Goal: Task Accomplishment & Management: Use online tool/utility

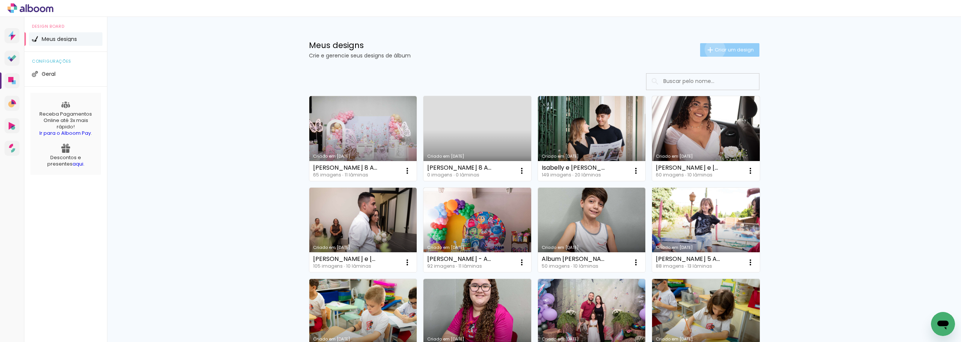
click at [715, 49] on span "Criar um design" at bounding box center [734, 49] width 39 height 5
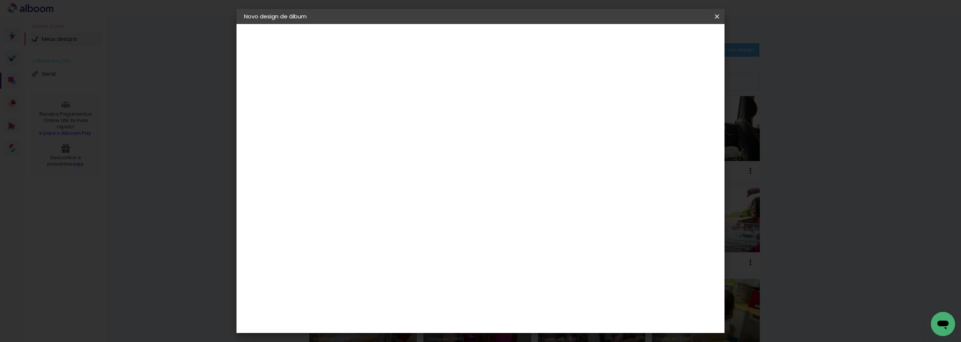
click at [367, 107] on div at bounding box center [367, 107] width 0 height 1
type input "L"
type input "a"
click at [367, 100] on input "CASAMENTO l&D" at bounding box center [367, 101] width 0 height 12
type input "CASAMENTO L&D"
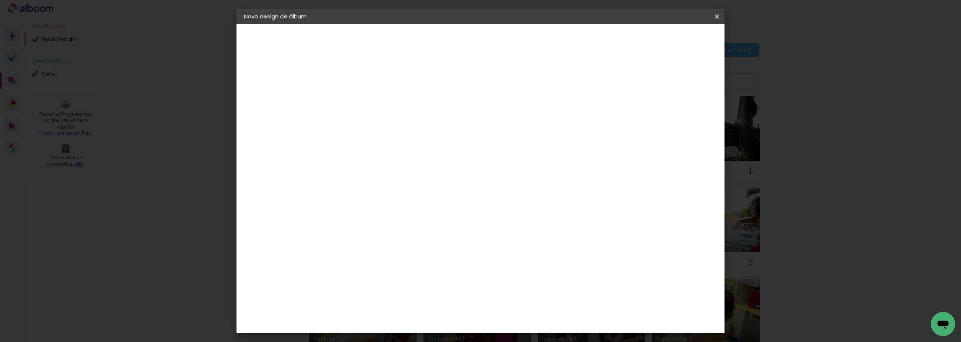
type paper-input "CASAMENTO L&D"
click at [0, 0] on slot "Avançar" at bounding box center [0, 0] width 0 height 0
click at [366, 294] on div "Matrix" at bounding box center [371, 297] width 18 height 6
click at [0, 0] on slot "Avançar" at bounding box center [0, 0] width 0 height 0
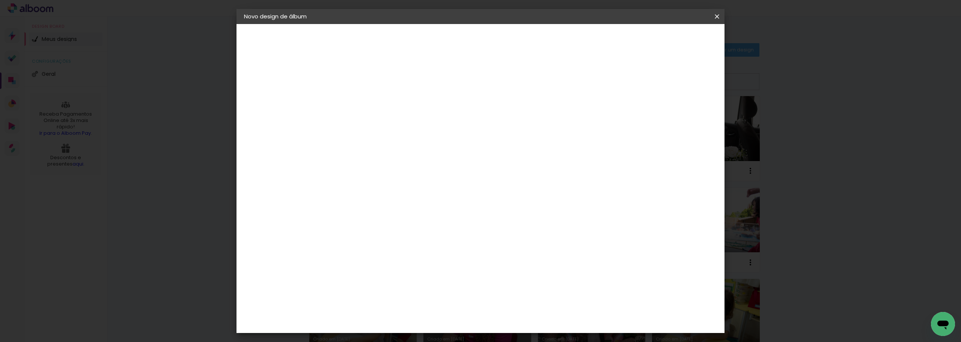
scroll to position [75, 0]
click at [418, 298] on span "20 × 20" at bounding box center [400, 308] width 35 height 20
click at [489, 44] on paper-button "Avançar" at bounding box center [470, 39] width 37 height 13
click at [0, 0] on slot "Mostrar sangria" at bounding box center [0, 0] width 0 height 0
type paper-checkbox "on"
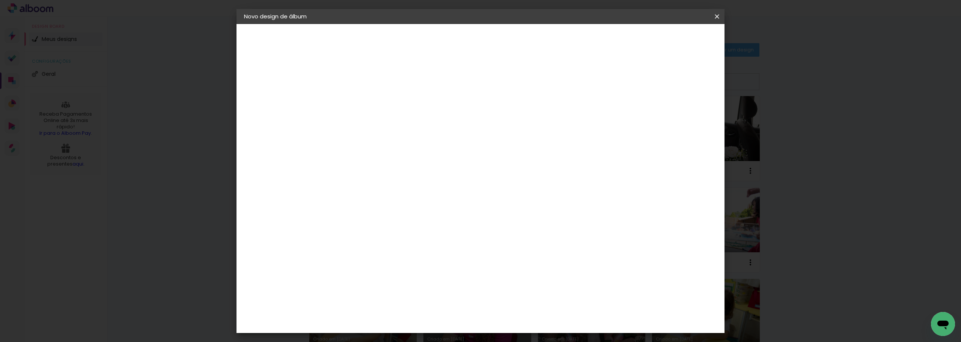
click at [670, 39] on span "Iniciar design" at bounding box center [653, 39] width 34 height 5
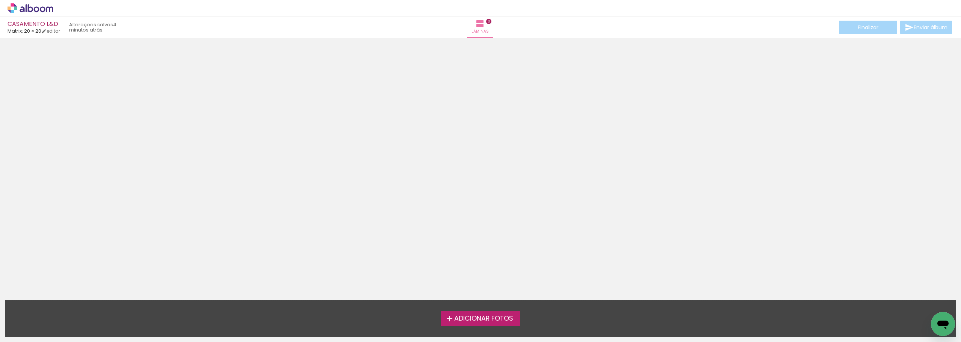
click at [510, 319] on span "Adicionar Fotos" at bounding box center [483, 318] width 59 height 7
click at [0, 0] on input "file" at bounding box center [0, 0] width 0 height 0
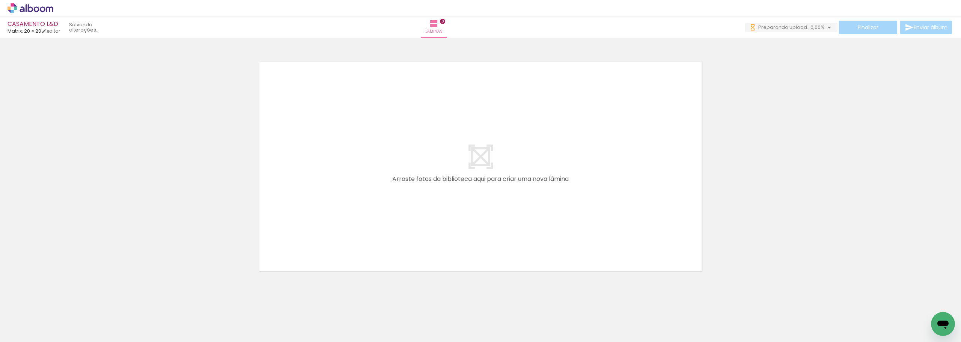
drag, startPoint x: 76, startPoint y: 321, endPoint x: 387, endPoint y: 194, distance: 336.0
click at [387, 194] on quentale-workspace at bounding box center [480, 171] width 961 height 342
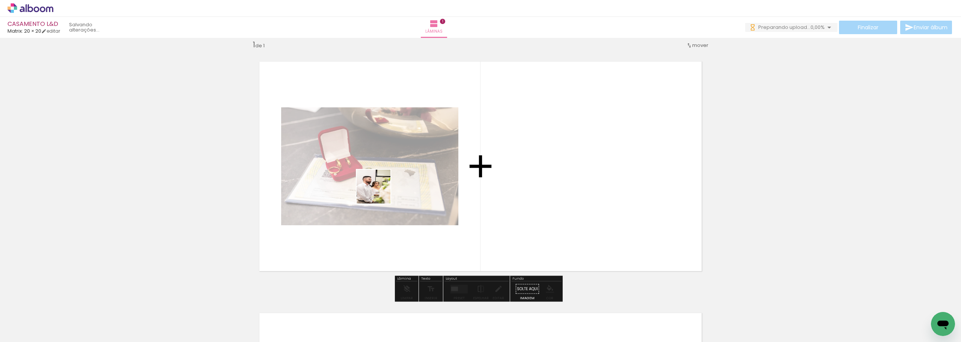
drag, startPoint x: 360, startPoint y: 201, endPoint x: 397, endPoint y: 184, distance: 41.2
click at [397, 184] on quentale-workspace at bounding box center [480, 171] width 961 height 342
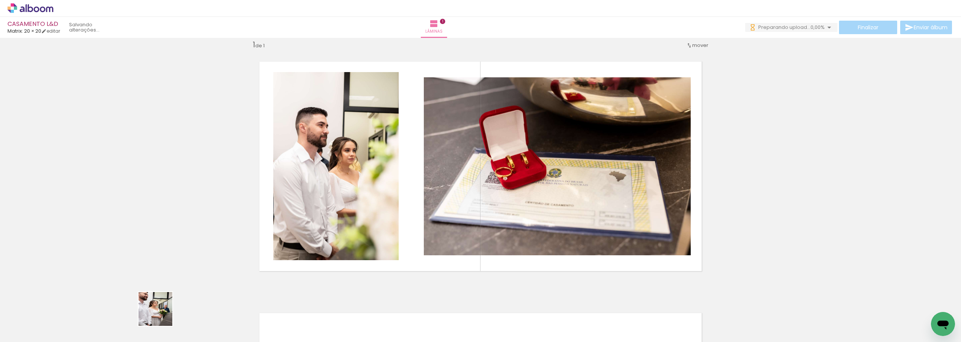
drag, startPoint x: 160, startPoint y: 317, endPoint x: 324, endPoint y: 207, distance: 198.1
click at [324, 207] on quentale-workspace at bounding box center [480, 171] width 961 height 342
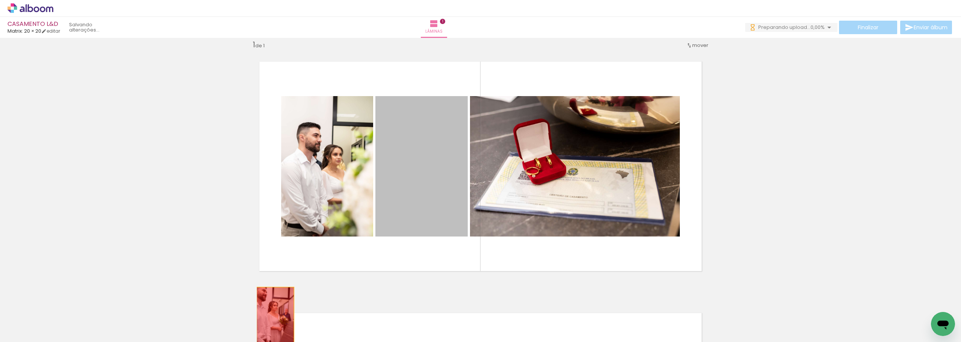
drag, startPoint x: 421, startPoint y: 164, endPoint x: 158, endPoint y: 324, distance: 307.5
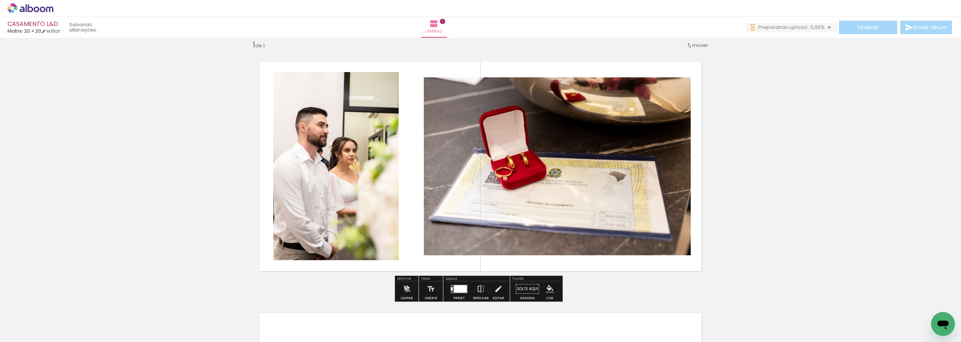
click at [142, 301] on iron-icon at bounding box center [143, 302] width 8 height 8
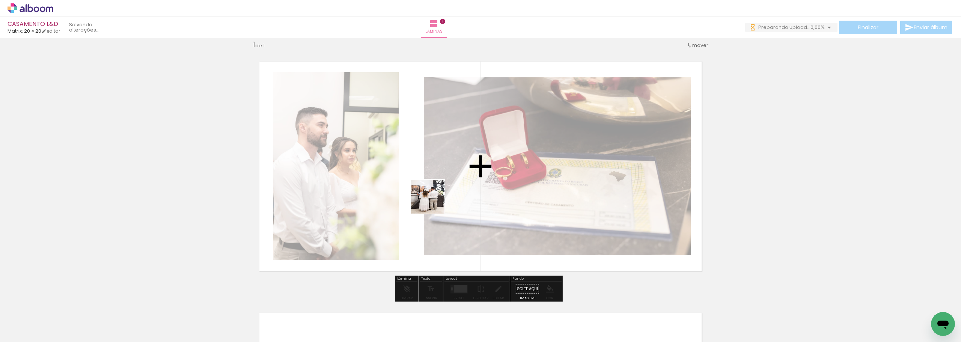
drag, startPoint x: 164, startPoint y: 317, endPoint x: 434, endPoint y: 202, distance: 293.8
click at [434, 202] on quentale-workspace at bounding box center [480, 171] width 961 height 342
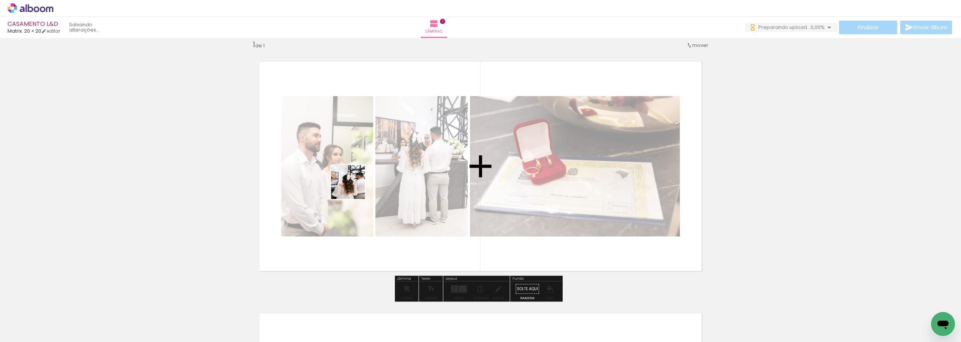
drag, startPoint x: 204, startPoint y: 321, endPoint x: 354, endPoint y: 187, distance: 200.8
click at [354, 187] on quentale-workspace at bounding box center [480, 171] width 961 height 342
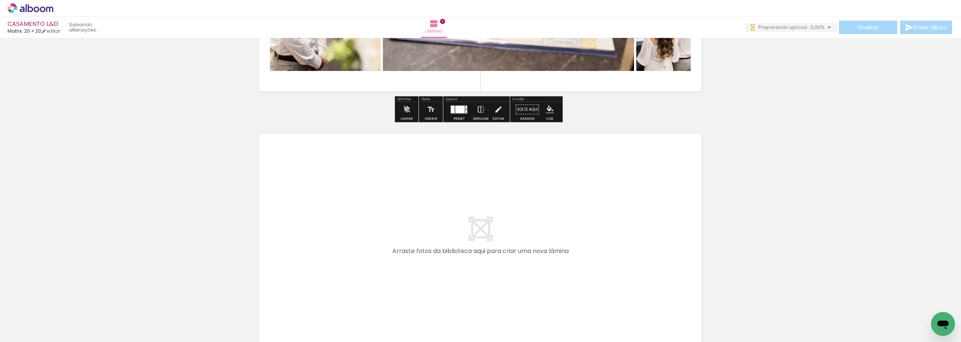
scroll to position [235, 0]
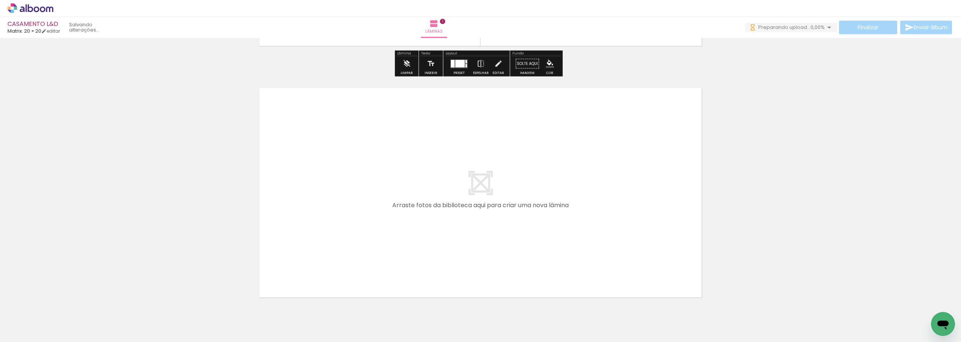
drag, startPoint x: 247, startPoint y: 323, endPoint x: 324, endPoint y: 217, distance: 130.2
click at [324, 217] on quentale-workspace at bounding box center [480, 171] width 961 height 342
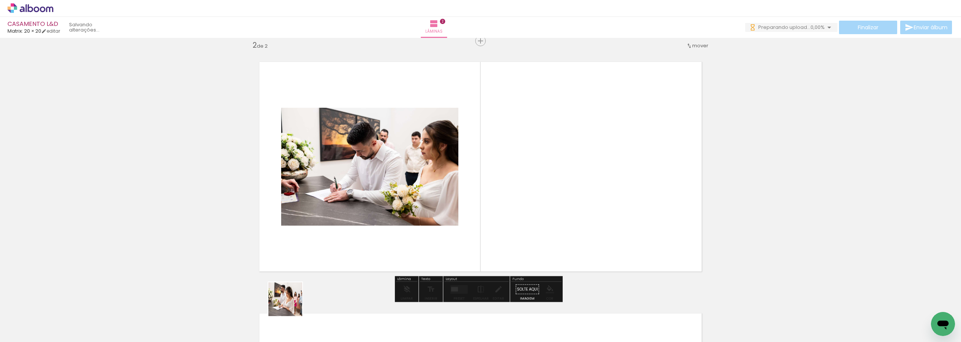
scroll to position [261, 0]
drag, startPoint x: 284, startPoint y: 317, endPoint x: 344, endPoint y: 212, distance: 121.5
click at [347, 192] on quentale-workspace at bounding box center [480, 171] width 961 height 342
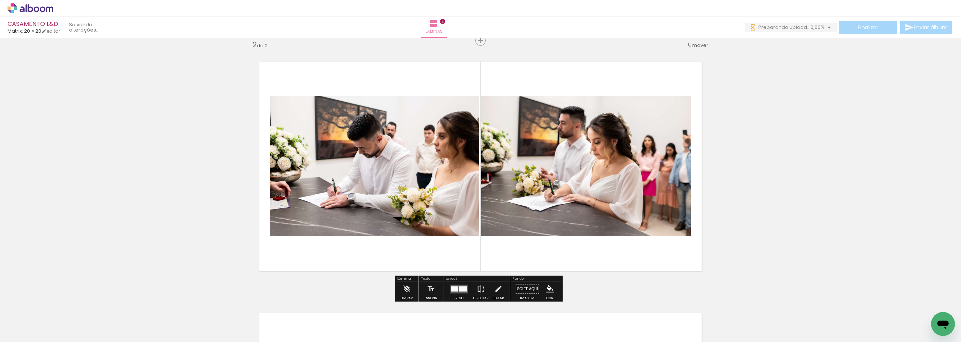
drag, startPoint x: 327, startPoint y: 315, endPoint x: 349, endPoint y: 283, distance: 39.0
click at [341, 200] on quentale-workspace at bounding box center [480, 171] width 961 height 342
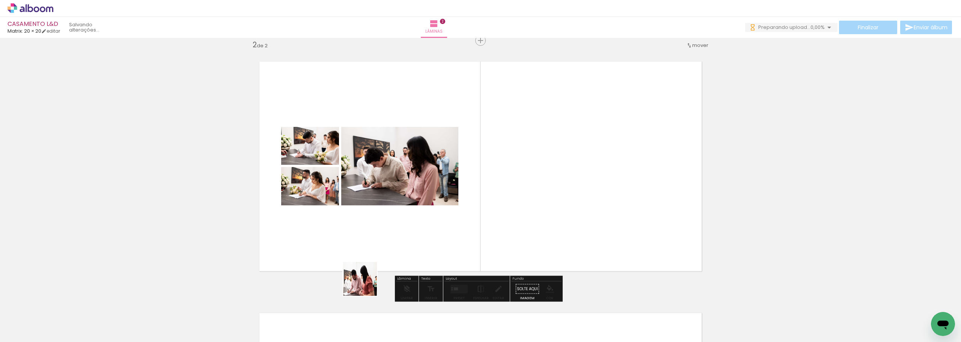
drag, startPoint x: 367, startPoint y: 318, endPoint x: 394, endPoint y: 305, distance: 30.4
click at [367, 157] on quentale-workspace at bounding box center [480, 171] width 961 height 342
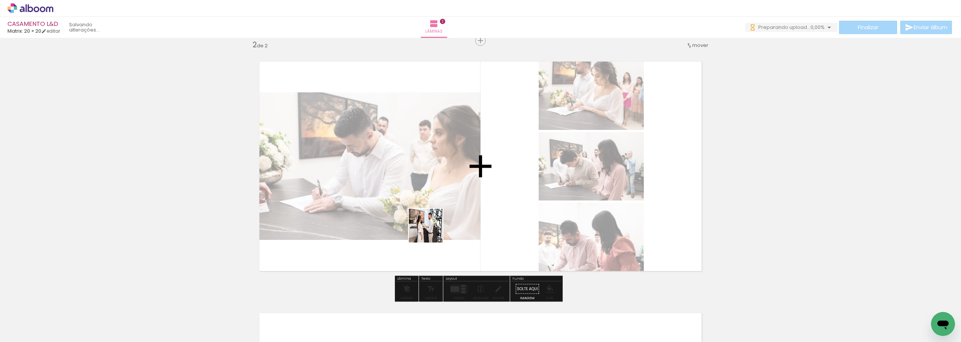
drag, startPoint x: 419, startPoint y: 321, endPoint x: 432, endPoint y: 215, distance: 106.3
click at [432, 215] on quentale-workspace at bounding box center [480, 171] width 961 height 342
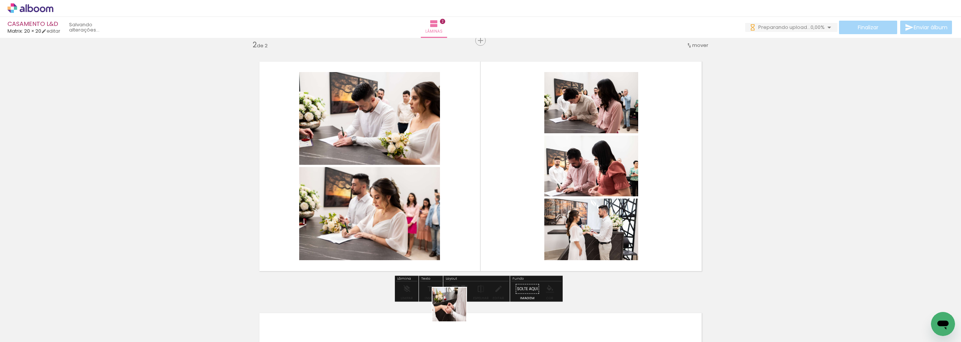
drag, startPoint x: 455, startPoint y: 319, endPoint x: 455, endPoint y: 230, distance: 89.0
click at [451, 192] on quentale-workspace at bounding box center [480, 171] width 961 height 342
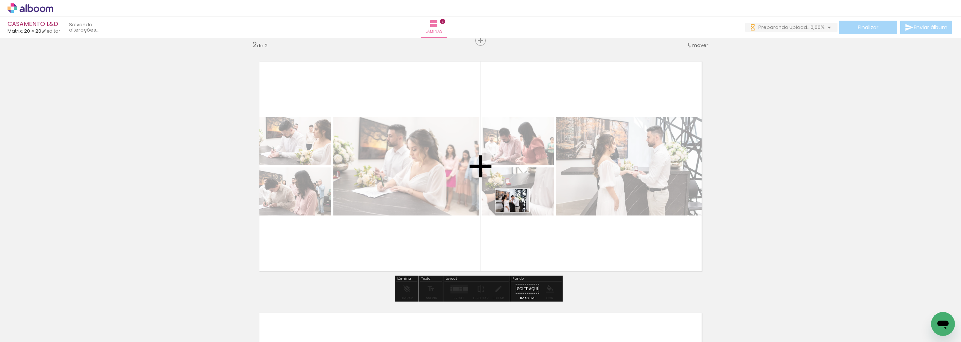
drag, startPoint x: 505, startPoint y: 320, endPoint x: 518, endPoint y: 212, distance: 108.6
click at [518, 212] on quentale-workspace at bounding box center [480, 171] width 961 height 342
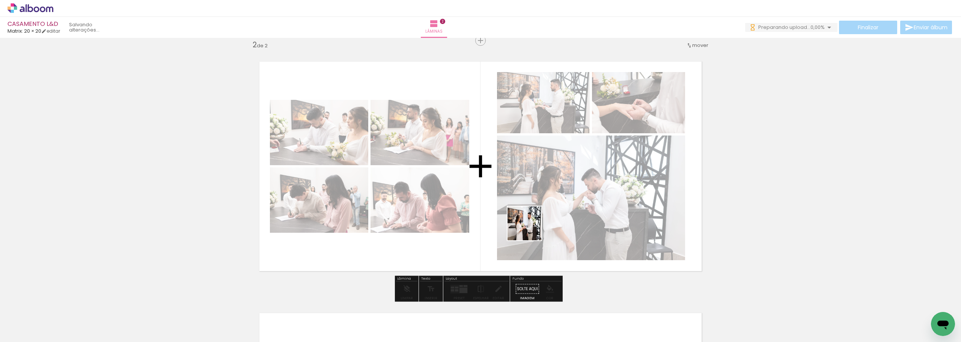
drag, startPoint x: 541, startPoint y: 319, endPoint x: 529, endPoint y: 221, distance: 98.7
click at [529, 221] on quentale-workspace at bounding box center [480, 171] width 961 height 342
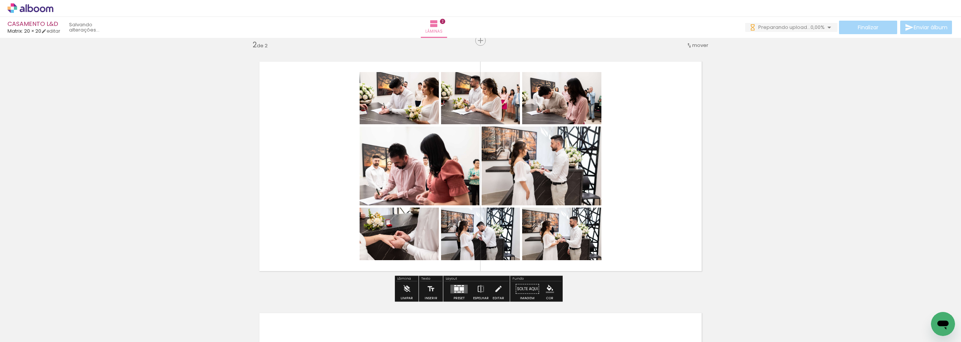
drag, startPoint x: 583, startPoint y: 323, endPoint x: 577, endPoint y: 214, distance: 108.3
click at [576, 225] on quentale-workspace at bounding box center [480, 171] width 961 height 342
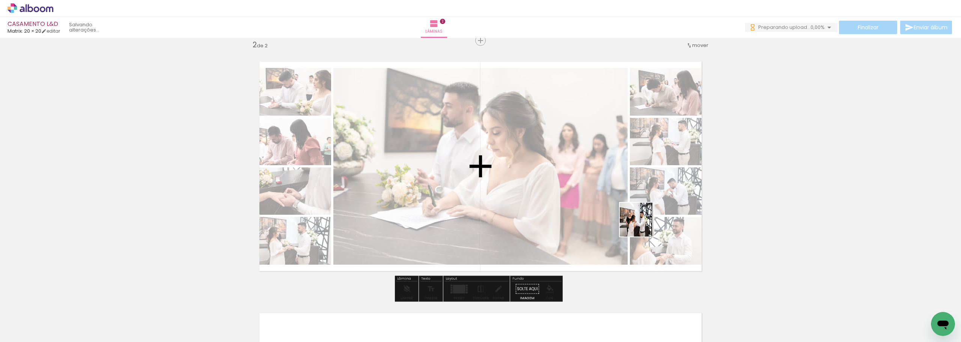
drag, startPoint x: 671, startPoint y: 325, endPoint x: 643, endPoint y: 225, distance: 103.6
click at [643, 225] on quentale-workspace at bounding box center [480, 171] width 961 height 342
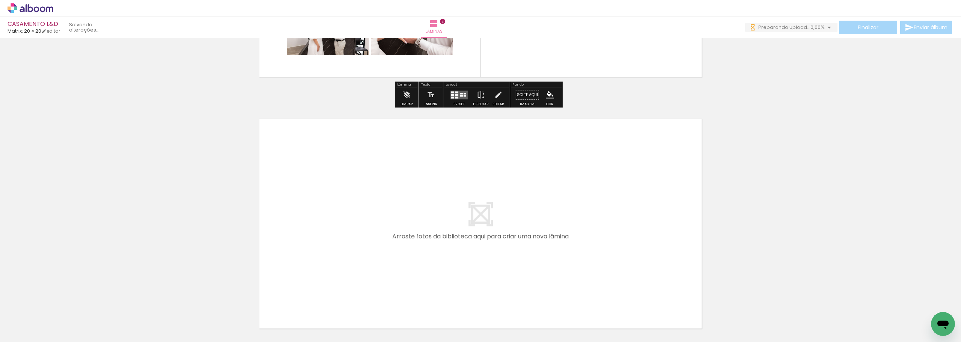
scroll to position [487, 0]
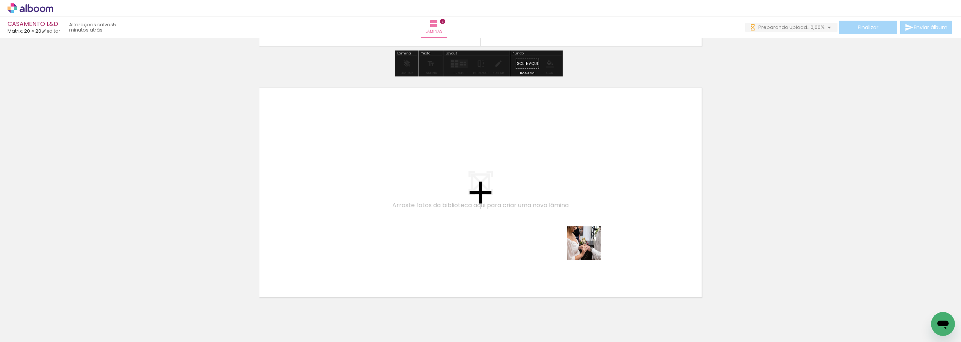
drag, startPoint x: 617, startPoint y: 319, endPoint x: 587, endPoint y: 236, distance: 87.8
click at [587, 236] on quentale-workspace at bounding box center [480, 171] width 961 height 342
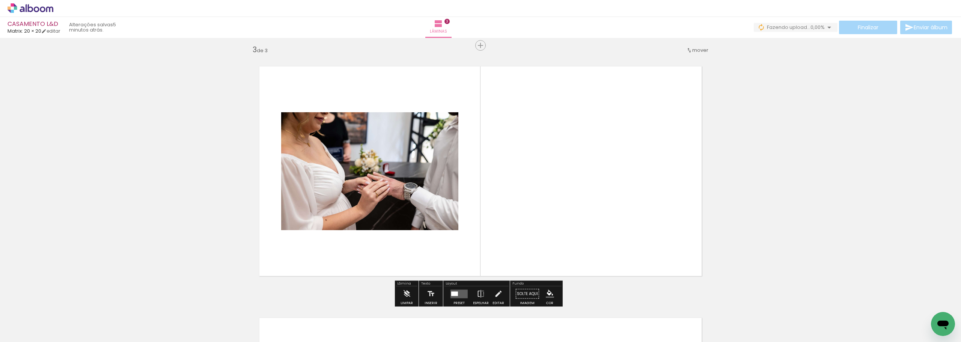
scroll to position [513, 0]
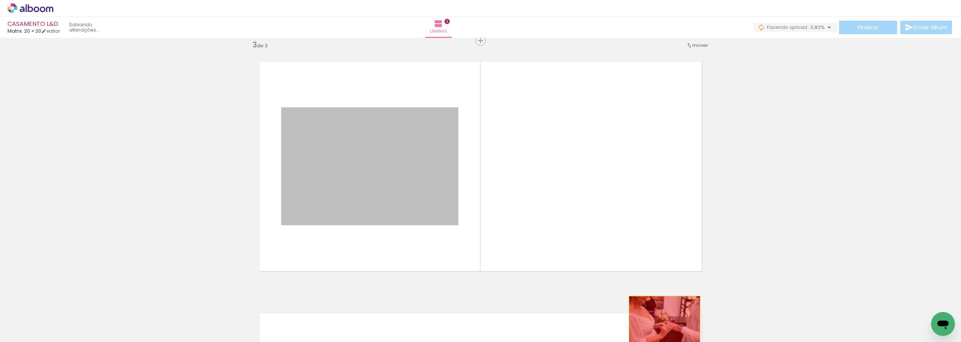
drag, startPoint x: 465, startPoint y: 208, endPoint x: 662, endPoint y: 320, distance: 226.5
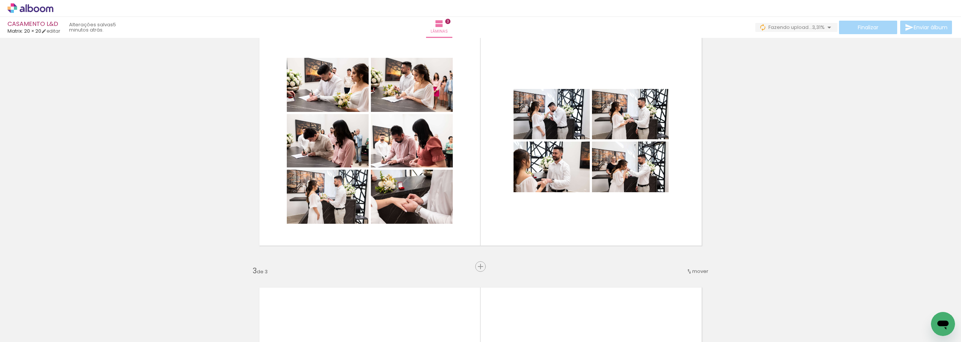
scroll to position [288, 0]
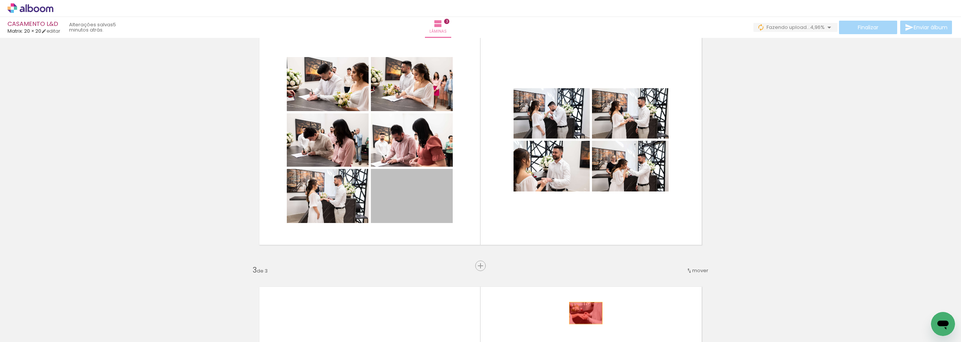
drag, startPoint x: 414, startPoint y: 187, endPoint x: 582, endPoint y: 321, distance: 215.1
click at [582, 320] on quentale-workspace at bounding box center [480, 171] width 961 height 342
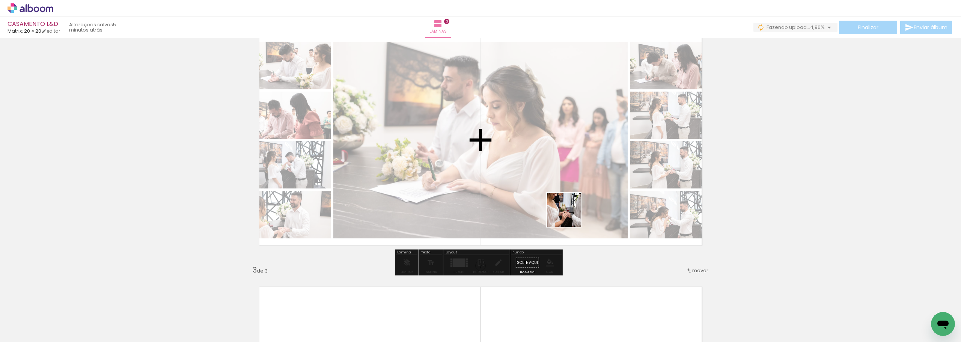
drag, startPoint x: 570, startPoint y: 216, endPoint x: 589, endPoint y: 238, distance: 29.8
click at [556, 182] on quentale-workspace at bounding box center [480, 171] width 961 height 342
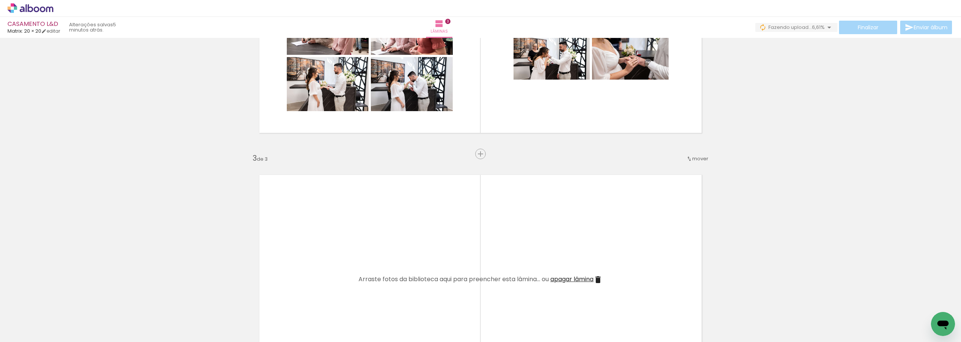
scroll to position [400, 0]
click at [440, 302] on iron-icon at bounding box center [437, 302] width 8 height 8
drag, startPoint x: 671, startPoint y: 324, endPoint x: 675, endPoint y: 281, distance: 43.4
click at [626, 240] on quentale-workspace at bounding box center [480, 171] width 961 height 342
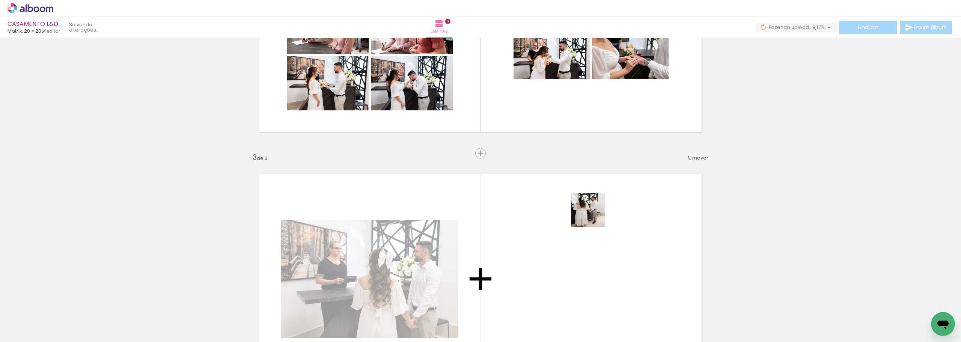
drag, startPoint x: 703, startPoint y: 317, endPoint x: 696, endPoint y: 287, distance: 30.9
click at [590, 213] on quentale-workspace at bounding box center [480, 171] width 961 height 342
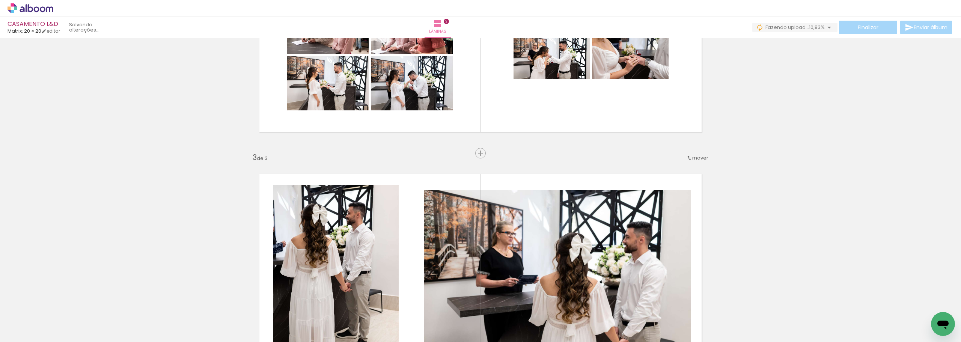
drag, startPoint x: 754, startPoint y: 321, endPoint x: 771, endPoint y: 316, distance: 17.8
click at [605, 244] on quentale-workspace at bounding box center [480, 171] width 961 height 342
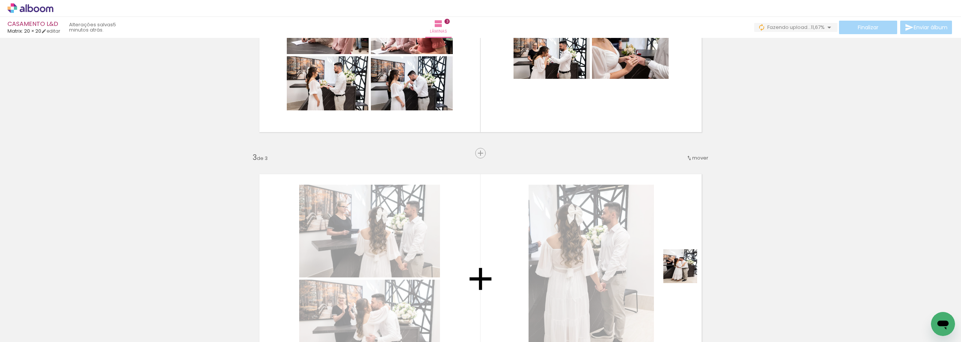
drag, startPoint x: 791, startPoint y: 322, endPoint x: 537, endPoint y: 212, distance: 277.0
click at [547, 213] on quentale-workspace at bounding box center [480, 171] width 961 height 342
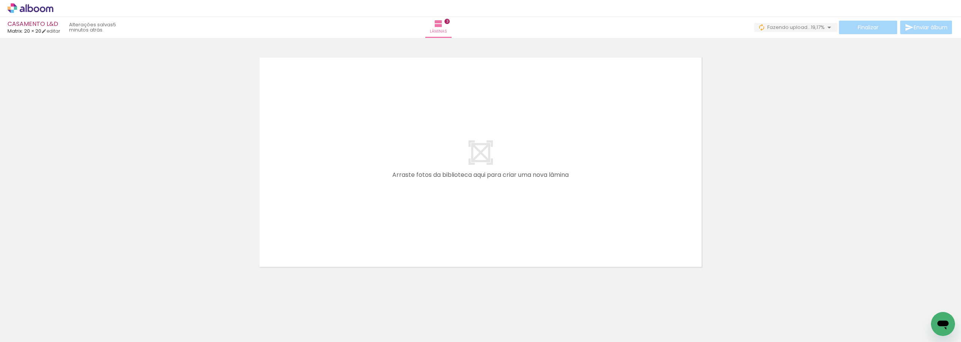
scroll to position [778, 0]
drag, startPoint x: 274, startPoint y: 318, endPoint x: 320, endPoint y: 232, distance: 97.6
click at [306, 199] on quentale-workspace at bounding box center [480, 171] width 961 height 342
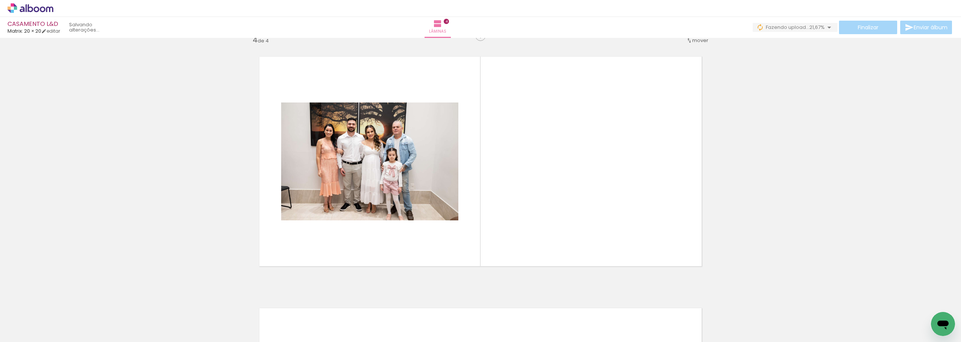
scroll to position [765, 0]
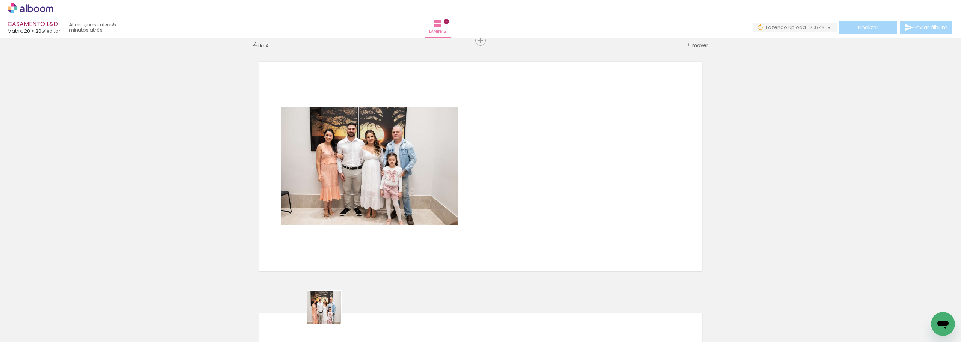
drag, startPoint x: 327, startPoint y: 321, endPoint x: 380, endPoint y: 205, distance: 127.5
click at [379, 206] on quentale-workspace at bounding box center [480, 171] width 961 height 342
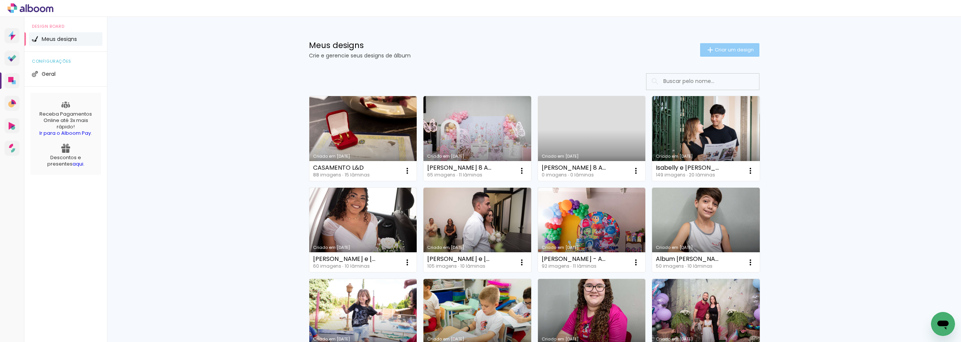
click at [741, 50] on span "Criar um design" at bounding box center [734, 49] width 39 height 5
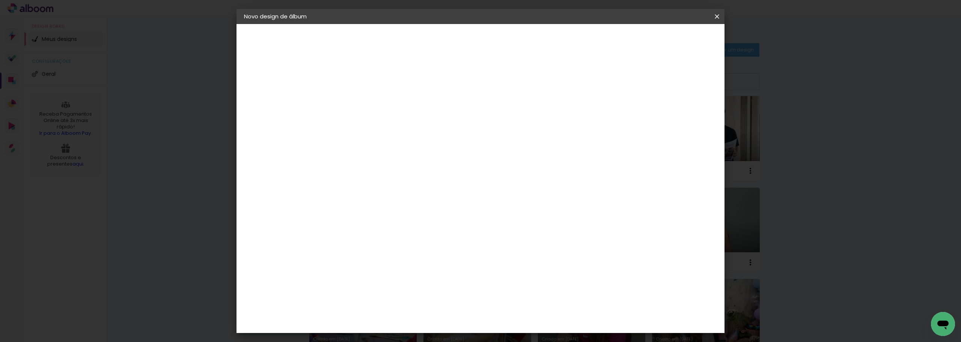
click at [367, 103] on input at bounding box center [367, 101] width 0 height 12
type input "t"
type input "Trio 4 anos"
type paper-input "Trio 4 anos"
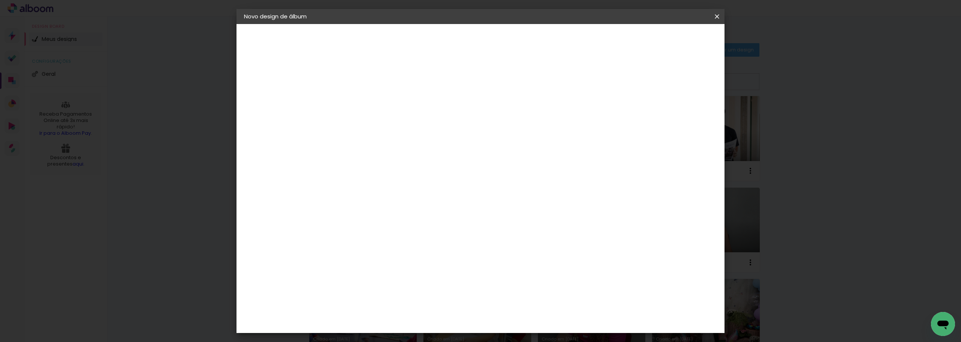
click at [444, 35] on paper-button "Avançar" at bounding box center [425, 39] width 37 height 13
click at [373, 252] on paper-item "Matrix" at bounding box center [385, 260] width 81 height 17
click at [0, 0] on slot "Avançar" at bounding box center [0, 0] width 0 height 0
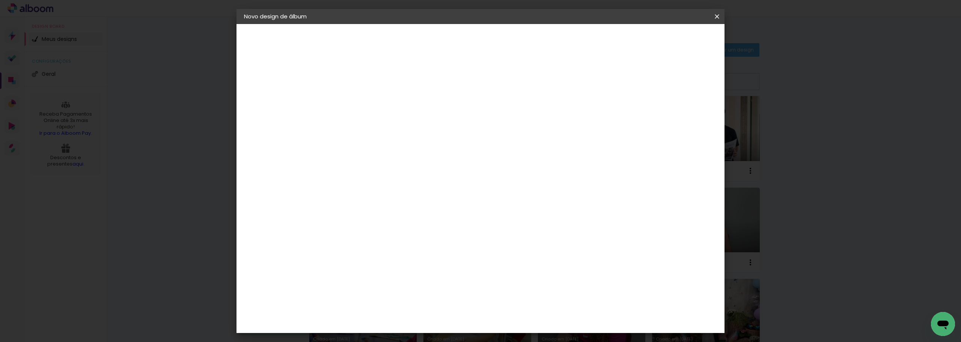
click at [418, 298] on span "20 × 20" at bounding box center [400, 308] width 35 height 20
click at [0, 0] on slot "Avançar" at bounding box center [0, 0] width 0 height 0
click at [628, 84] on div at bounding box center [624, 81] width 7 height 7
type paper-checkbox "on"
click at [678, 34] on paper-button "Iniciar design" at bounding box center [653, 39] width 49 height 13
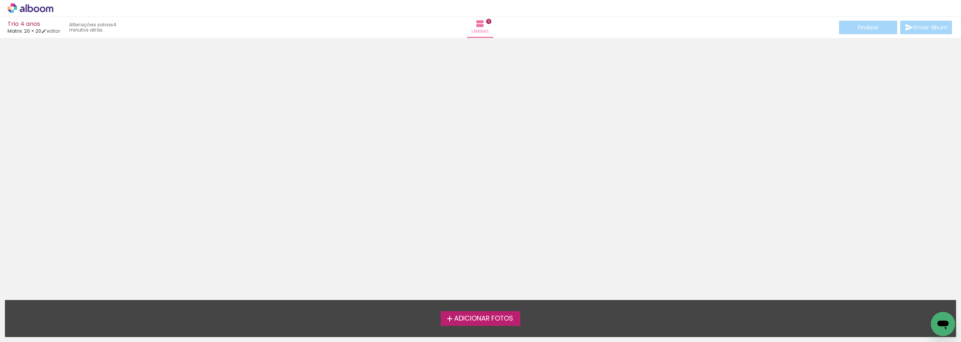
click at [462, 322] on span "Adicionar Fotos" at bounding box center [483, 318] width 59 height 7
click at [0, 0] on input "file" at bounding box center [0, 0] width 0 height 0
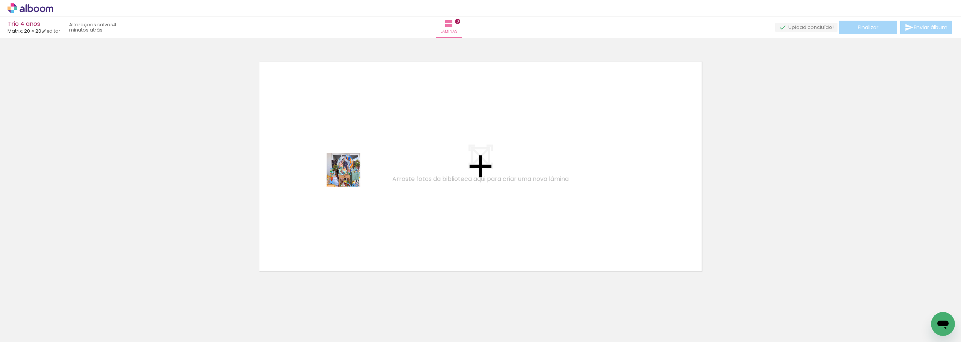
drag, startPoint x: 78, startPoint y: 322, endPoint x: 349, endPoint y: 175, distance: 308.5
click at [349, 175] on quentale-workspace at bounding box center [480, 171] width 961 height 342
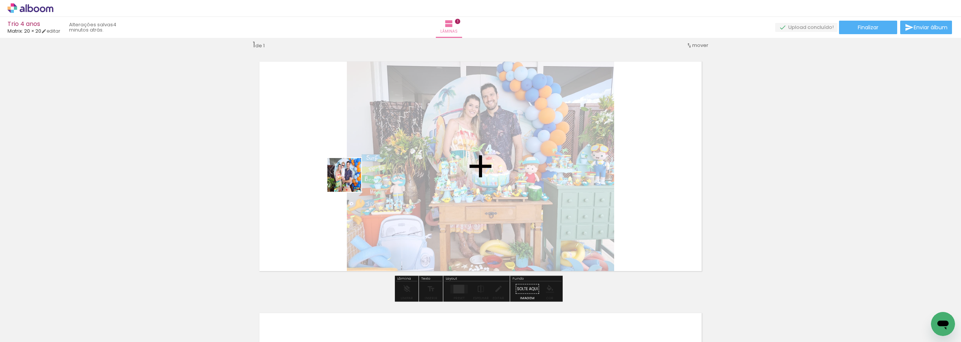
drag, startPoint x: 112, startPoint y: 321, endPoint x: 349, endPoint y: 181, distance: 275.3
click at [351, 180] on quentale-workspace at bounding box center [480, 171] width 961 height 342
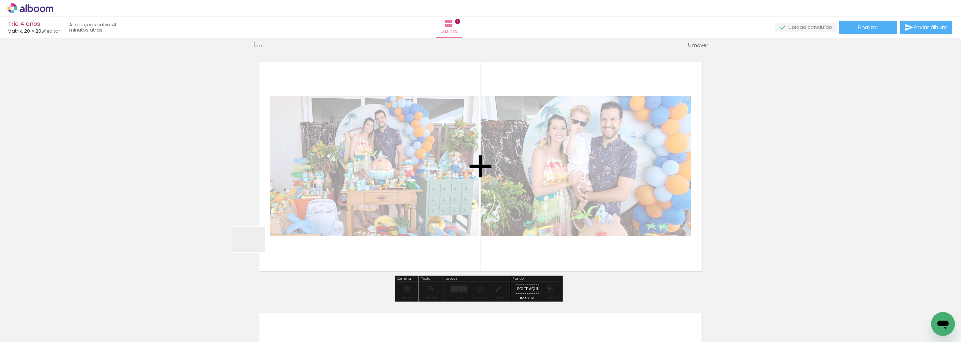
drag, startPoint x: 168, startPoint y: 312, endPoint x: 349, endPoint y: 226, distance: 200.5
click at [389, 186] on quentale-workspace at bounding box center [480, 171] width 961 height 342
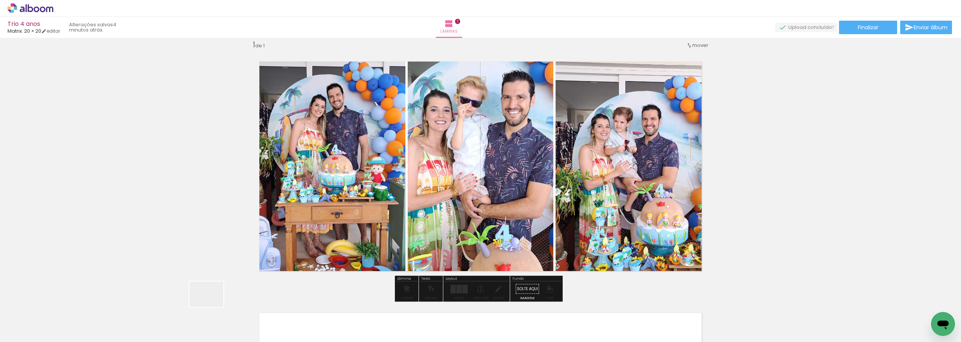
drag, startPoint x: 201, startPoint y: 321, endPoint x: 385, endPoint y: 153, distance: 249.0
click at [385, 153] on quentale-workspace at bounding box center [480, 171] width 961 height 342
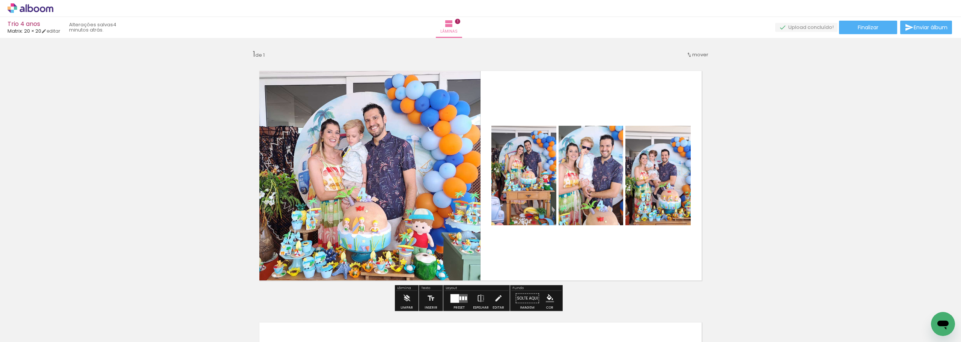
scroll to position [0, 0]
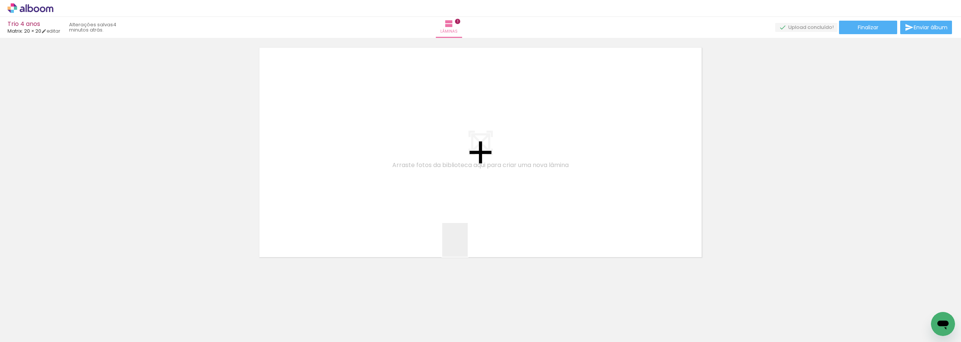
drag, startPoint x: 465, startPoint y: 246, endPoint x: 457, endPoint y: 228, distance: 19.3
click at [465, 201] on quentale-workspace at bounding box center [480, 171] width 961 height 342
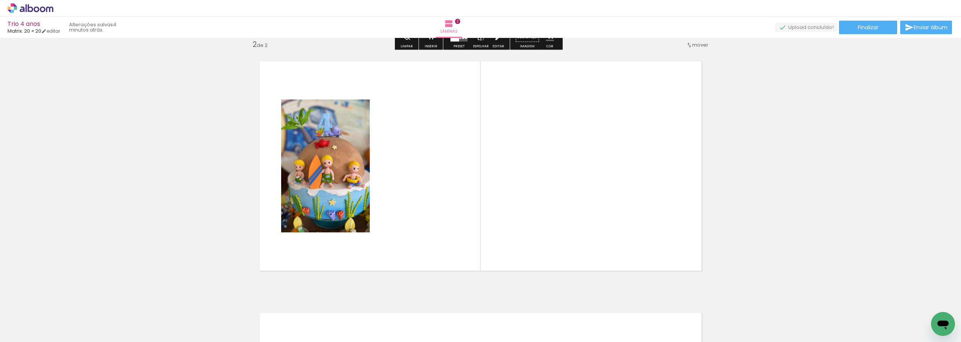
scroll to position [261, 0]
drag, startPoint x: 412, startPoint y: 327, endPoint x: 444, endPoint y: 194, distance: 137.0
click at [444, 194] on quentale-workspace at bounding box center [480, 171] width 961 height 342
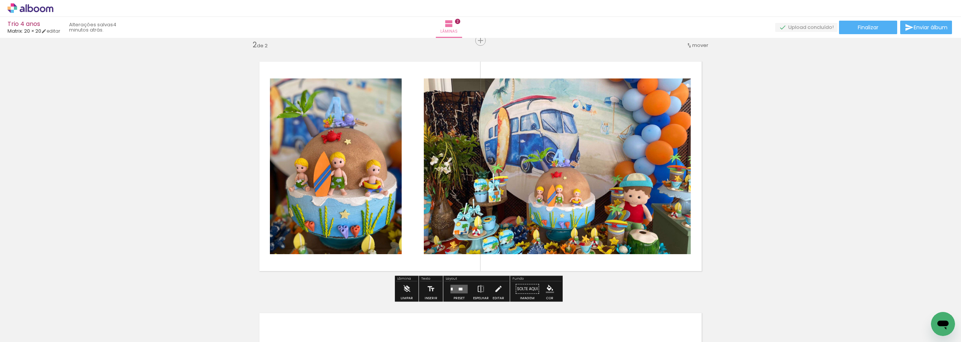
drag, startPoint x: 495, startPoint y: 317, endPoint x: 515, endPoint y: 239, distance: 80.1
click at [506, 175] on quentale-workspace at bounding box center [480, 171] width 961 height 342
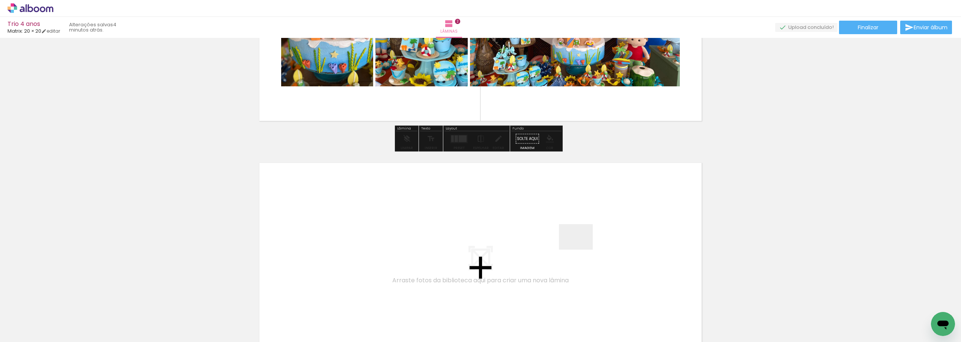
drag, startPoint x: 582, startPoint y: 253, endPoint x: 582, endPoint y: 235, distance: 18.0
click at [582, 235] on quentale-workspace at bounding box center [480, 171] width 961 height 342
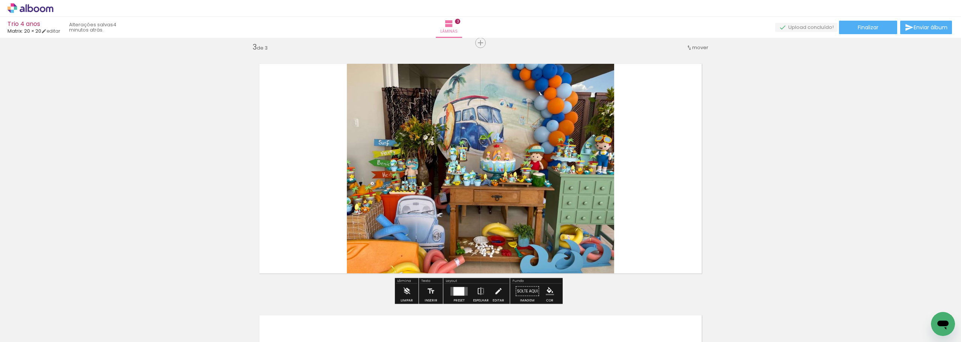
scroll to position [513, 0]
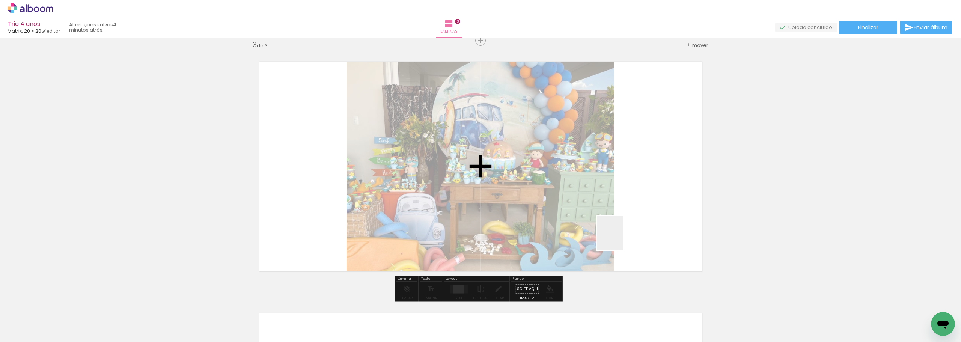
drag, startPoint x: 626, startPoint y: 307, endPoint x: 616, endPoint y: 213, distance: 94.4
click at [621, 195] on quentale-workspace at bounding box center [480, 171] width 961 height 342
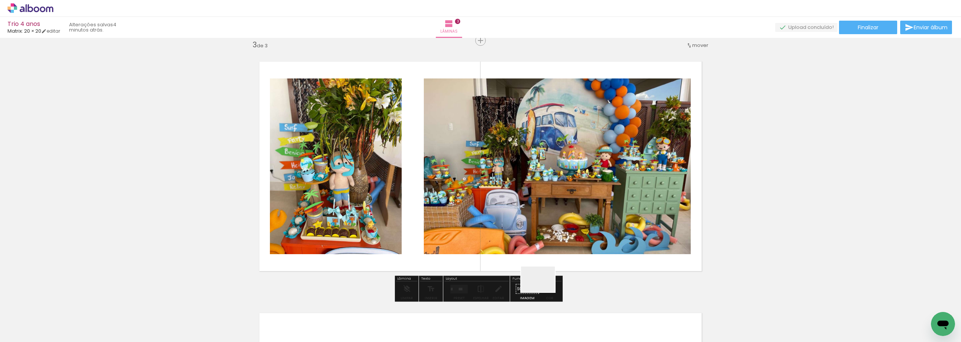
drag, startPoint x: 544, startPoint y: 289, endPoint x: 539, endPoint y: 151, distance: 138.3
click at [541, 166] on quentale-workspace at bounding box center [480, 171] width 961 height 342
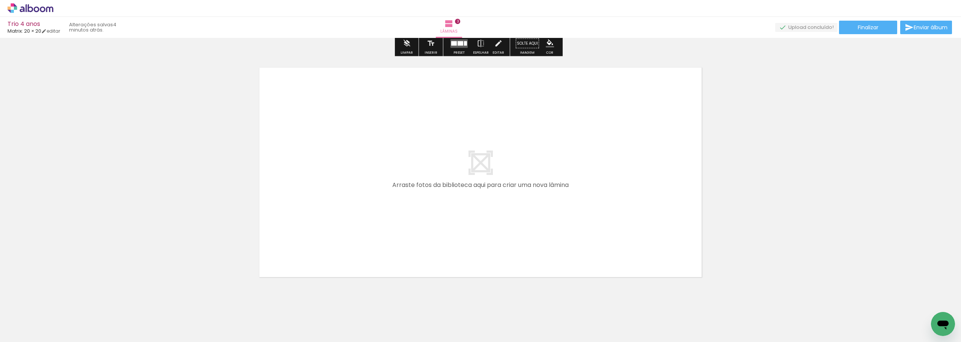
scroll to position [778, 0]
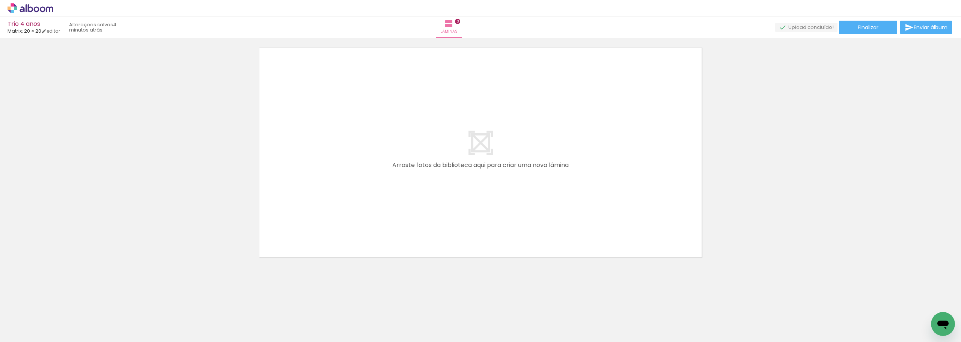
drag, startPoint x: 281, startPoint y: 324, endPoint x: 371, endPoint y: 201, distance: 153.4
click at [371, 201] on quentale-workspace at bounding box center [480, 171] width 961 height 342
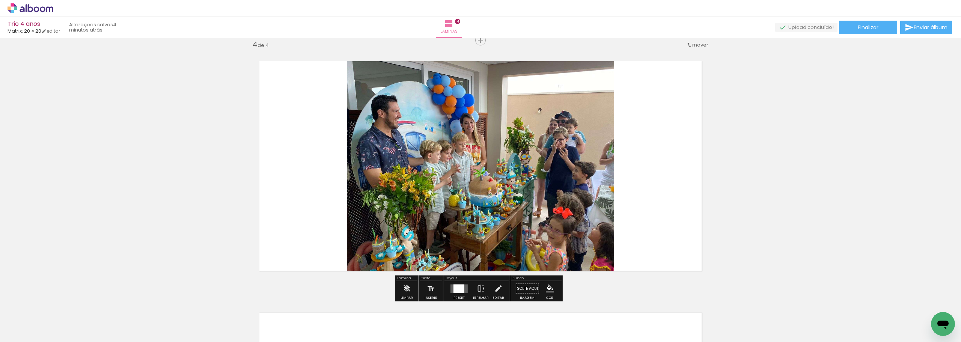
scroll to position [765, 0]
drag, startPoint x: 333, startPoint y: 316, endPoint x: 400, endPoint y: 181, distance: 150.8
click at [398, 186] on quentale-workspace at bounding box center [480, 171] width 961 height 342
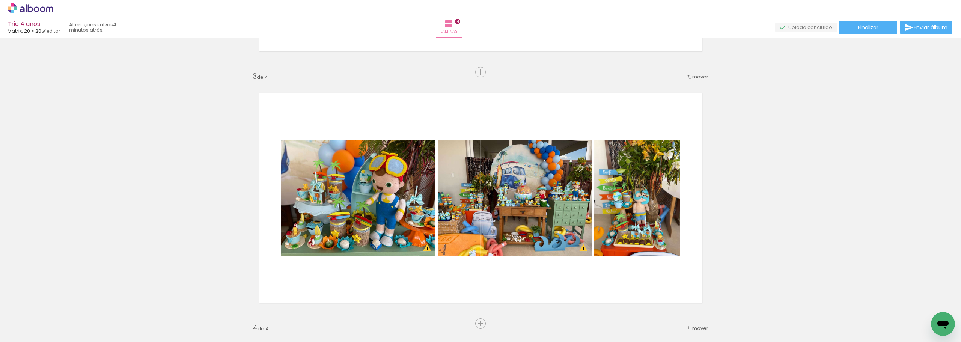
scroll to position [464, 0]
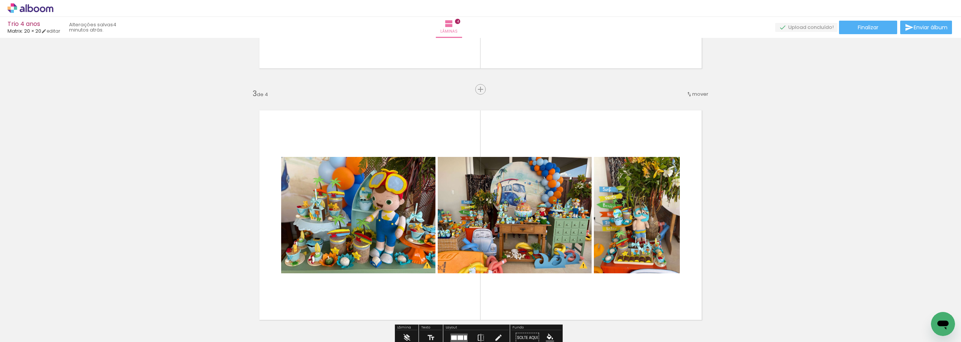
click at [702, 88] on div "mover" at bounding box center [697, 94] width 22 height 12
click at [686, 93] on paper-item "antes da 1" at bounding box center [678, 93] width 57 height 12
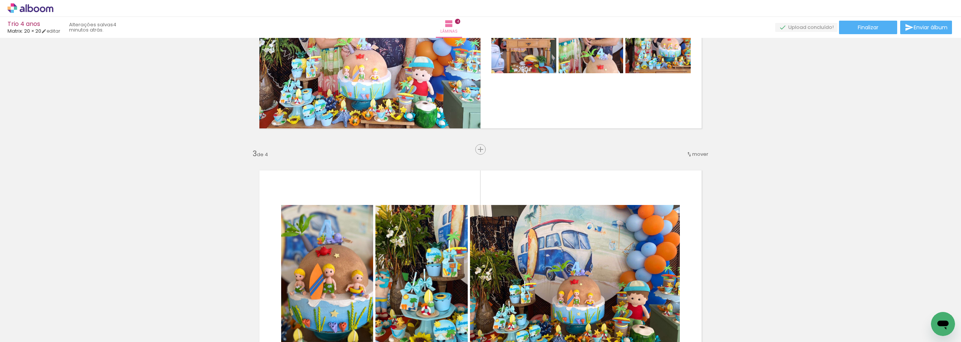
scroll to position [423, 0]
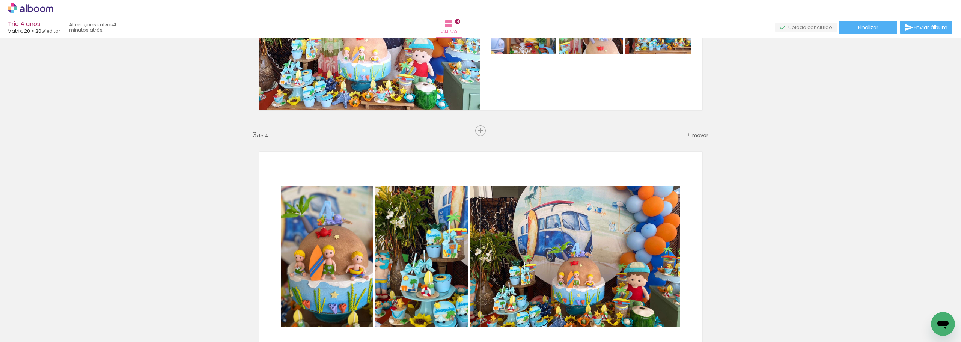
click at [695, 131] on div "mover" at bounding box center [697, 135] width 22 height 12
click at [673, 144] on span "antes da" at bounding box center [667, 146] width 22 height 12
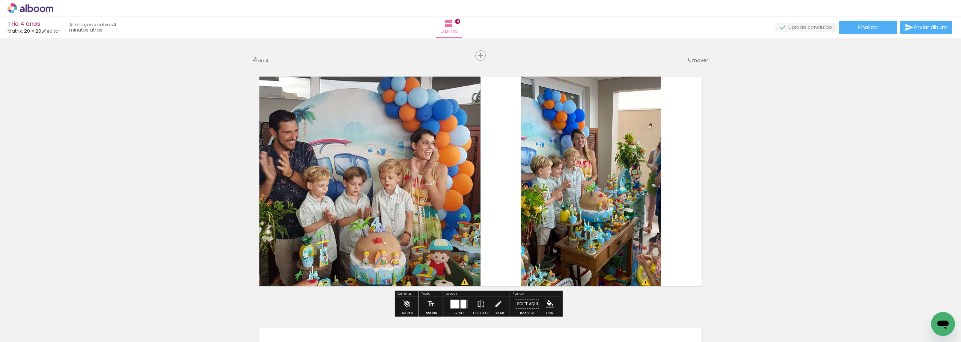
scroll to position [674, 0]
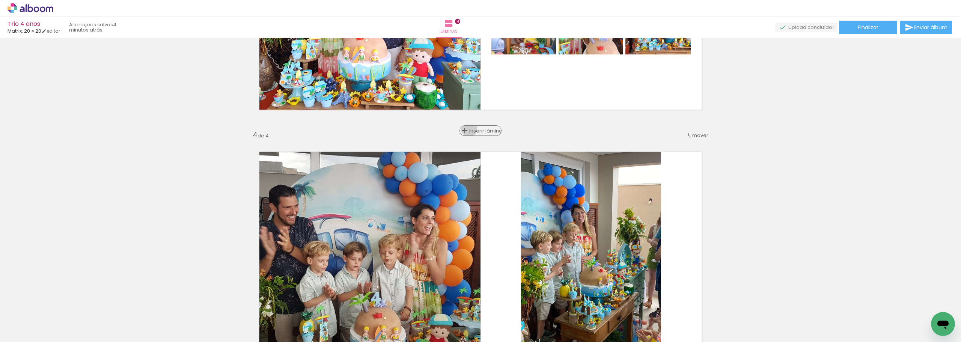
click at [472, 129] on div "Inserir lâmina" at bounding box center [480, 130] width 41 height 9
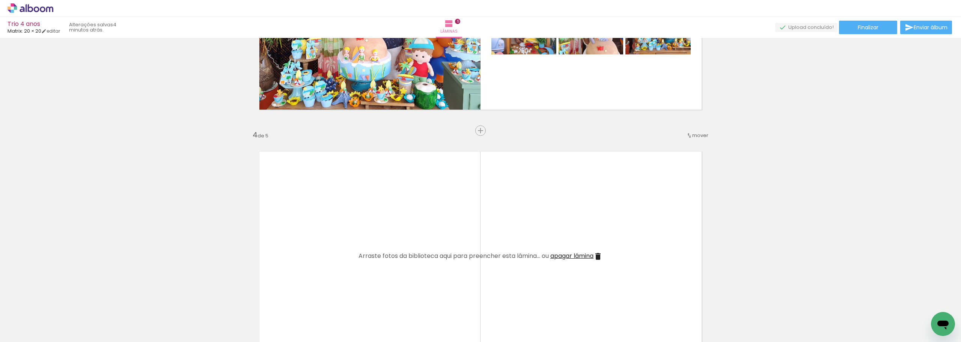
scroll to position [0, 154]
drag, startPoint x: 729, startPoint y: 321, endPoint x: 613, endPoint y: 228, distance: 148.7
click at [614, 226] on quentale-workspace at bounding box center [480, 171] width 961 height 342
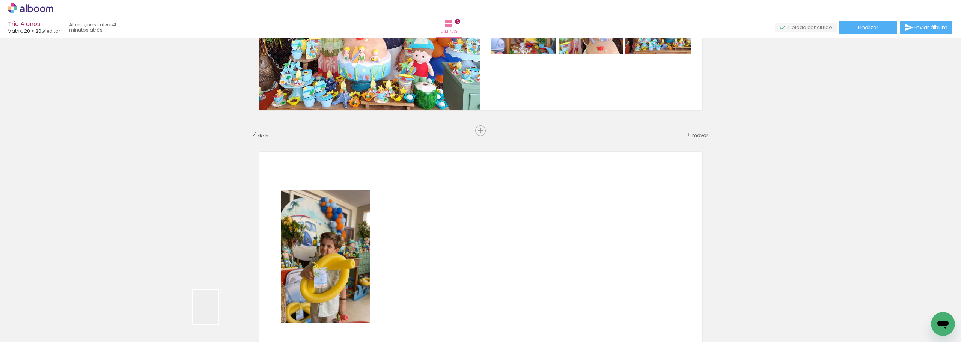
drag, startPoint x: 213, startPoint y: 315, endPoint x: 424, endPoint y: 238, distance: 225.5
click at [424, 238] on quentale-workspace at bounding box center [480, 171] width 961 height 342
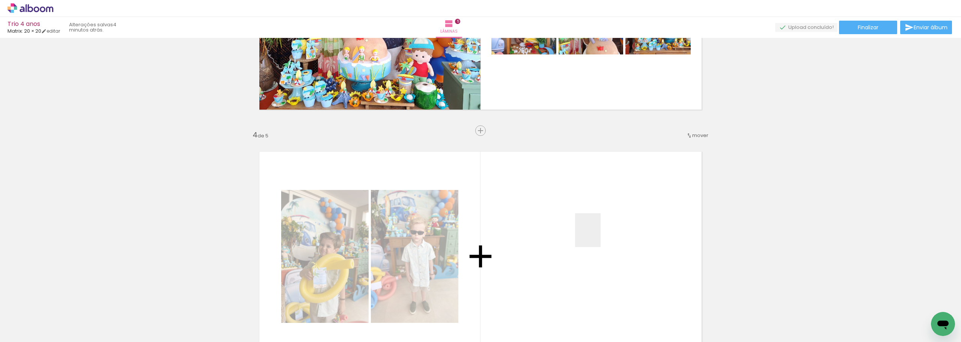
drag, startPoint x: 768, startPoint y: 322, endPoint x: 576, endPoint y: 225, distance: 214.6
click at [576, 226] on quentale-workspace at bounding box center [480, 171] width 961 height 342
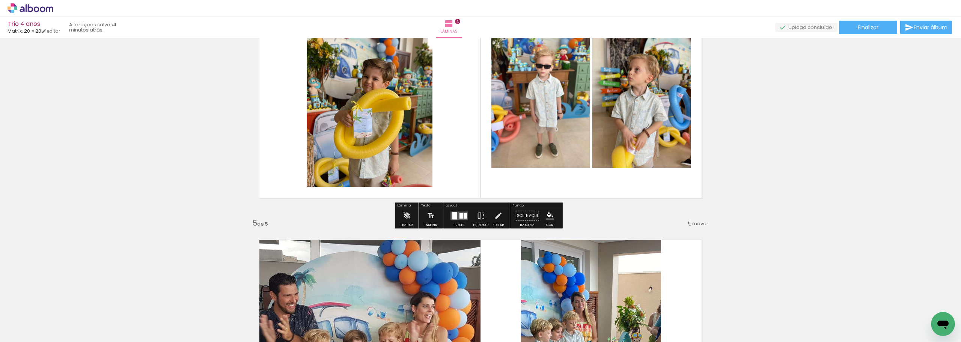
scroll to position [900, 0]
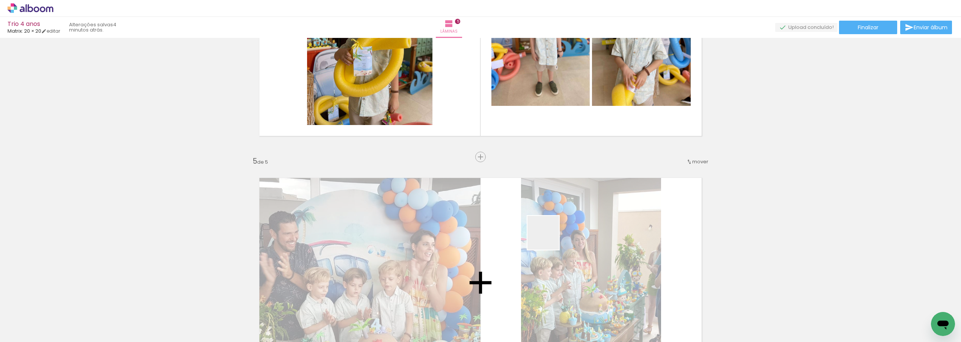
drag, startPoint x: 587, startPoint y: 326, endPoint x: 549, endPoint y: 235, distance: 98.6
click at [549, 234] on quentale-workspace at bounding box center [480, 171] width 961 height 342
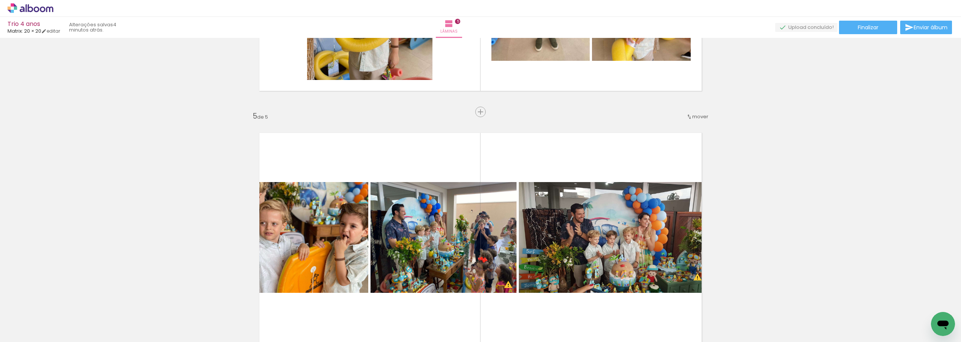
scroll to position [1012, 0]
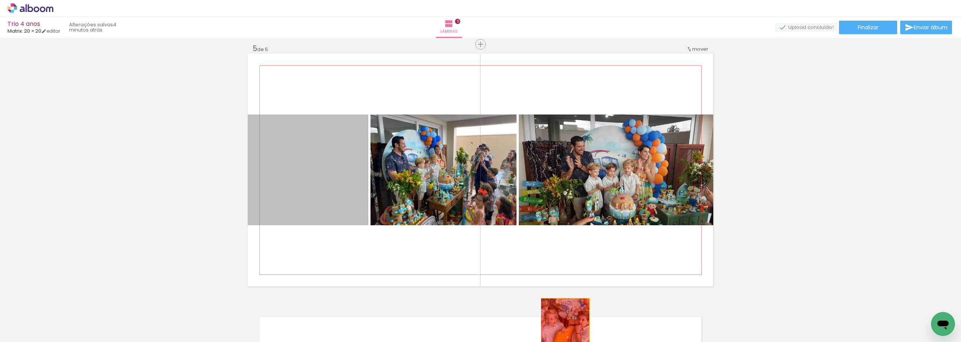
drag, startPoint x: 323, startPoint y: 179, endPoint x: 563, endPoint y: 320, distance: 278.1
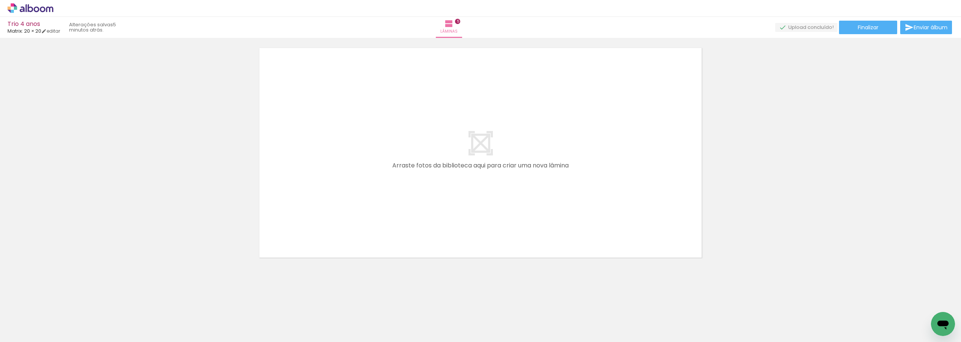
scroll to position [1282, 0]
drag, startPoint x: 512, startPoint y: 315, endPoint x: 511, endPoint y: 221, distance: 94.3
click at [507, 181] on quentale-workspace at bounding box center [480, 171] width 961 height 342
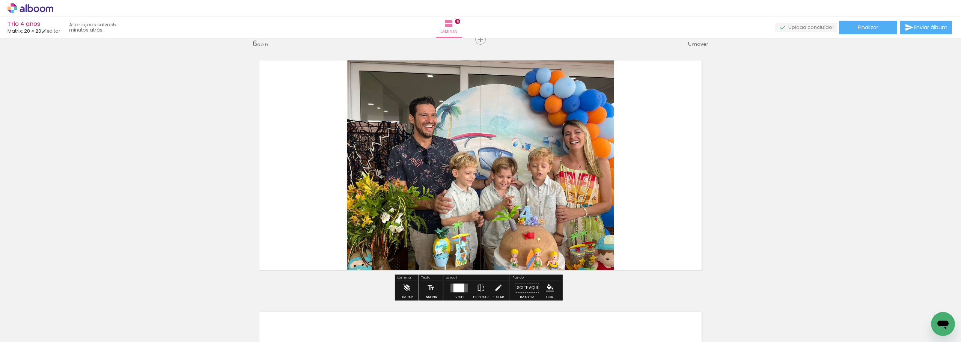
scroll to position [1268, 0]
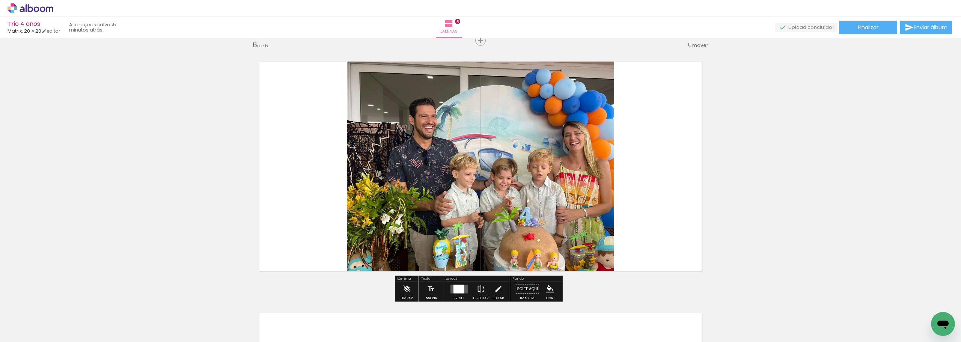
drag, startPoint x: 557, startPoint y: 319, endPoint x: 564, endPoint y: 186, distance: 133.5
click at [564, 187] on quentale-workspace at bounding box center [480, 171] width 961 height 342
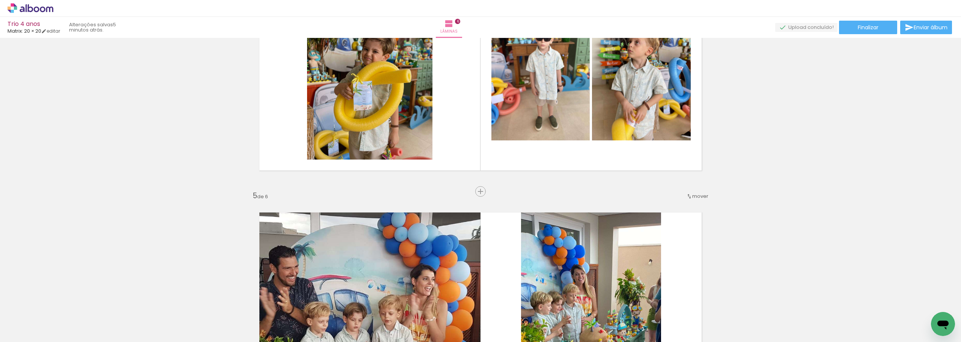
scroll to position [855, 0]
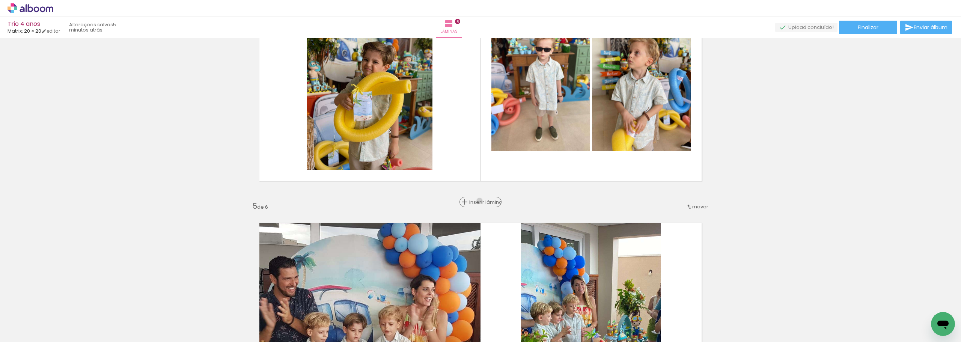
click at [478, 201] on span "Inserir lâmina" at bounding box center [483, 202] width 29 height 5
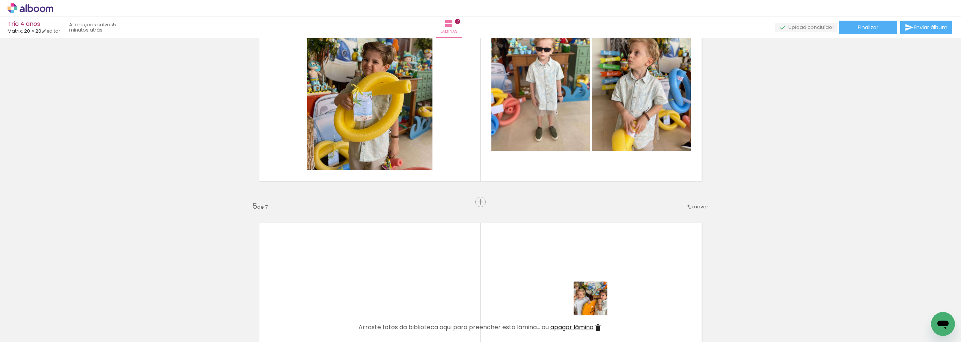
drag, startPoint x: 600, startPoint y: 318, endPoint x: 591, endPoint y: 273, distance: 45.8
click at [591, 273] on quentale-workspace at bounding box center [480, 171] width 961 height 342
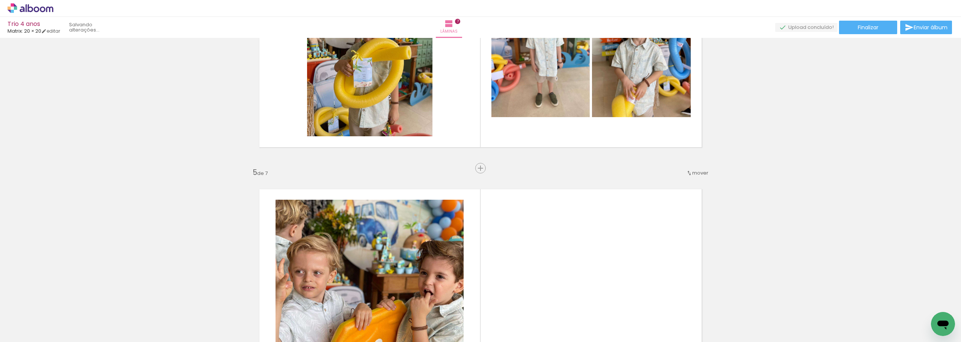
scroll to position [1042, 0]
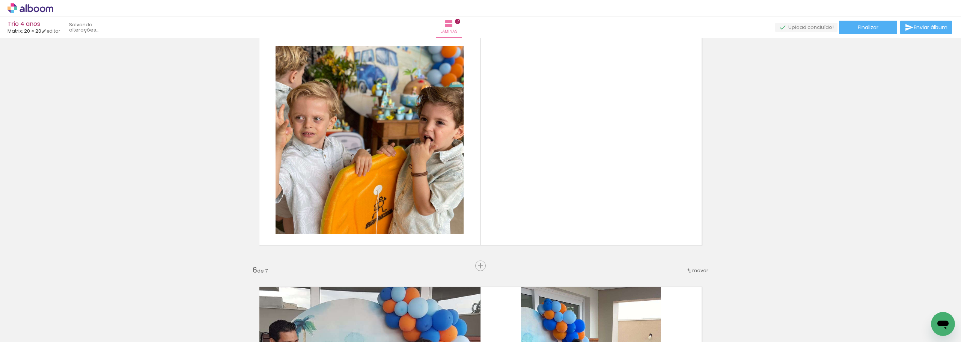
drag, startPoint x: 640, startPoint y: 321, endPoint x: 624, endPoint y: 236, distance: 86.0
click at [624, 237] on quentale-workspace at bounding box center [480, 171] width 961 height 342
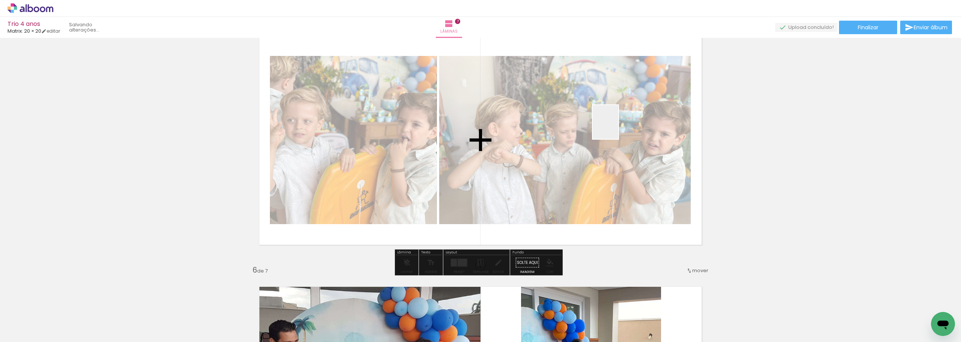
drag, startPoint x: 685, startPoint y: 321, endPoint x: 615, endPoint y: 127, distance: 206.9
click at [615, 127] on quentale-workspace at bounding box center [480, 171] width 961 height 342
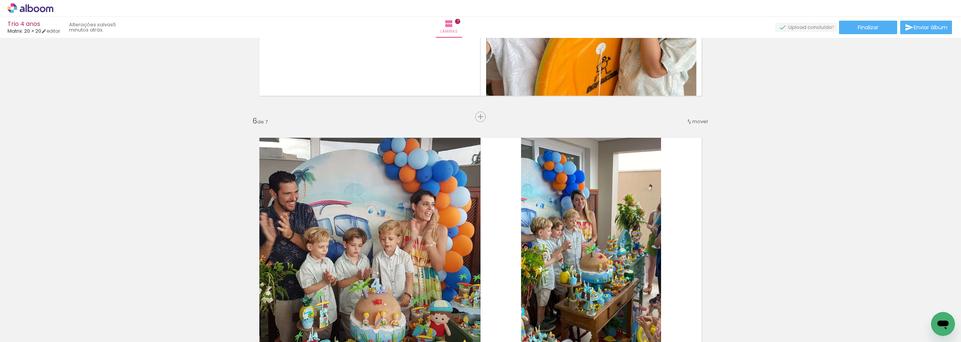
scroll to position [1155, 0]
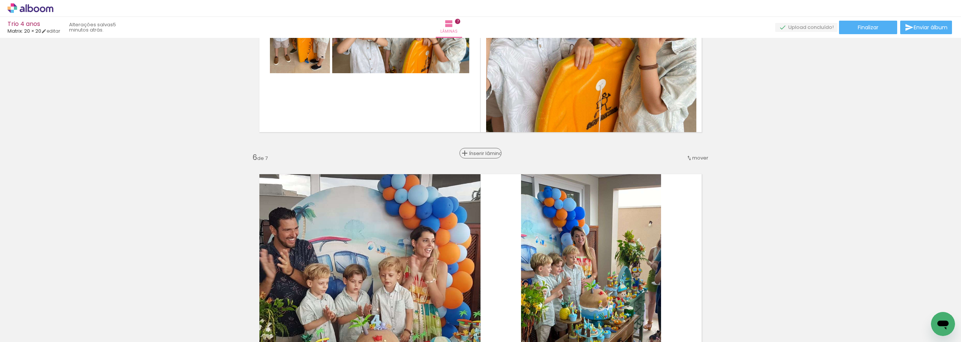
click at [476, 151] on span "Inserir lâmina" at bounding box center [483, 153] width 29 height 5
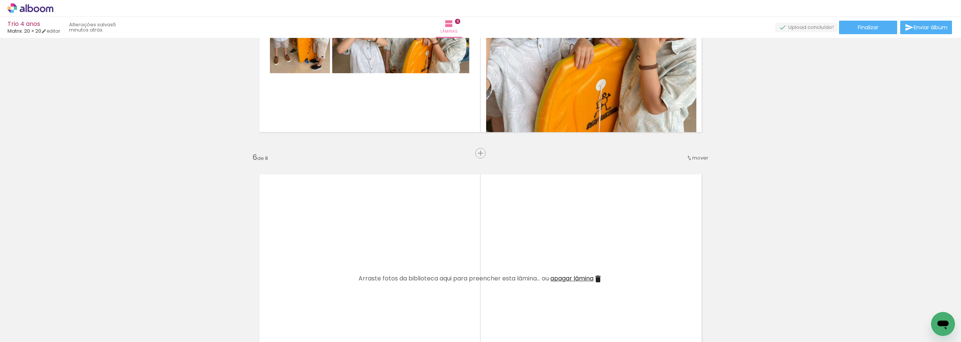
drag, startPoint x: 244, startPoint y: 317, endPoint x: 341, endPoint y: 252, distance: 116.5
click at [341, 252] on quentale-workspace at bounding box center [480, 171] width 961 height 342
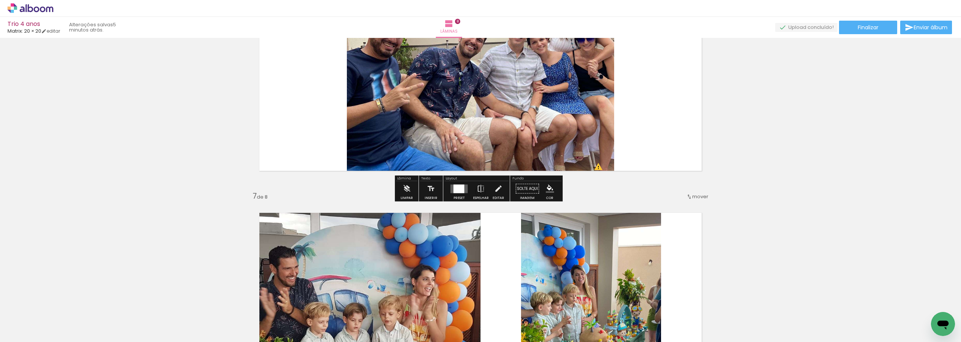
scroll to position [1380, 0]
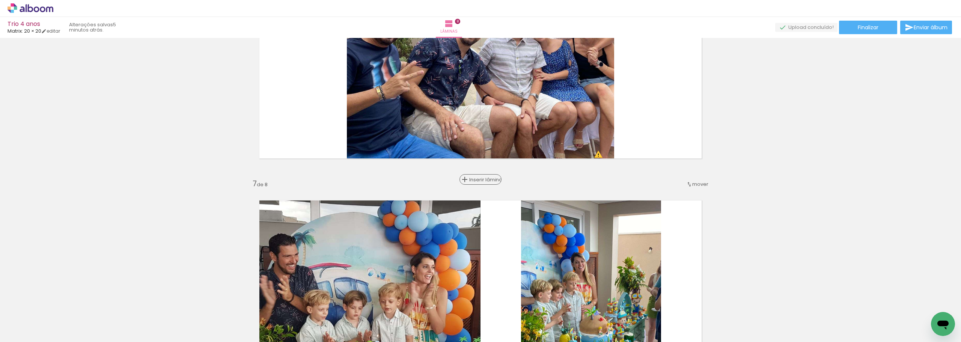
click at [478, 180] on span "Inserir lâmina" at bounding box center [483, 179] width 29 height 5
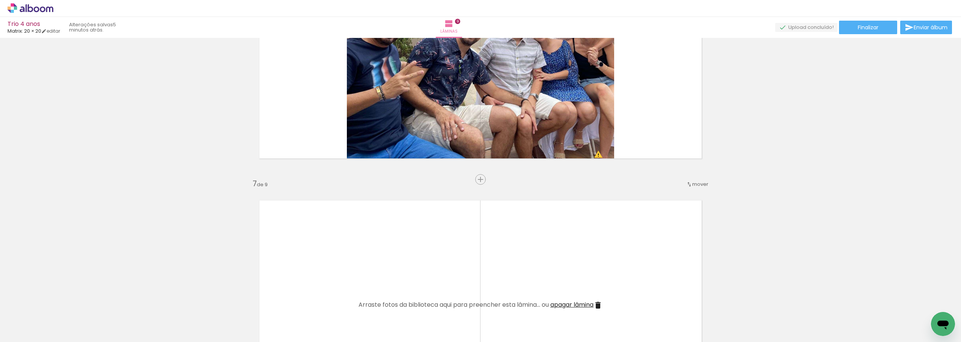
drag, startPoint x: 797, startPoint y: 324, endPoint x: 641, endPoint y: 266, distance: 166.9
click at [641, 266] on quentale-workspace at bounding box center [480, 171] width 961 height 342
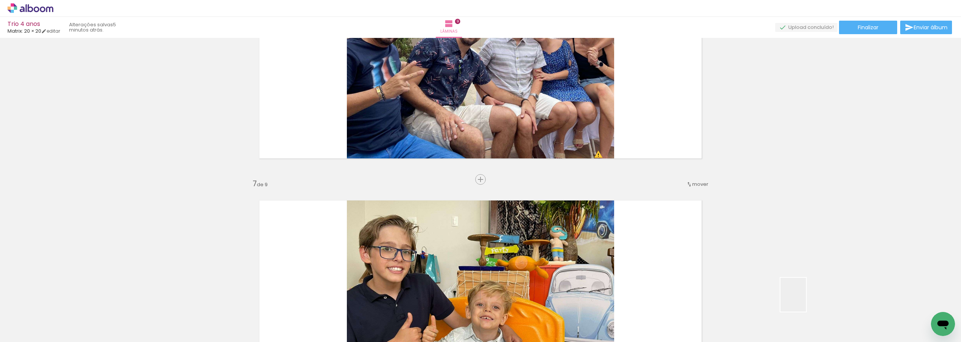
drag, startPoint x: 845, startPoint y: 324, endPoint x: 629, endPoint y: 250, distance: 227.4
click at [629, 250] on quentale-workspace at bounding box center [480, 171] width 961 height 342
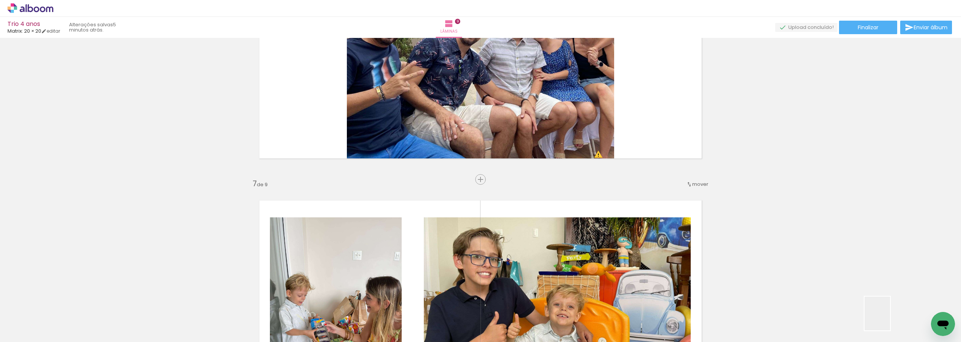
drag, startPoint x: 891, startPoint y: 320, endPoint x: 590, endPoint y: 245, distance: 309.7
click at [590, 245] on quentale-workspace at bounding box center [480, 171] width 961 height 342
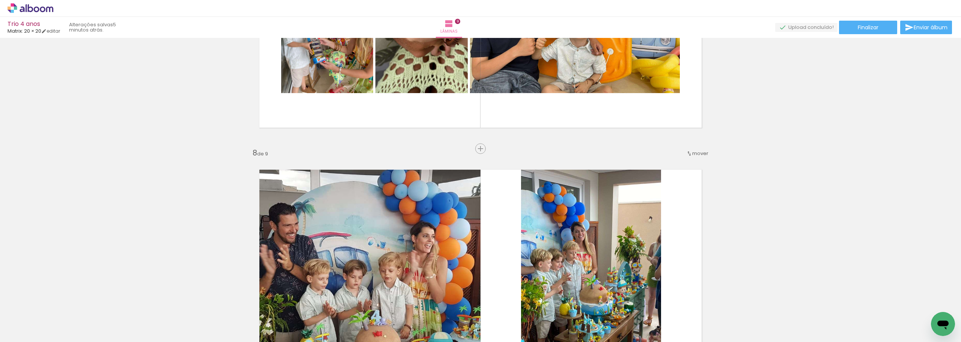
scroll to position [1681, 0]
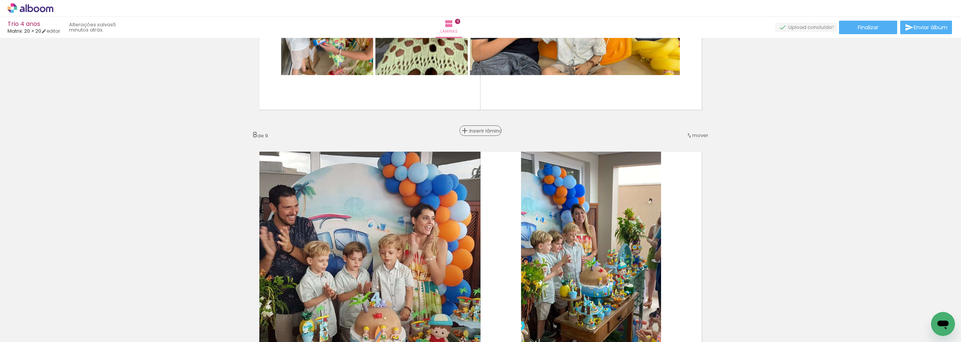
click at [478, 130] on span "Inserir lâmina" at bounding box center [483, 130] width 29 height 5
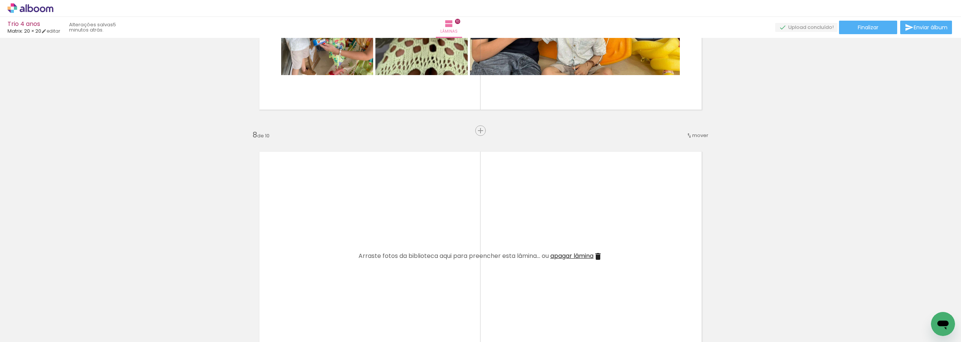
drag, startPoint x: 923, startPoint y: 319, endPoint x: 515, endPoint y: 223, distance: 419.4
click at [515, 223] on quentale-workspace at bounding box center [480, 171] width 961 height 342
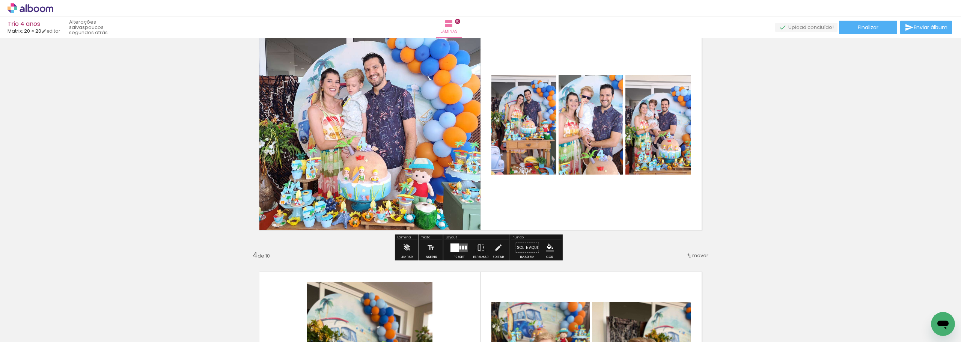
scroll to position [629, 0]
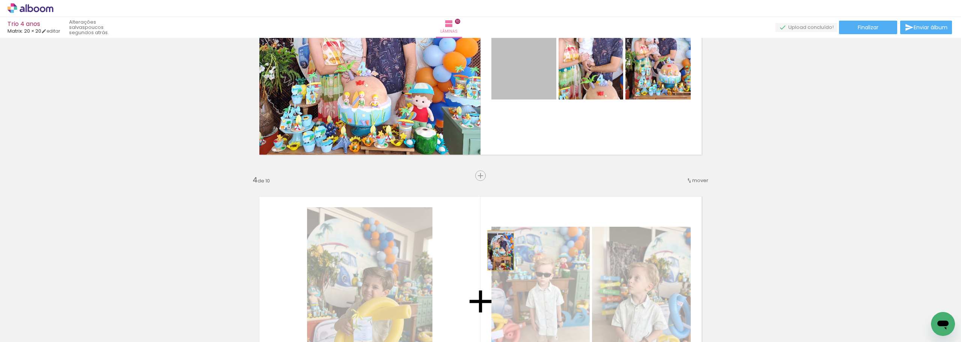
drag, startPoint x: 514, startPoint y: 154, endPoint x: 494, endPoint y: 255, distance: 103.0
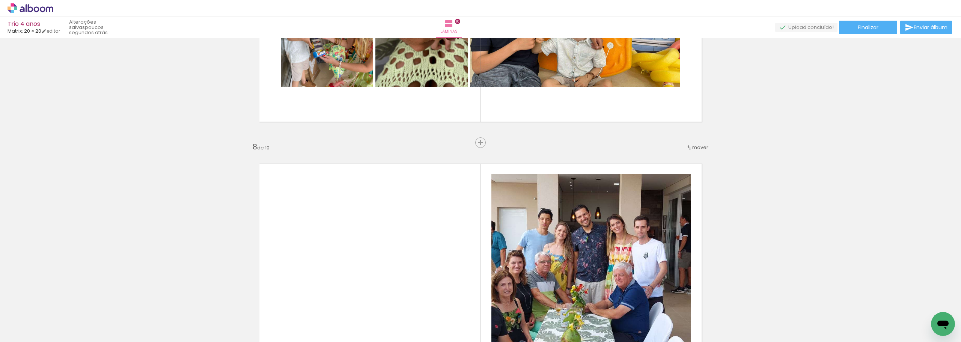
scroll to position [1765, 0]
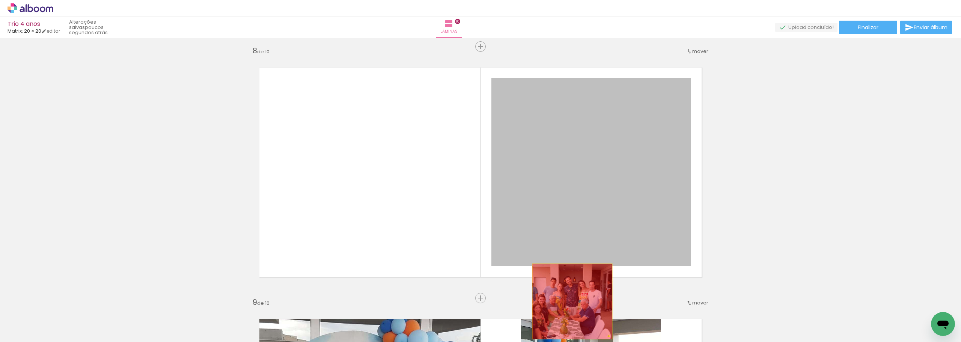
drag, startPoint x: 573, startPoint y: 148, endPoint x: 569, endPoint y: 304, distance: 156.6
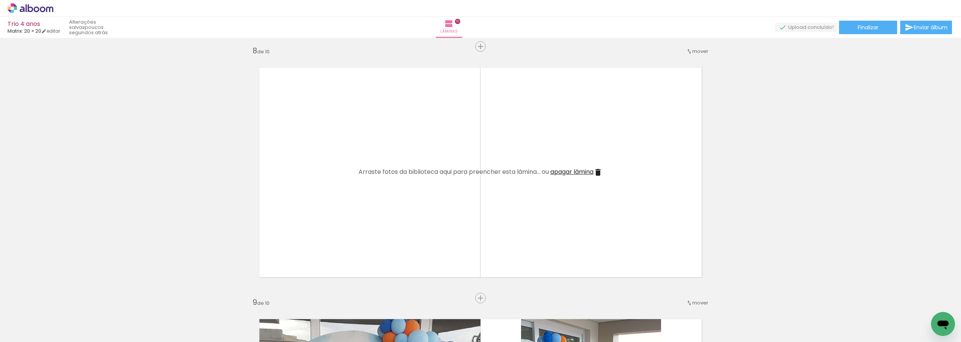
scroll to position [0, 154]
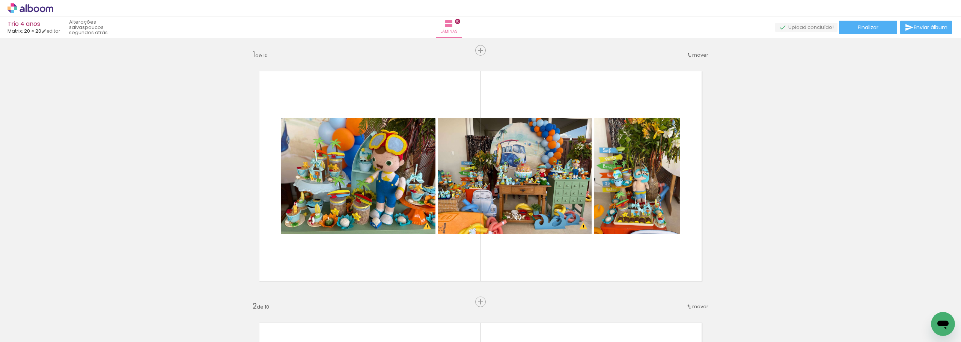
scroll to position [0, 154]
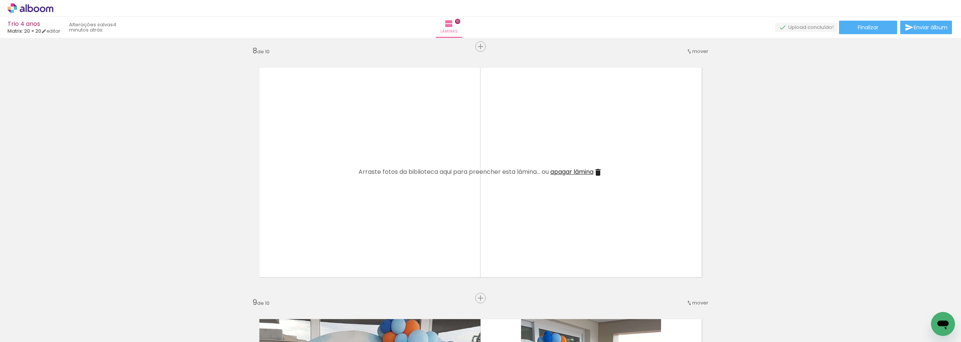
click at [36, 333] on span "Adicionar Fotos" at bounding box center [26, 332] width 23 height 8
click at [0, 0] on input "file" at bounding box center [0, 0] width 0 height 0
click at [872, 301] on iron-icon at bounding box center [872, 302] width 8 height 8
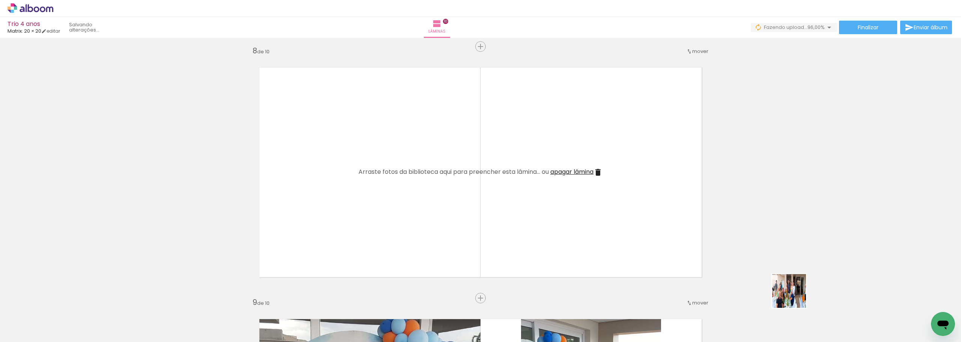
drag, startPoint x: 923, startPoint y: 320, endPoint x: 572, endPoint y: 223, distance: 364.2
click at [572, 223] on quentale-workspace at bounding box center [480, 171] width 961 height 342
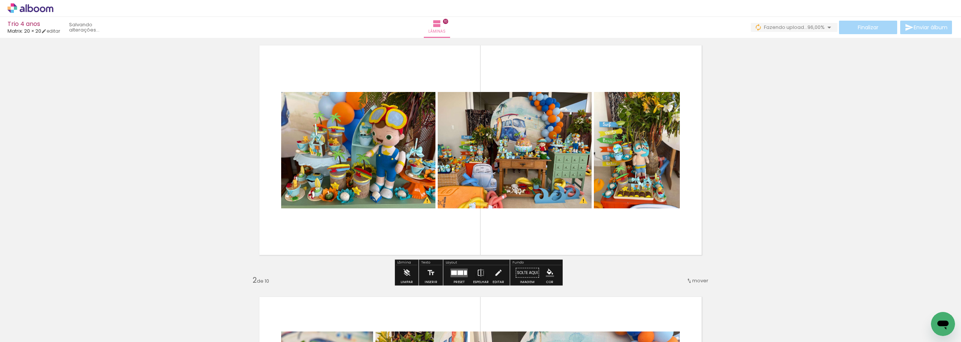
scroll to position [38, 0]
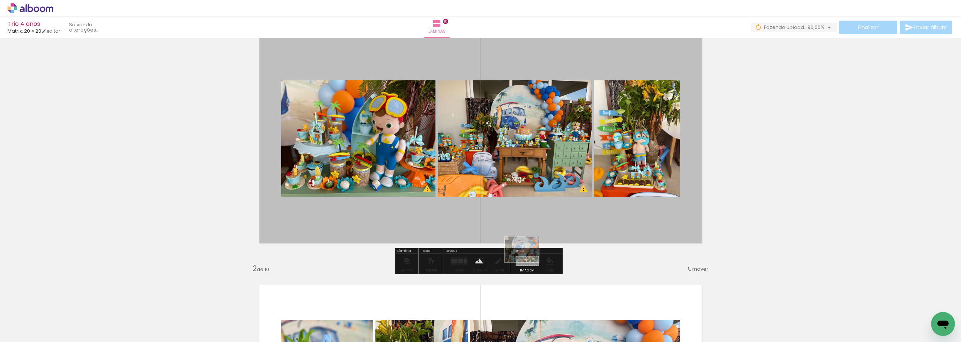
drag, startPoint x: 267, startPoint y: 307, endPoint x: 528, endPoint y: 259, distance: 265.0
click at [528, 259] on quentale-workspace at bounding box center [480, 171] width 961 height 342
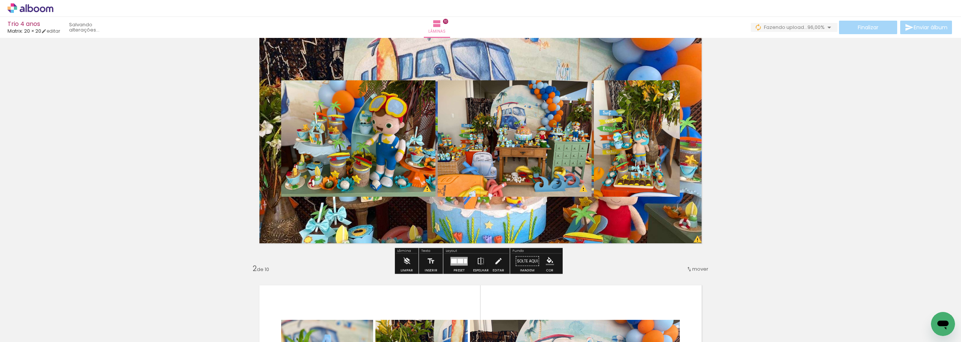
click at [464, 262] on div at bounding box center [465, 261] width 3 height 5
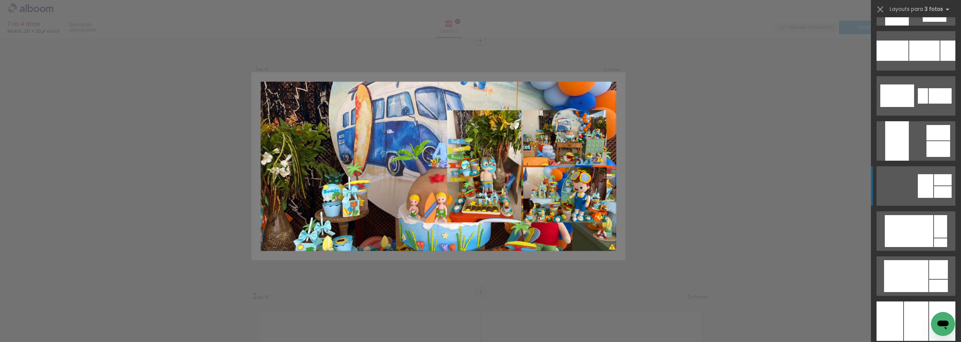
scroll to position [1164, 0]
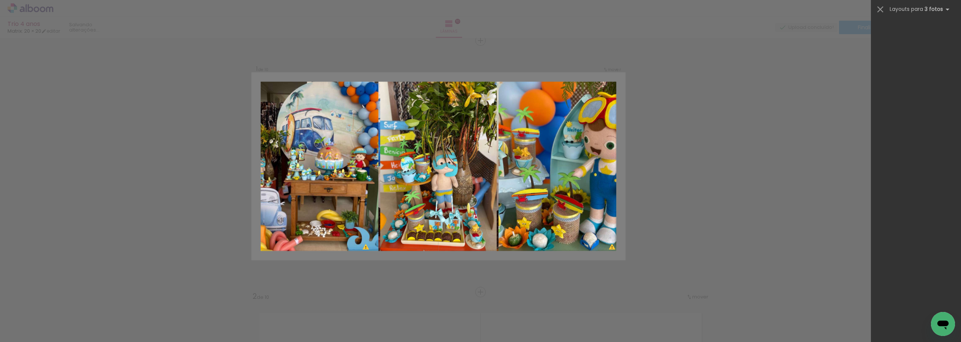
scroll to position [0, 154]
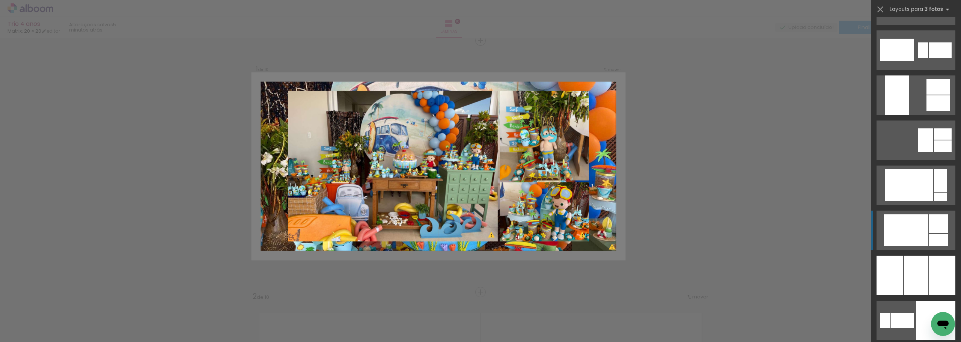
click at [908, 225] on div at bounding box center [906, 230] width 44 height 32
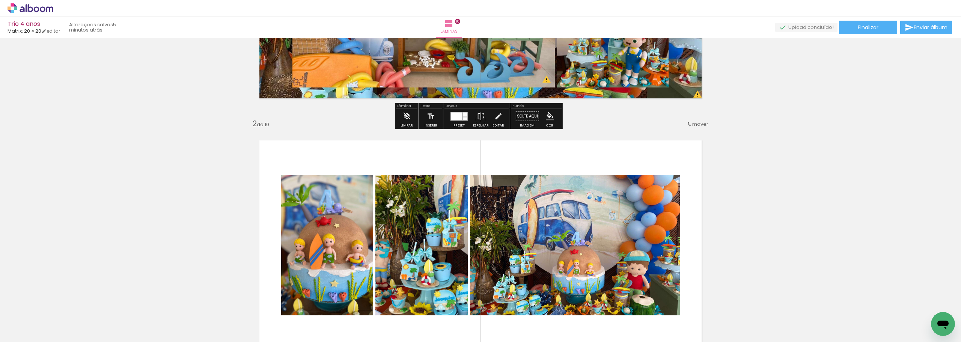
scroll to position [273, 0]
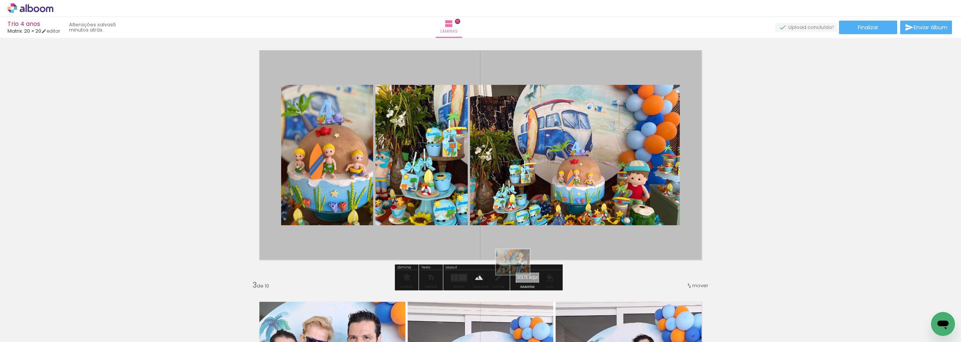
drag, startPoint x: 385, startPoint y: 319, endPoint x: 519, endPoint y: 272, distance: 141.8
click at [519, 272] on quentale-workspace at bounding box center [480, 171] width 961 height 342
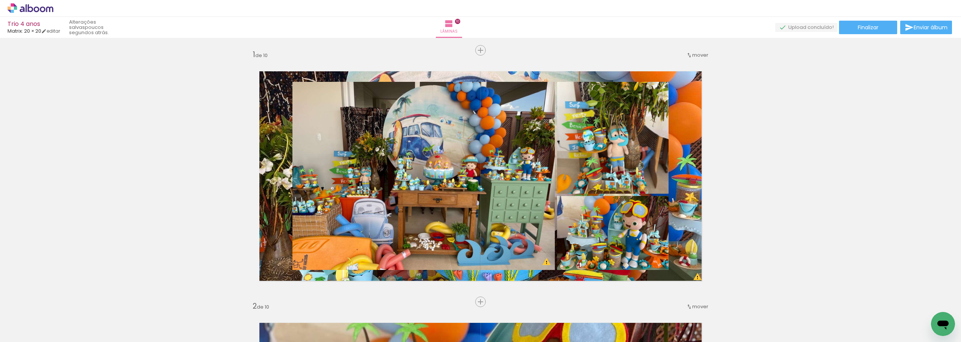
scroll to position [0, 154]
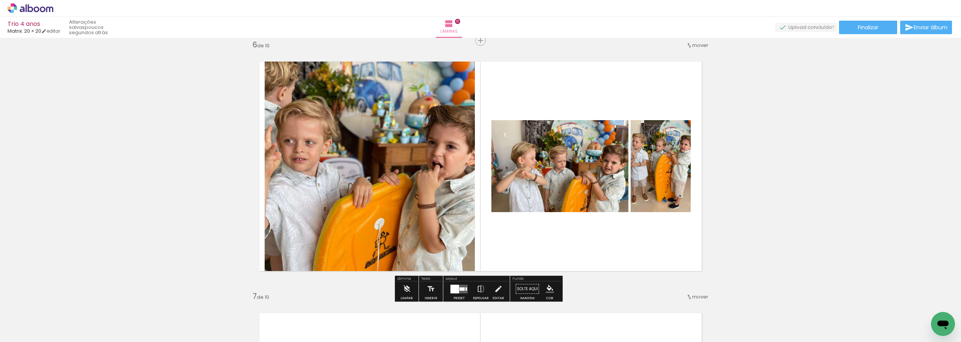
click at [456, 288] on div at bounding box center [455, 289] width 9 height 9
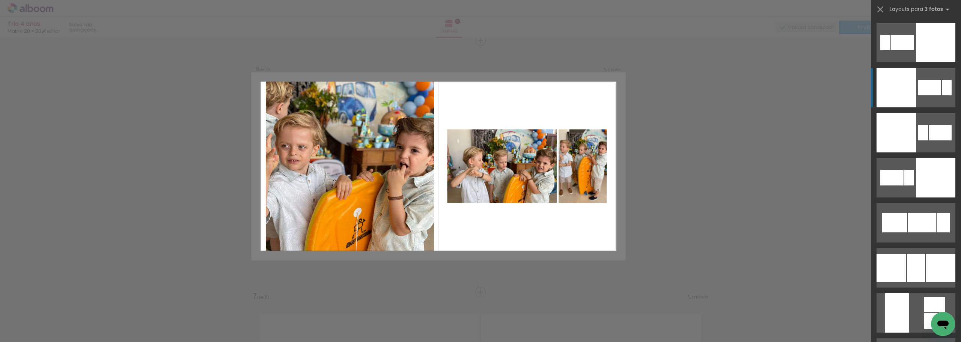
scroll to position [45, 0]
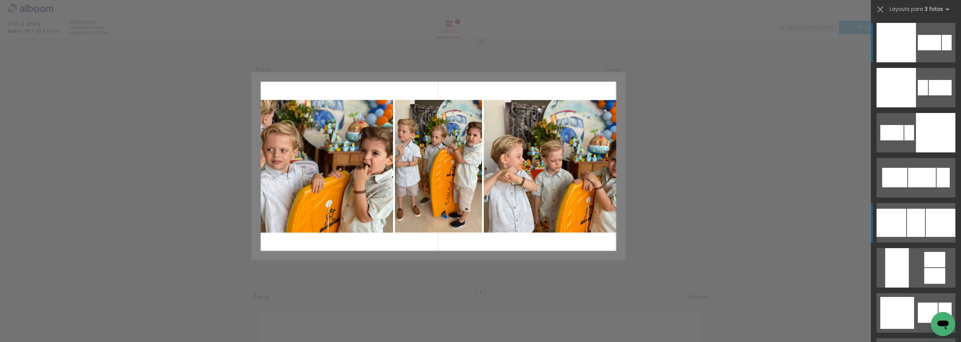
click at [920, 222] on div at bounding box center [916, 223] width 18 height 28
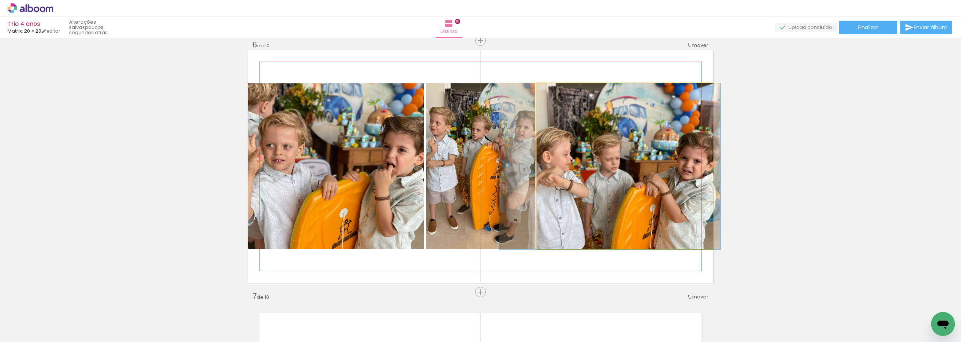
drag, startPoint x: 610, startPoint y: 195, endPoint x: 596, endPoint y: 195, distance: 14.3
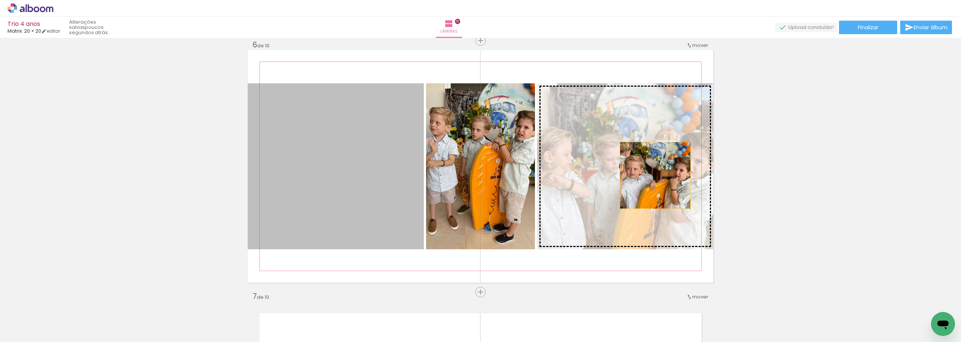
drag, startPoint x: 329, startPoint y: 175, endPoint x: 655, endPoint y: 174, distance: 325.6
click at [0, 0] on slot at bounding box center [0, 0] width 0 height 0
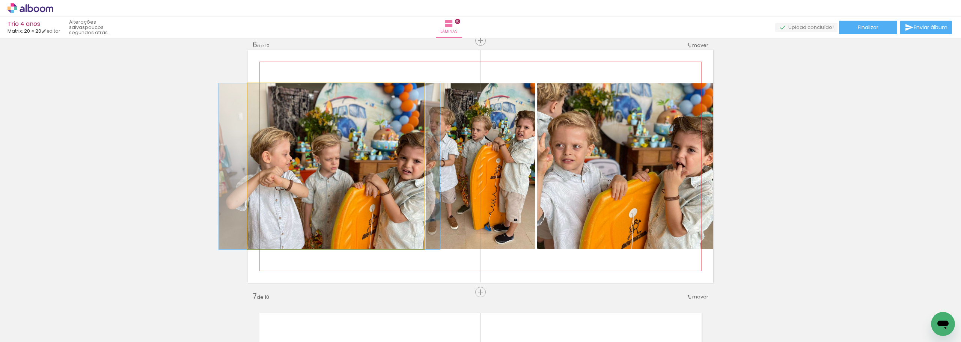
drag, startPoint x: 356, startPoint y: 164, endPoint x: 350, endPoint y: 164, distance: 5.3
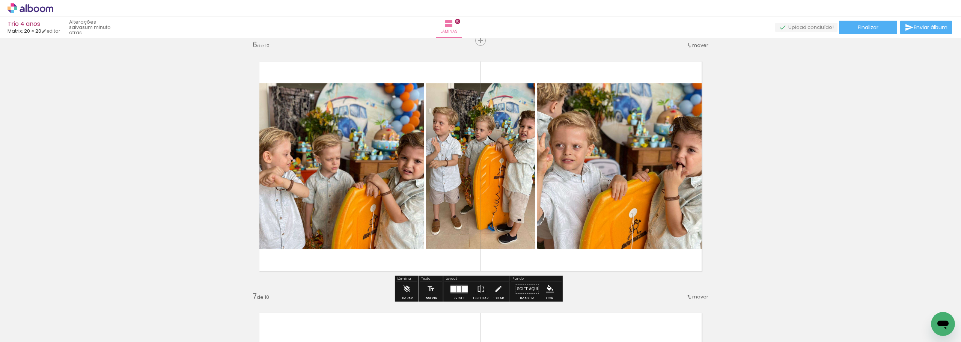
click at [456, 293] on quentale-layouter at bounding box center [459, 289] width 17 height 9
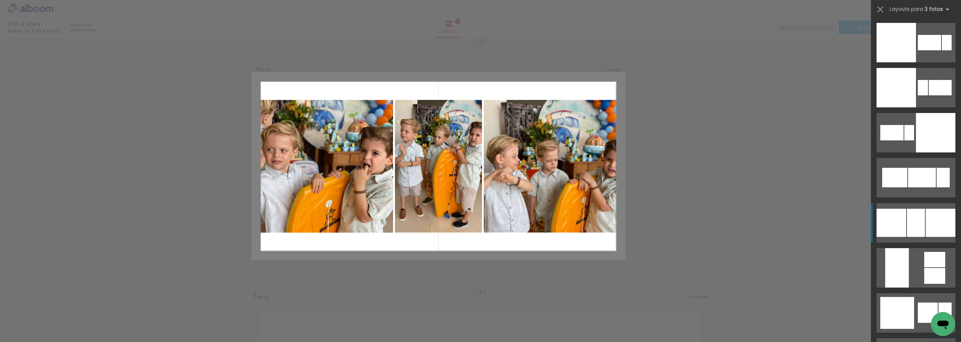
scroll to position [225, 0]
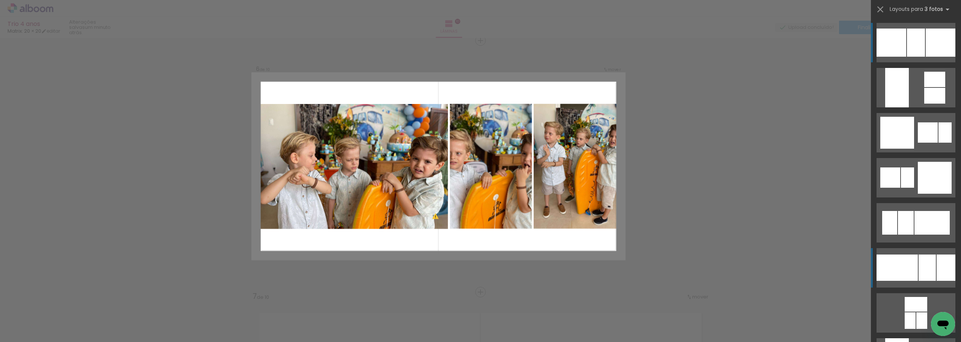
click at [926, 251] on quentale-layouter at bounding box center [916, 267] width 79 height 39
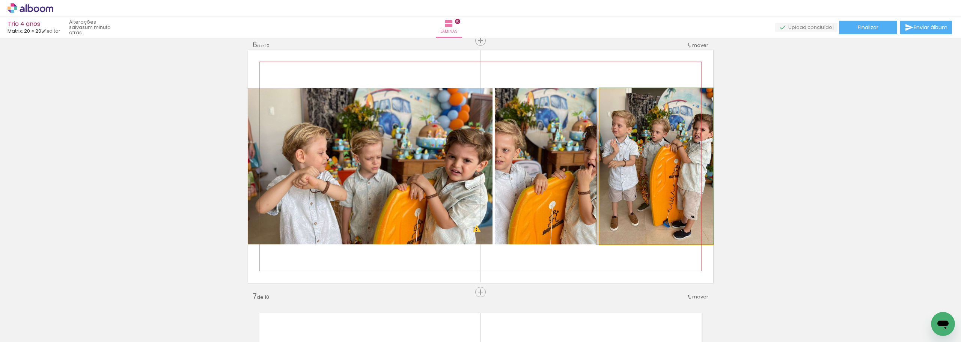
drag, startPoint x: 662, startPoint y: 150, endPoint x: 641, endPoint y: 152, distance: 20.4
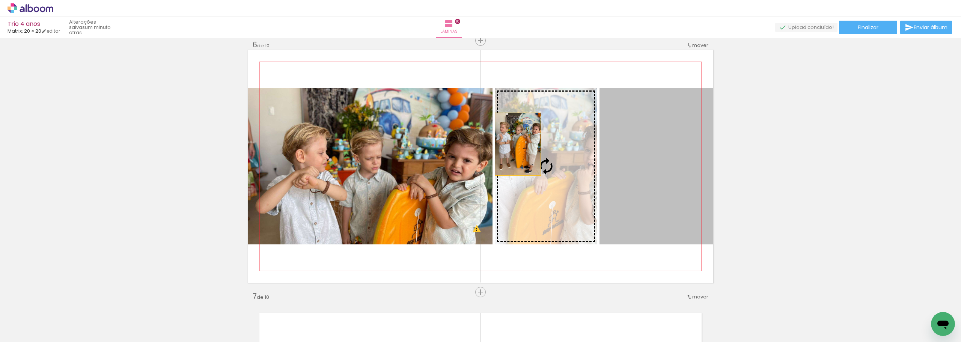
drag, startPoint x: 661, startPoint y: 151, endPoint x: 510, endPoint y: 143, distance: 150.8
click at [0, 0] on slot at bounding box center [0, 0] width 0 height 0
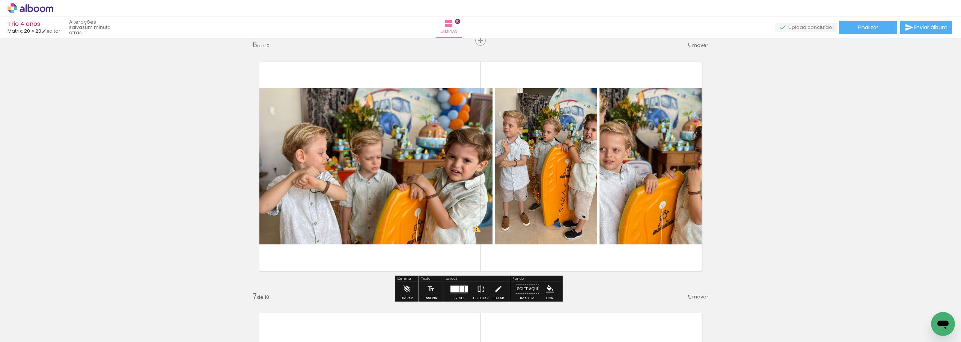
click at [451, 290] on div at bounding box center [455, 289] width 9 height 6
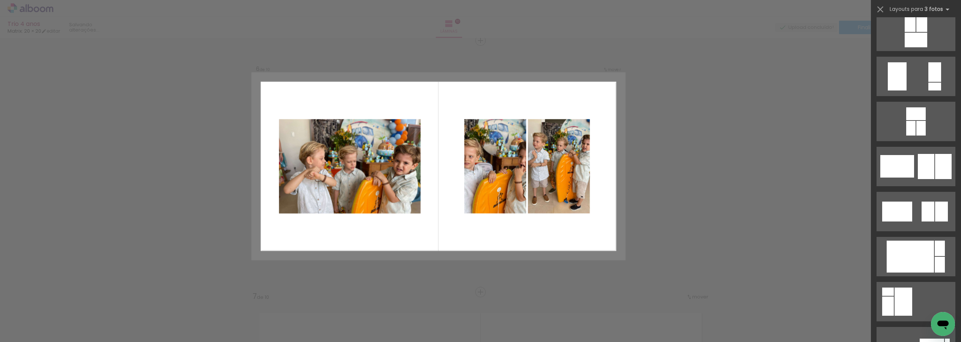
scroll to position [1456, 0]
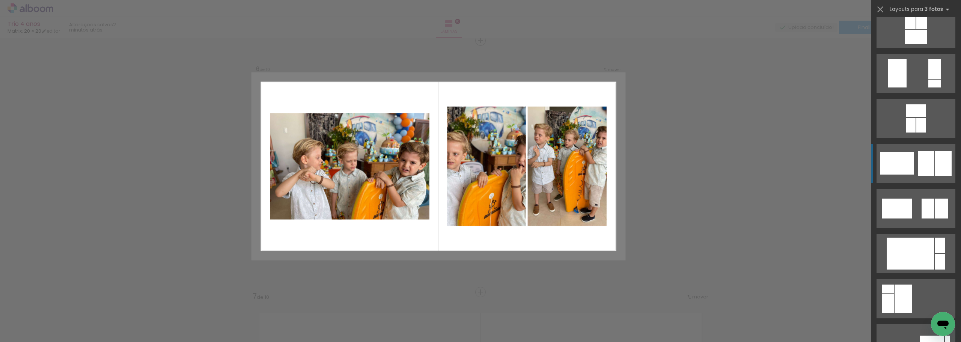
click at [905, 158] on div at bounding box center [898, 163] width 34 height 23
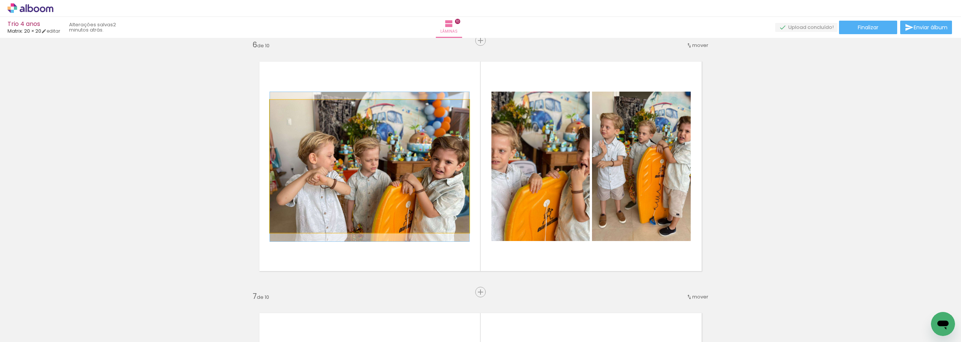
drag, startPoint x: 413, startPoint y: 176, endPoint x: 400, endPoint y: 176, distance: 13.1
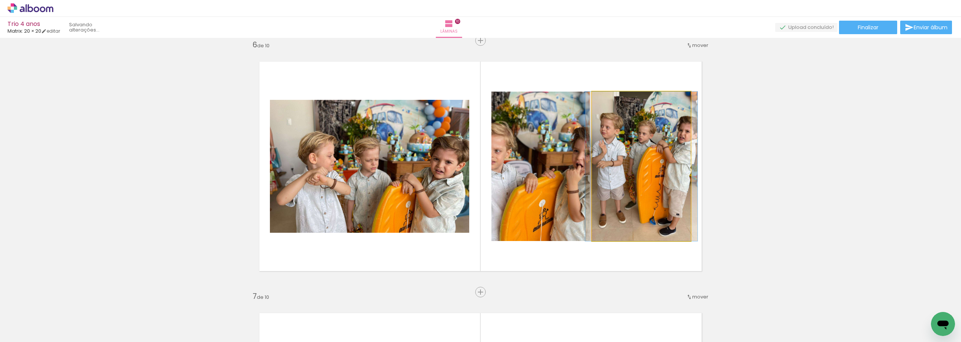
drag, startPoint x: 653, startPoint y: 164, endPoint x: 556, endPoint y: 163, distance: 96.5
click at [0, 0] on slot at bounding box center [0, 0] width 0 height 0
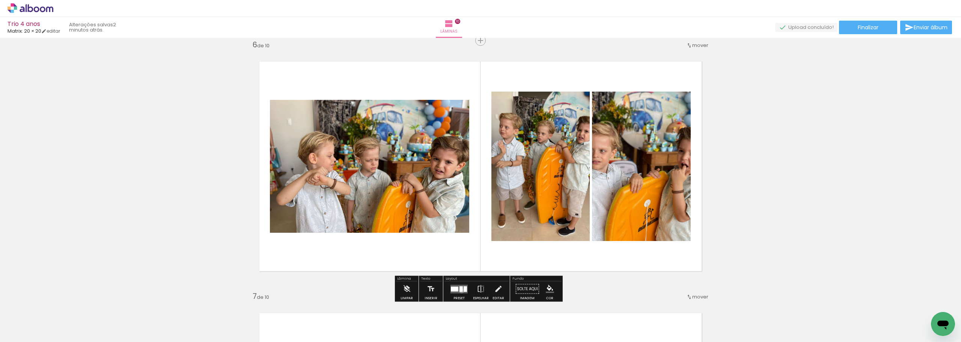
click at [460, 291] on div at bounding box center [461, 289] width 3 height 6
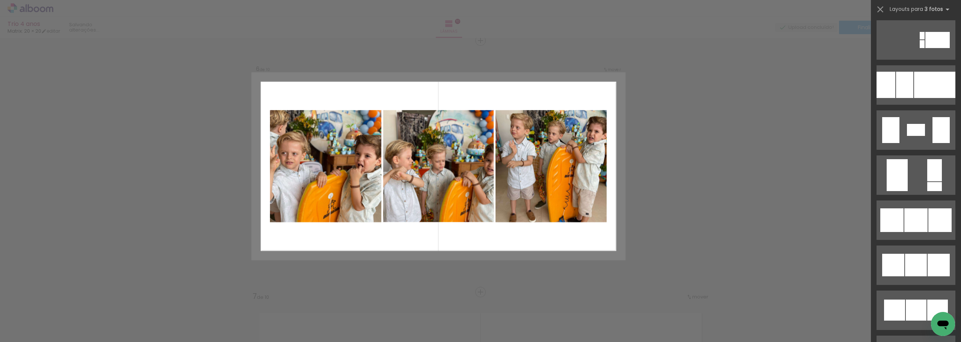
scroll to position [1915, 0]
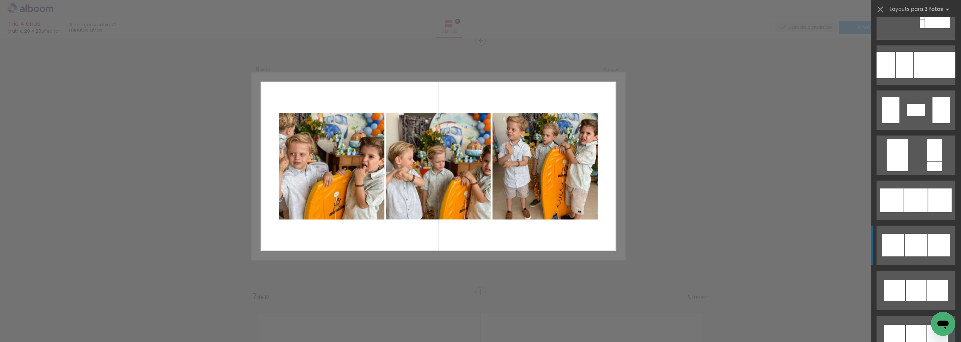
click at [922, 244] on div at bounding box center [916, 245] width 22 height 23
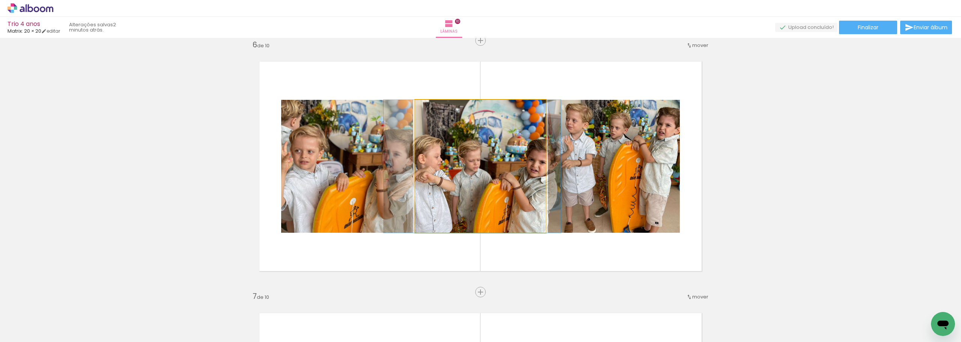
drag, startPoint x: 471, startPoint y: 163, endPoint x: 463, endPoint y: 163, distance: 8.3
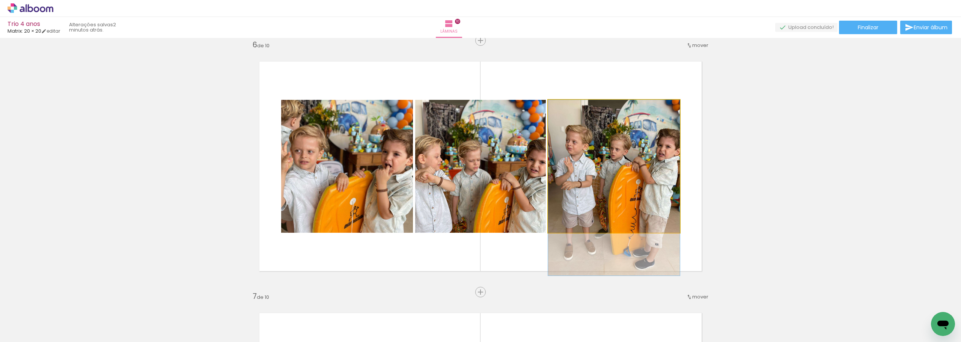
drag, startPoint x: 618, startPoint y: 168, endPoint x: 612, endPoint y: 193, distance: 25.4
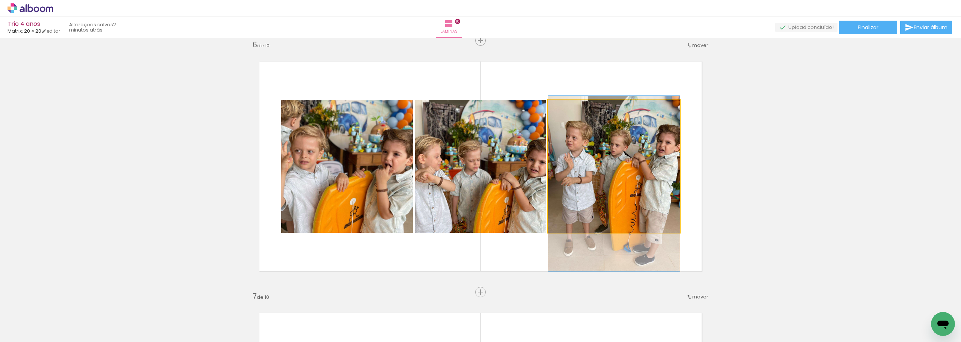
drag, startPoint x: 636, startPoint y: 188, endPoint x: 630, endPoint y: 184, distance: 7.0
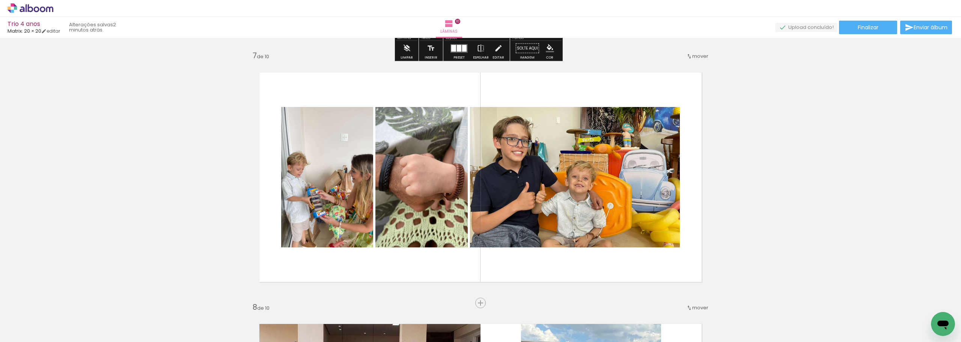
scroll to position [1531, 0]
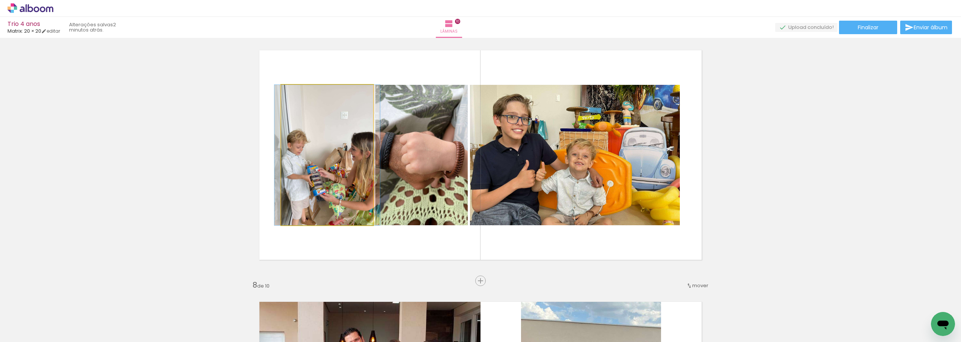
click at [339, 183] on quentale-photo at bounding box center [327, 155] width 92 height 140
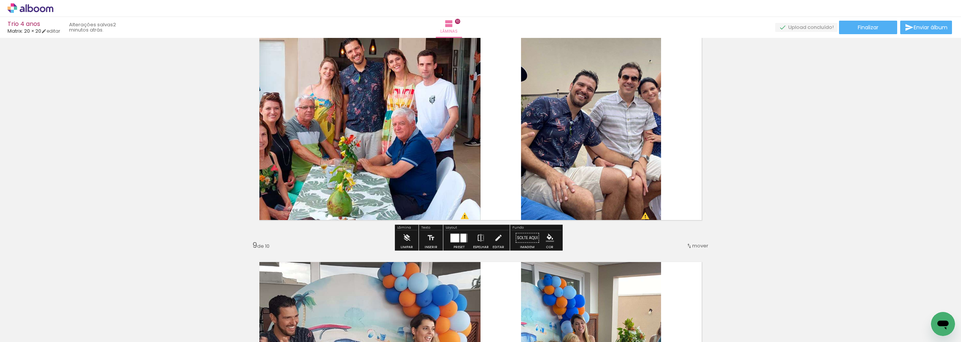
scroll to position [1831, 0]
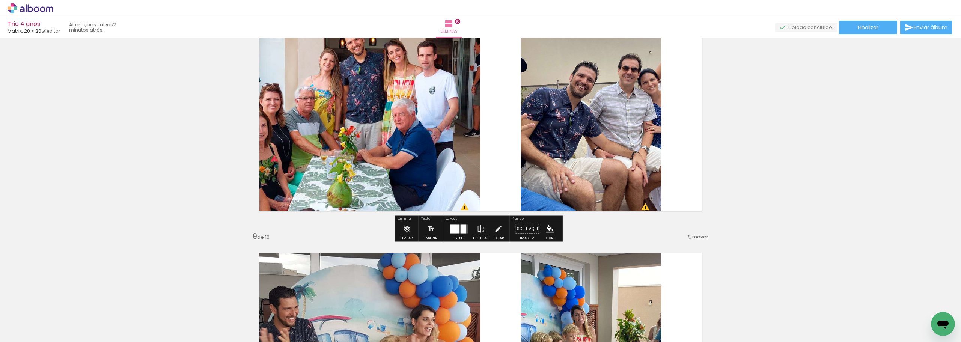
click at [461, 228] on div at bounding box center [464, 229] width 6 height 9
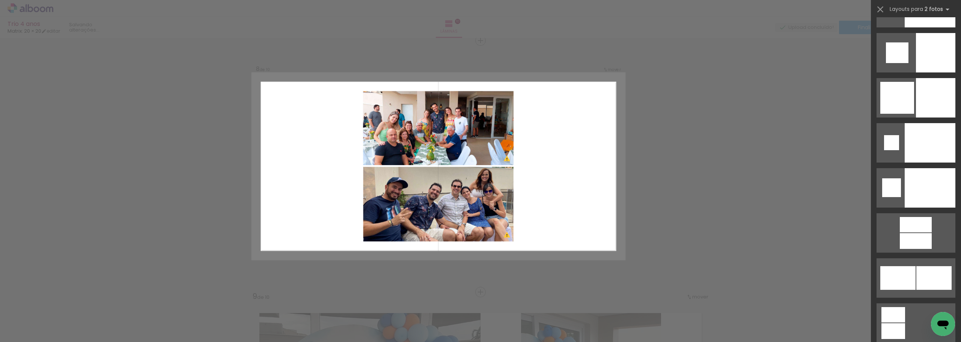
scroll to position [413, 0]
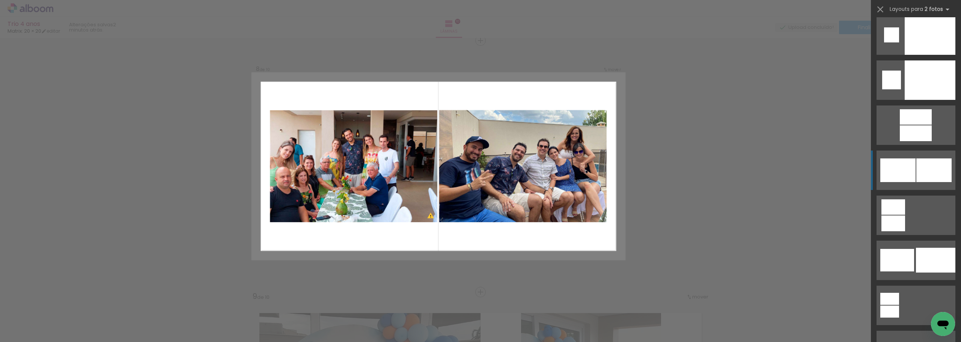
click at [922, 177] on div at bounding box center [934, 170] width 35 height 24
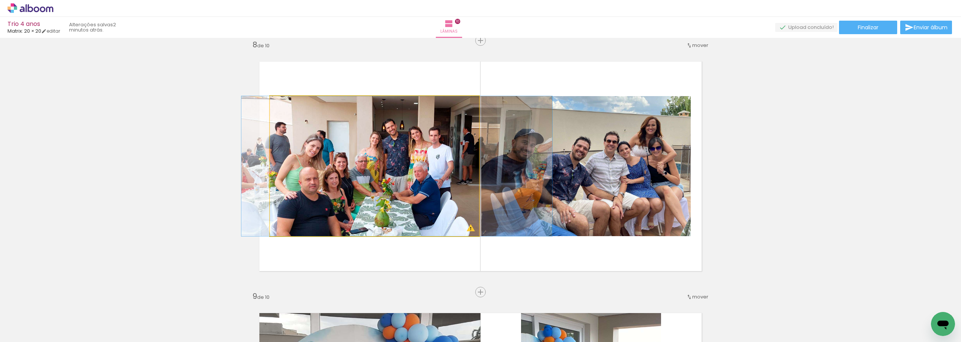
drag, startPoint x: 371, startPoint y: 162, endPoint x: 394, endPoint y: 163, distance: 22.5
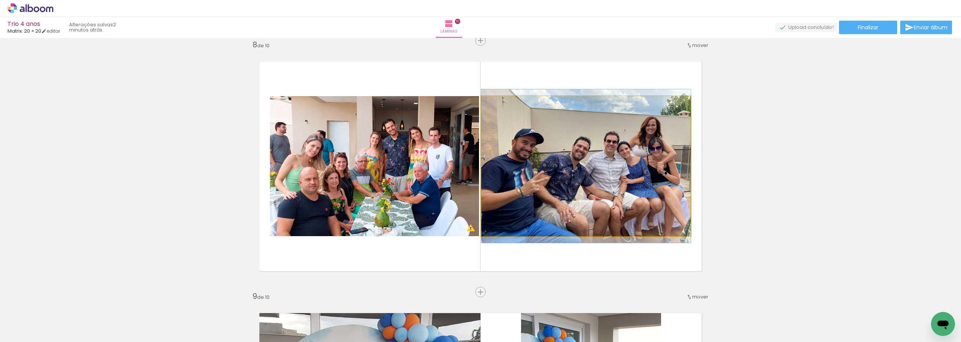
drag, startPoint x: 614, startPoint y: 153, endPoint x: 619, endPoint y: 153, distance: 5.3
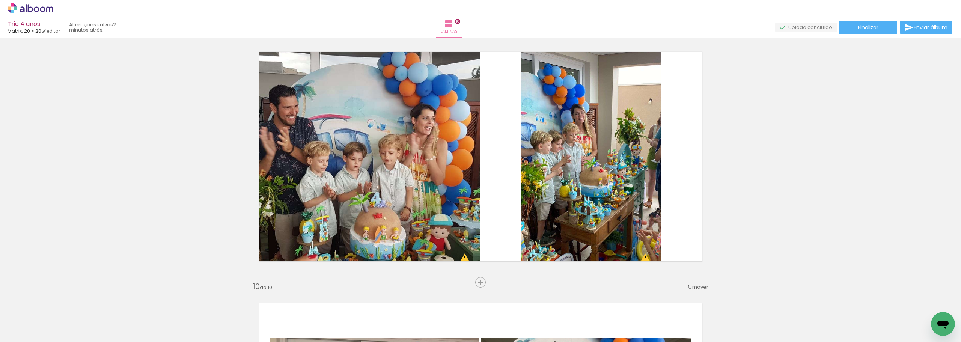
scroll to position [2034, 0]
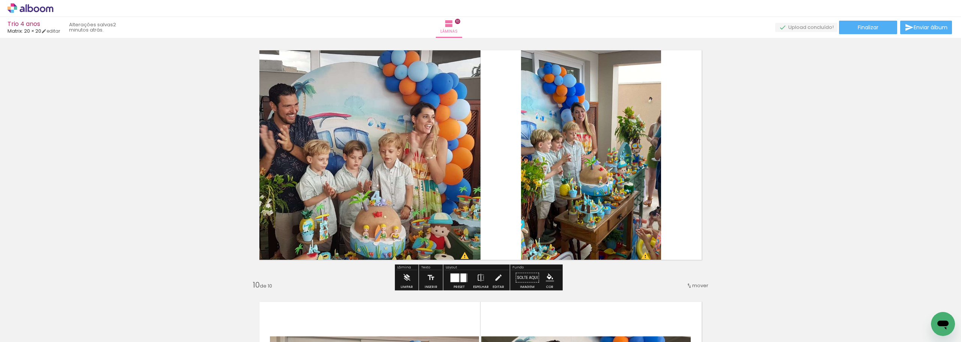
click at [457, 271] on div at bounding box center [459, 277] width 20 height 15
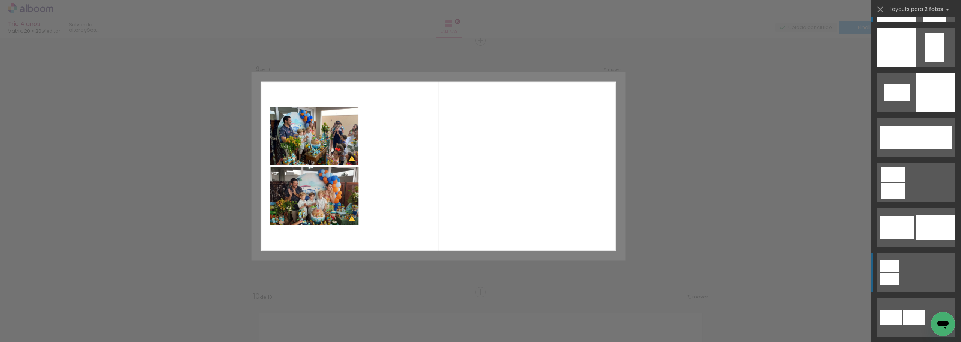
scroll to position [75, 0]
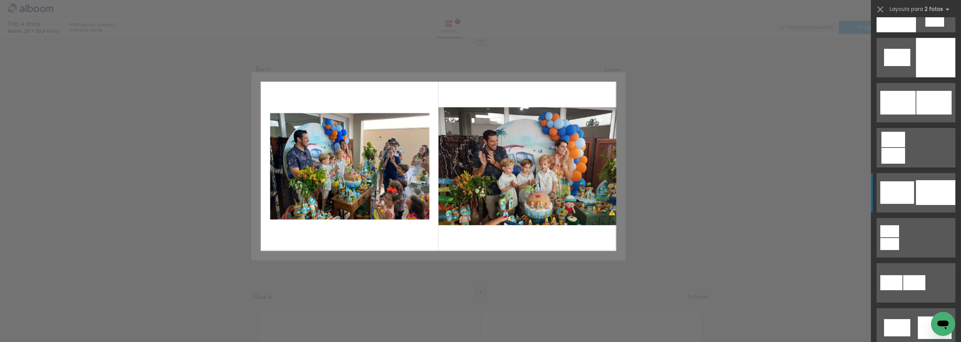
click at [919, 193] on div at bounding box center [935, 192] width 39 height 25
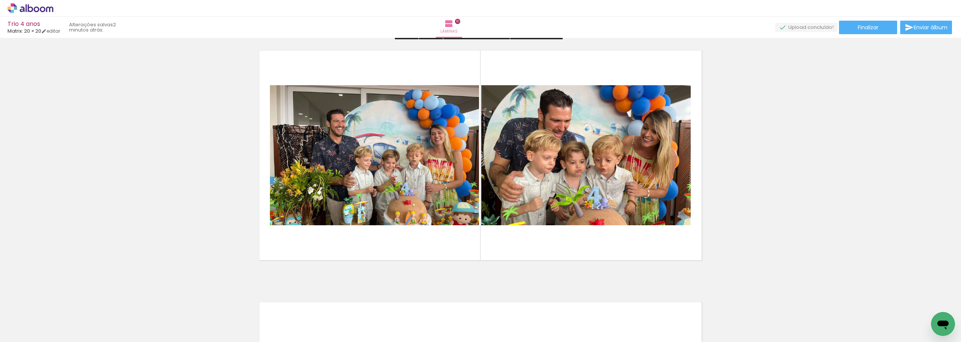
scroll to position [2285, 0]
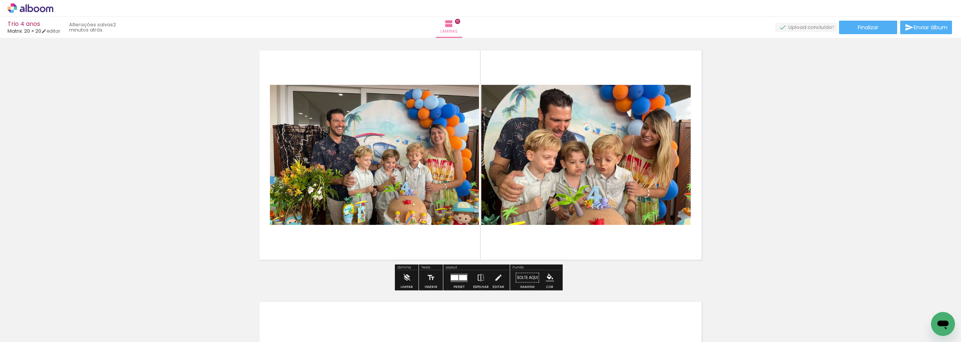
click at [453, 276] on div at bounding box center [455, 277] width 8 height 5
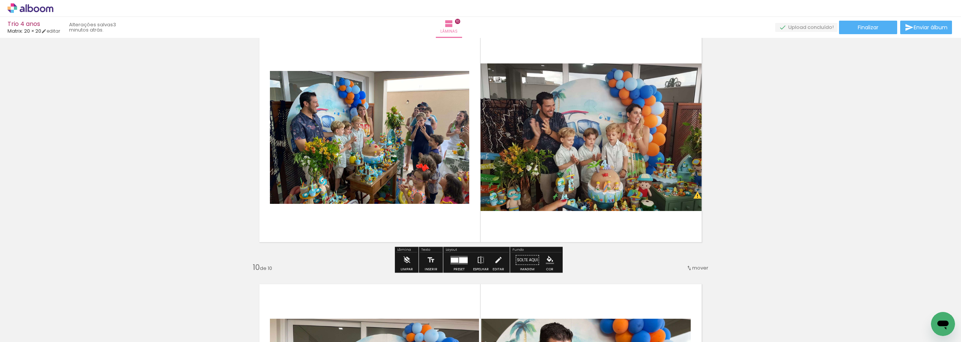
scroll to position [1939, 0]
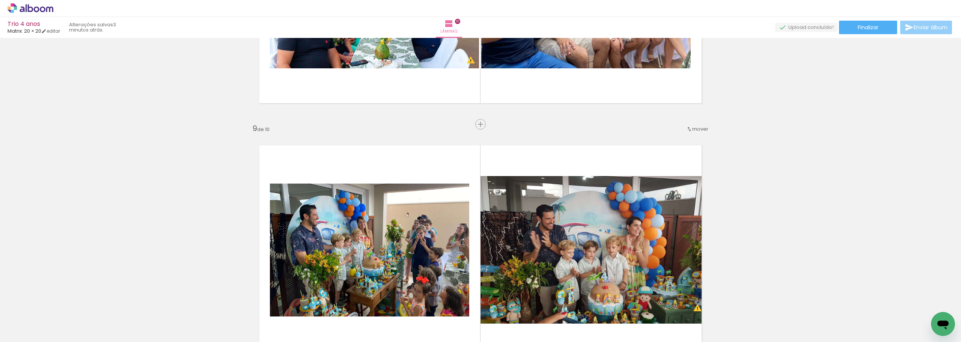
click at [926, 25] on span "Enviar álbum" at bounding box center [931, 27] width 34 height 5
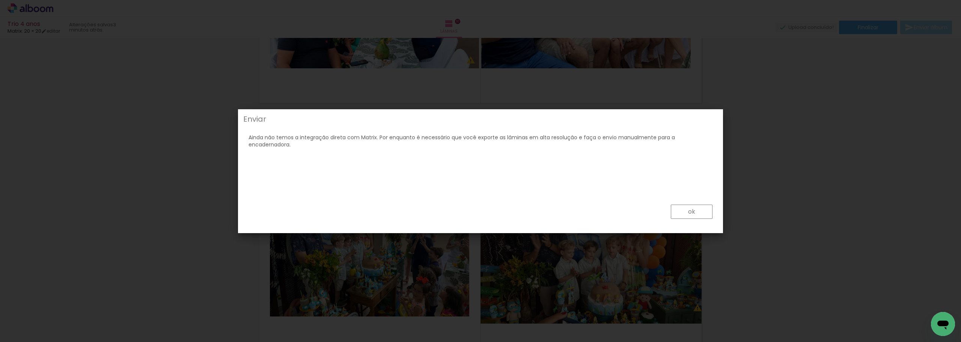
click at [704, 211] on paper-button "ok" at bounding box center [692, 212] width 42 height 14
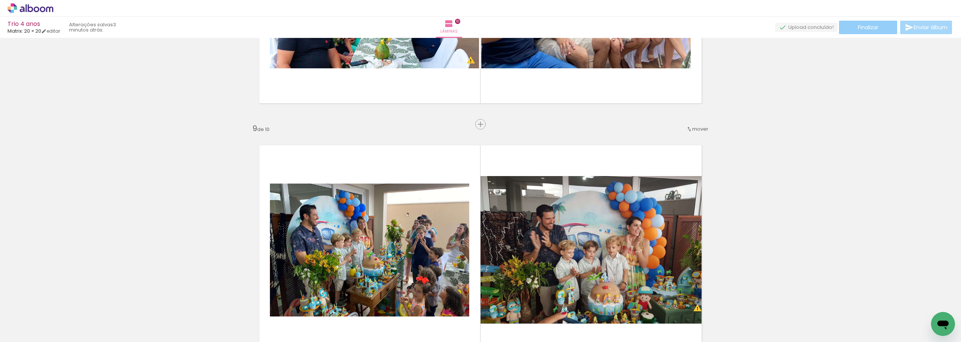
click at [867, 25] on span "Finalizar" at bounding box center [868, 27] width 21 height 5
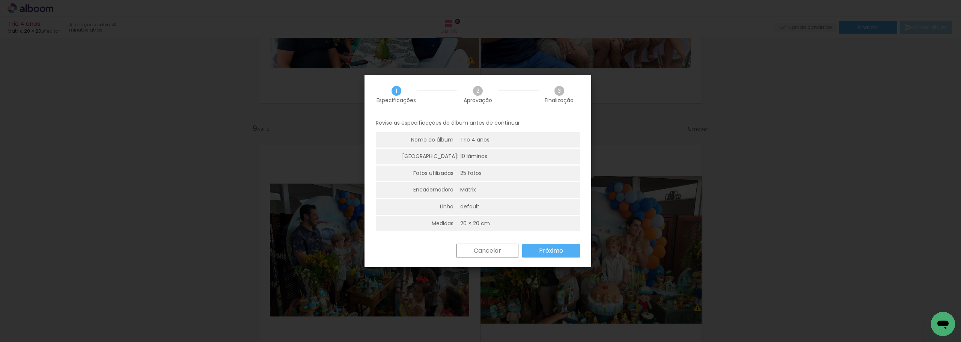
click at [0, 0] on slot "Próximo" at bounding box center [0, 0] width 0 height 0
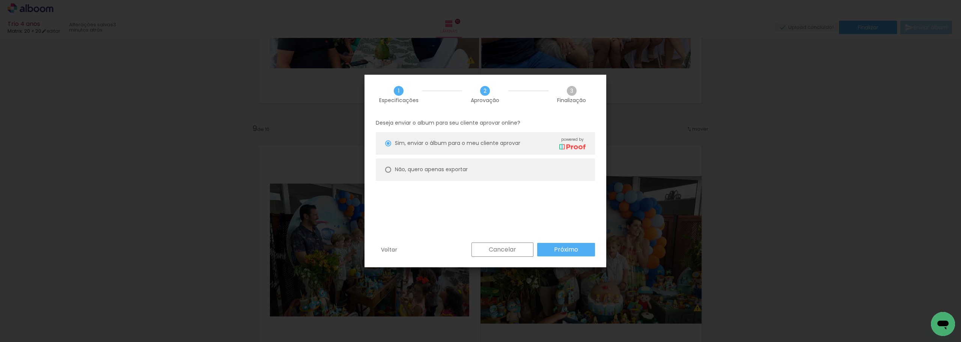
click at [552, 244] on paper-button "Próximo" at bounding box center [566, 250] width 58 height 14
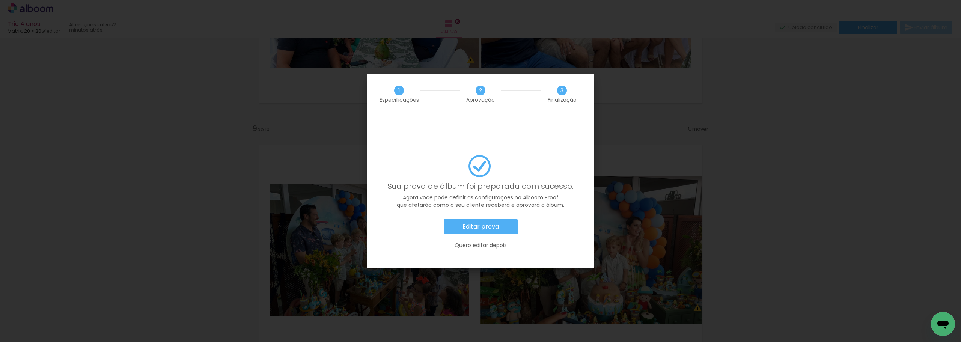
click at [0, 0] on slot "Editar prova" at bounding box center [0, 0] width 0 height 0
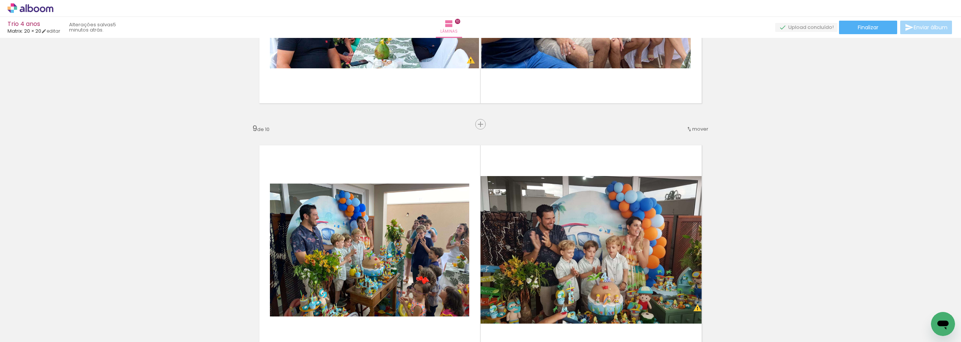
scroll to position [0, 154]
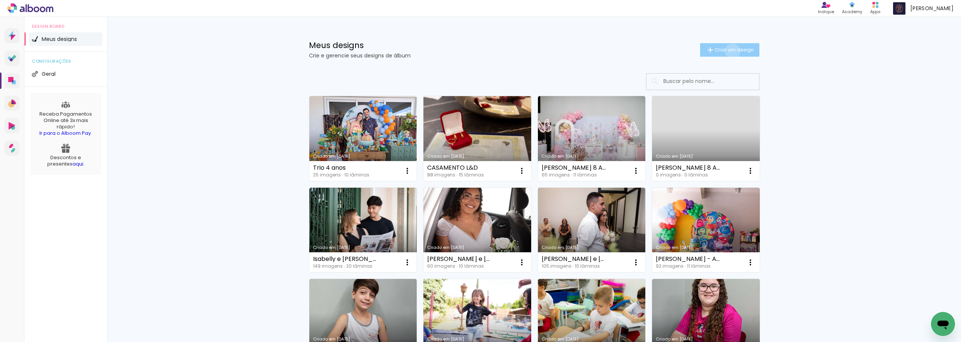
click at [728, 51] on span "Criar um design" at bounding box center [734, 49] width 39 height 5
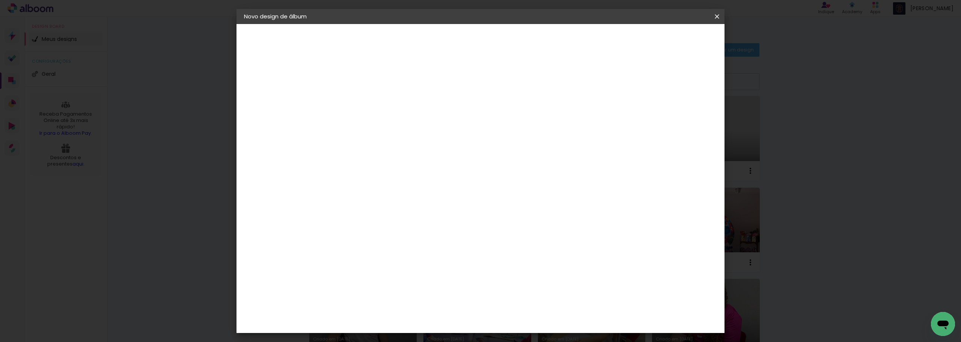
click at [370, 92] on paper-input-container "Título do álbum" at bounding box center [366, 101] width 5 height 19
type input "t"
type input "TRIO 5 ANOS"
type paper-input "TRIO 5 ANOS"
drag, startPoint x: 511, startPoint y: 101, endPoint x: 407, endPoint y: 97, distance: 104.8
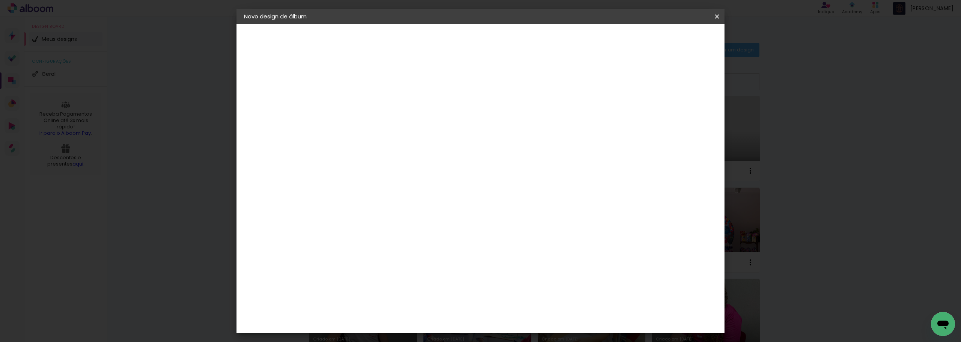
click at [400, 88] on div "Informações Dê um título ao seu álbum. Avançar" at bounding box center [366, 56] width 65 height 64
type input "Trio 5 anos"
type paper-input "Trio 5 anos"
click at [400, 53] on header "Informações Dê um título ao seu álbum. Avançar" at bounding box center [366, 46] width 65 height 45
click at [444, 45] on paper-button "Avançar" at bounding box center [425, 39] width 37 height 13
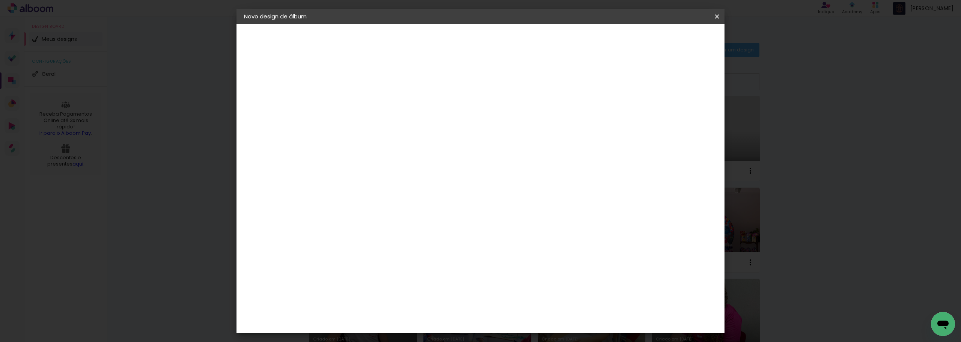
scroll to position [1127, 0]
click at [376, 332] on div "Matrix" at bounding box center [371, 335] width 18 height 6
click at [0, 0] on slot "Avançar" at bounding box center [0, 0] width 0 height 0
click at [418, 298] on span "20 × 20" at bounding box center [400, 308] width 35 height 20
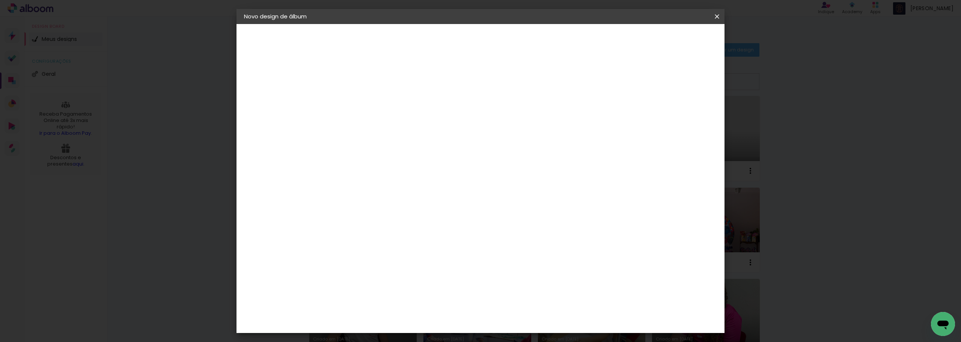
click at [489, 34] on paper-button "Avançar" at bounding box center [470, 39] width 37 height 13
click at [662, 86] on div "mm Mostrar sangria" at bounding box center [511, 81] width 332 height 17
click at [628, 78] on div at bounding box center [624, 81] width 7 height 7
type paper-checkbox "on"
click at [670, 41] on span "Iniciar design" at bounding box center [653, 39] width 34 height 5
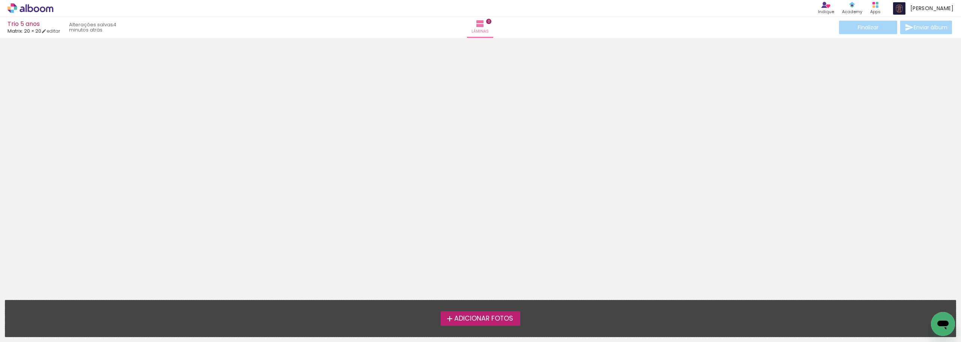
click at [445, 319] on iron-icon at bounding box center [449, 318] width 9 height 9
click at [0, 0] on input "file" at bounding box center [0, 0] width 0 height 0
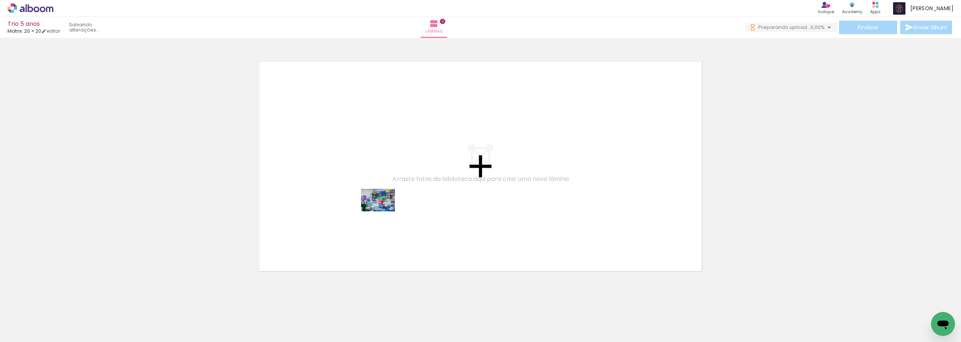
drag, startPoint x: 70, startPoint y: 321, endPoint x: 384, endPoint y: 211, distance: 332.2
click at [384, 211] on quentale-workspace at bounding box center [480, 171] width 961 height 342
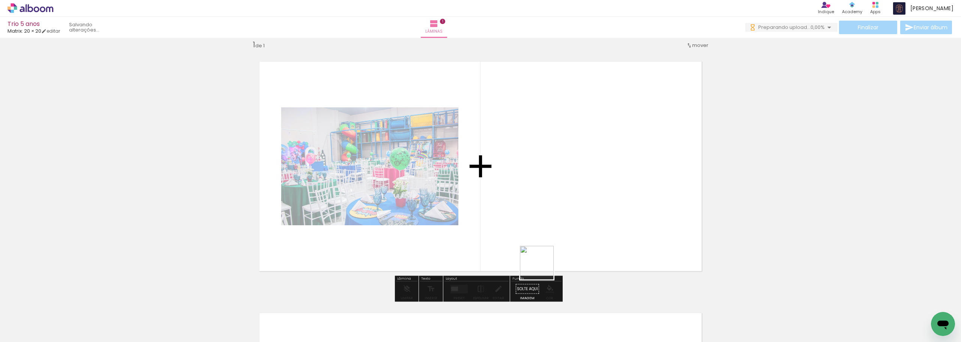
drag, startPoint x: 539, startPoint y: 321, endPoint x: 609, endPoint y: 283, distance: 79.8
click at [561, 177] on quentale-workspace at bounding box center [480, 171] width 961 height 342
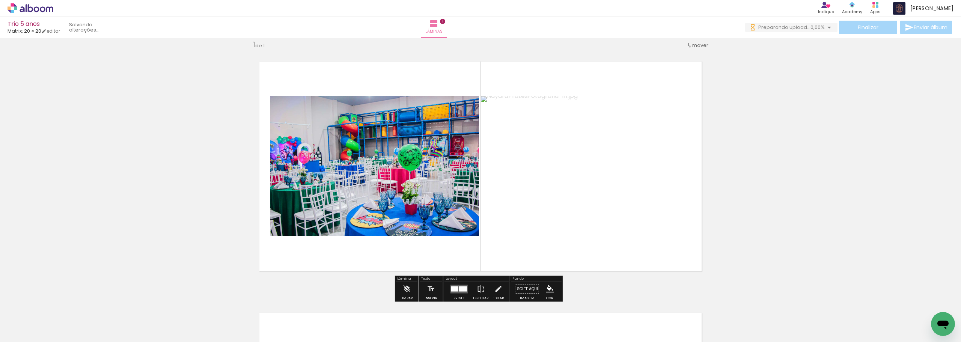
drag, startPoint x: 588, startPoint y: 324, endPoint x: 590, endPoint y: 160, distance: 164.5
click at [590, 162] on quentale-workspace at bounding box center [480, 171] width 961 height 342
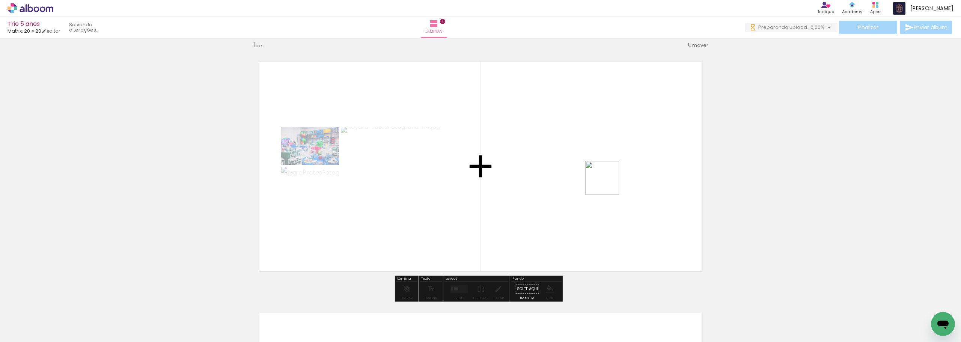
drag, startPoint x: 713, startPoint y: 324, endPoint x: 599, endPoint y: 171, distance: 191.0
click at [598, 169] on quentale-workspace at bounding box center [480, 171] width 961 height 342
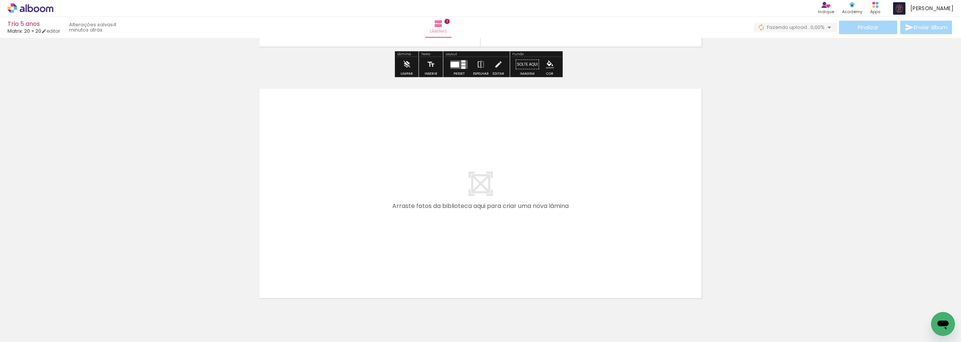
scroll to position [235, 0]
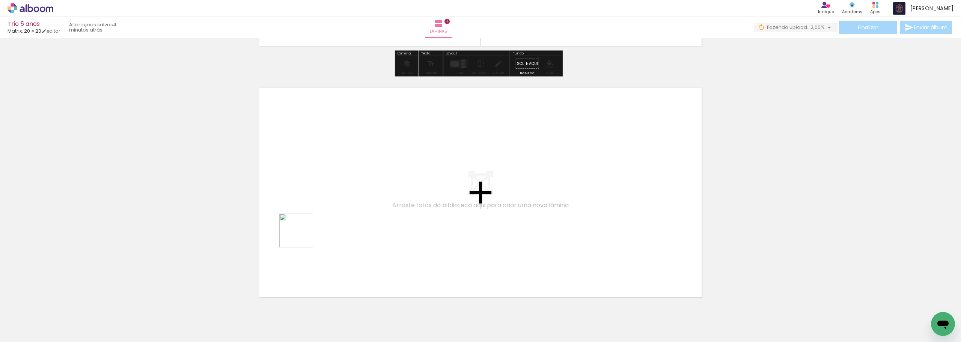
drag, startPoint x: 125, startPoint y: 320, endPoint x: 385, endPoint y: 201, distance: 285.8
click at [385, 201] on quentale-workspace at bounding box center [480, 171] width 961 height 342
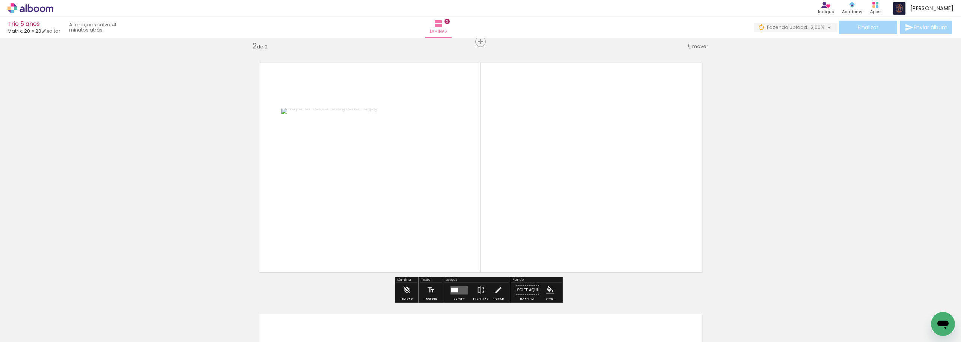
scroll to position [261, 0]
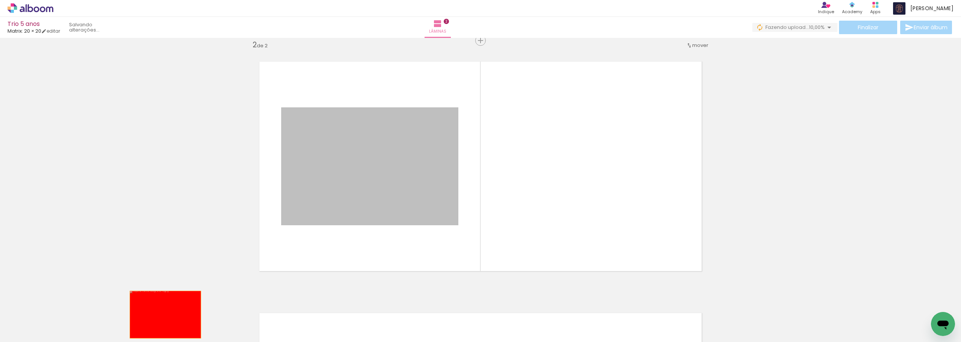
drag, startPoint x: 364, startPoint y: 164, endPoint x: 163, endPoint y: 315, distance: 251.7
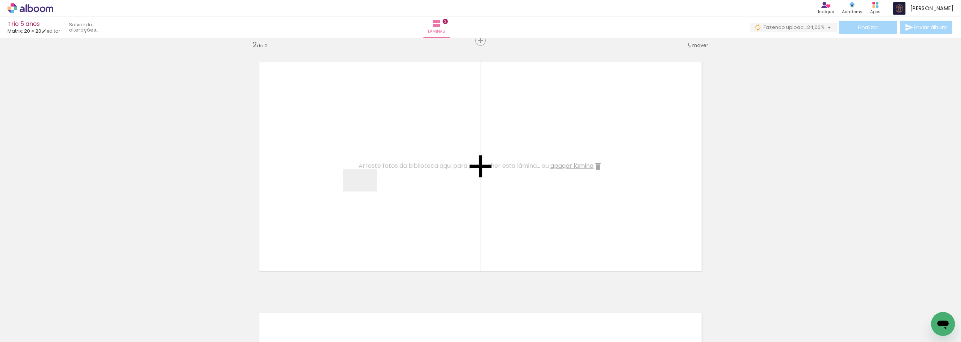
drag, startPoint x: 120, startPoint y: 319, endPoint x: 366, endPoint y: 191, distance: 277.1
click at [366, 191] on quentale-workspace at bounding box center [480, 171] width 961 height 342
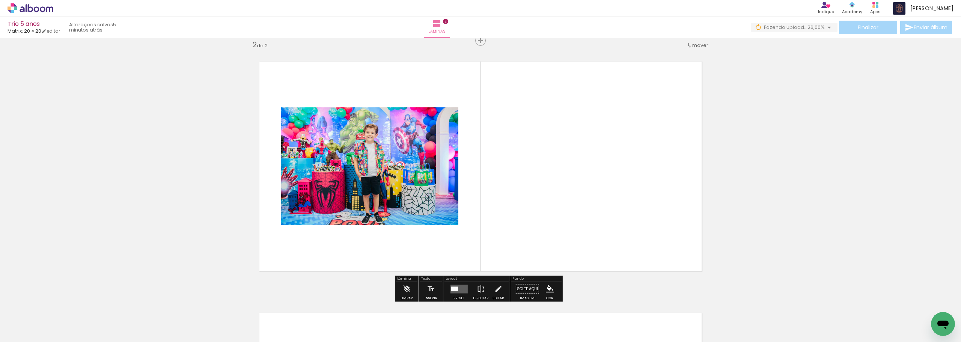
drag, startPoint x: 161, startPoint y: 323, endPoint x: 427, endPoint y: 163, distance: 310.5
click at [431, 157] on quentale-workspace at bounding box center [480, 171] width 961 height 342
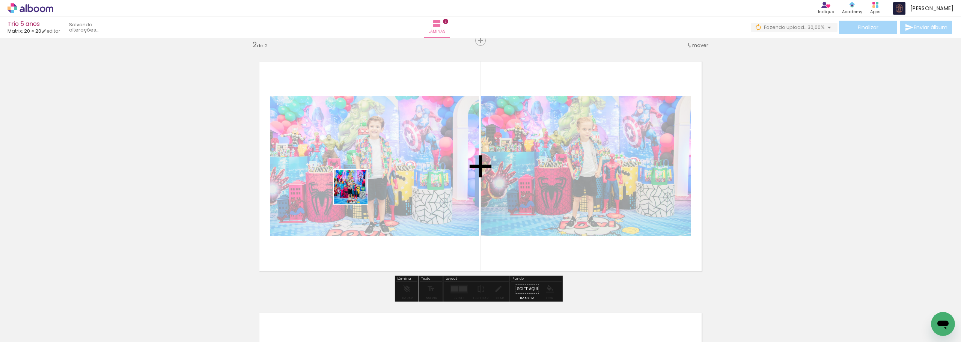
drag, startPoint x: 204, startPoint y: 310, endPoint x: 335, endPoint y: 282, distance: 133.3
click at [378, 179] on quentale-workspace at bounding box center [480, 171] width 961 height 342
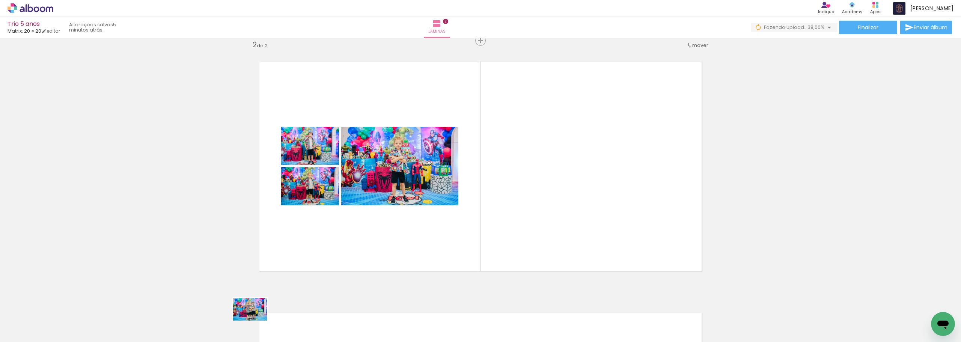
click at [255, 321] on div at bounding box center [243, 317] width 37 height 25
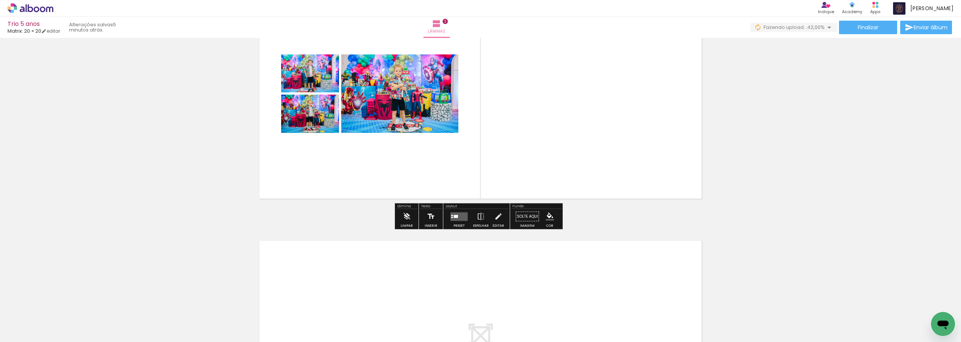
scroll to position [336, 0]
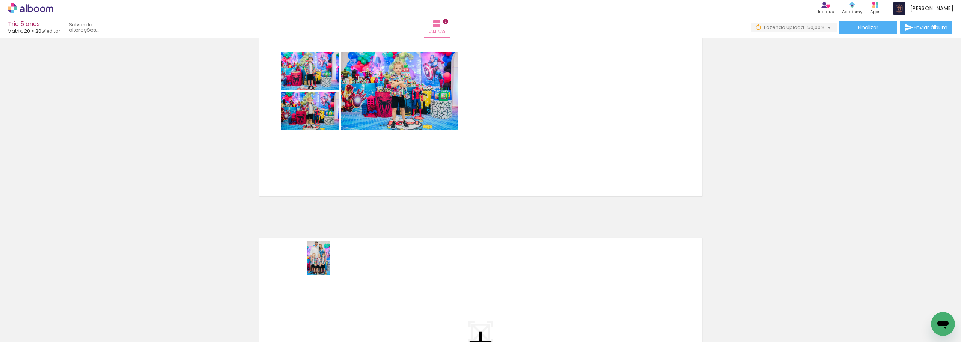
drag, startPoint x: 292, startPoint y: 317, endPoint x: 330, endPoint y: 264, distance: 65.4
click at [330, 264] on quentale-workspace at bounding box center [480, 171] width 961 height 342
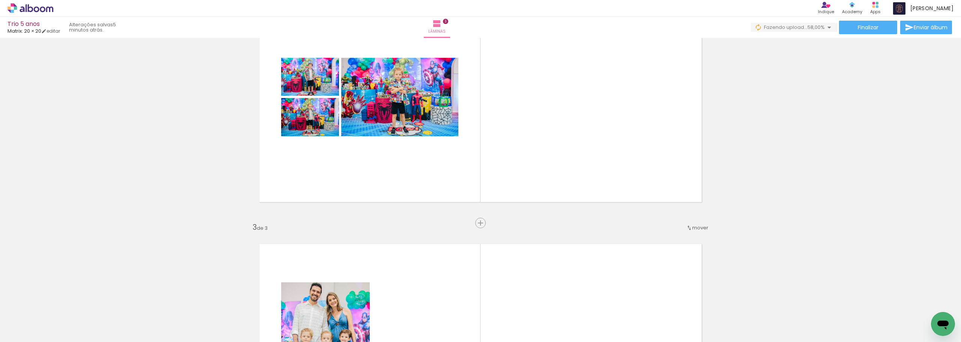
scroll to position [325, 0]
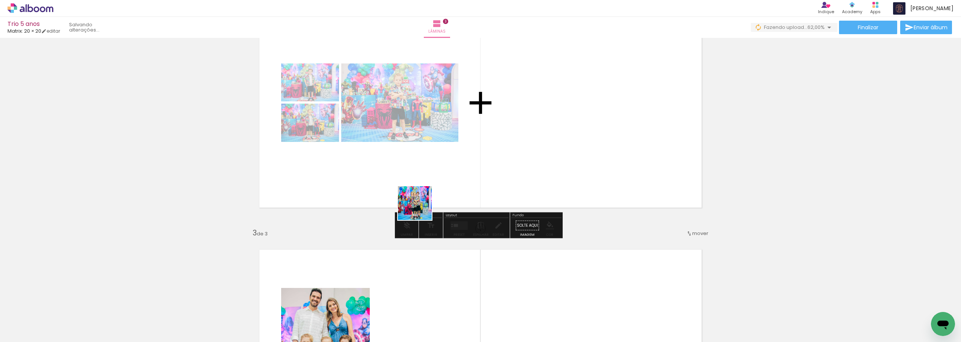
drag, startPoint x: 385, startPoint y: 232, endPoint x: 495, endPoint y: 147, distance: 138.1
click at [495, 147] on quentale-workspace at bounding box center [480, 171] width 961 height 342
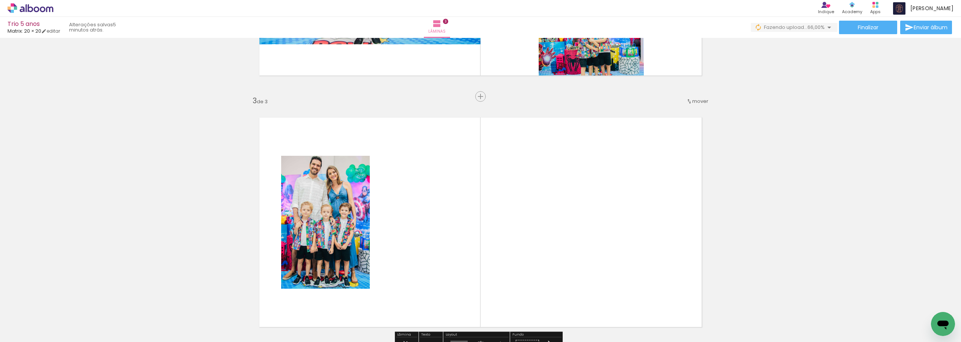
scroll to position [475, 0]
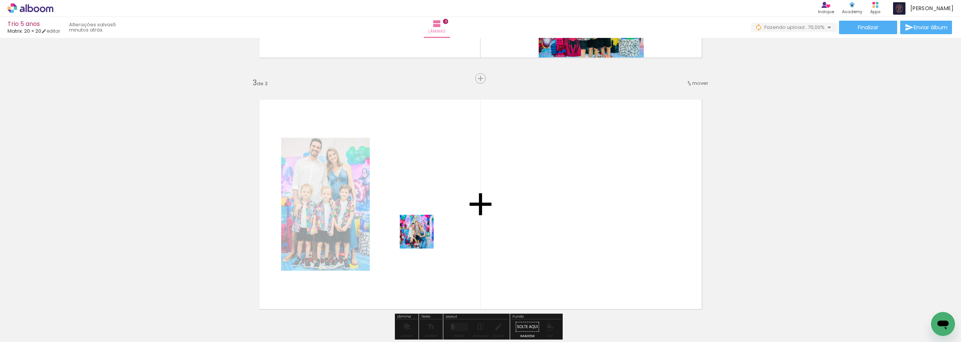
drag, startPoint x: 329, startPoint y: 318, endPoint x: 412, endPoint y: 272, distance: 94.8
click at [423, 235] on quentale-workspace at bounding box center [480, 171] width 961 height 342
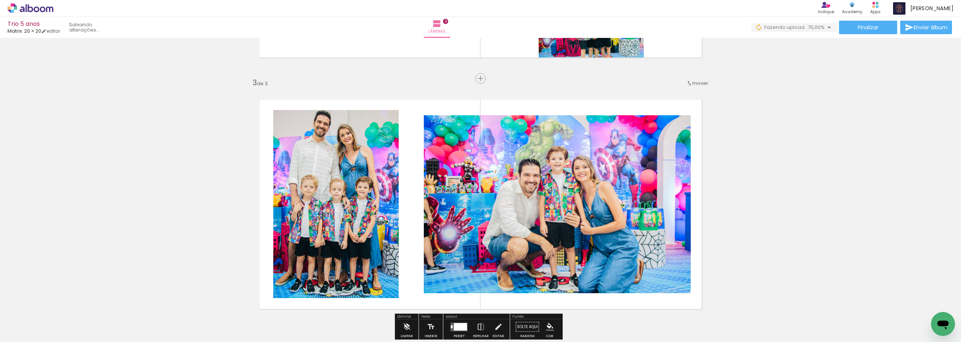
drag, startPoint x: 372, startPoint y: 317, endPoint x: 454, endPoint y: 263, distance: 98.3
click at [452, 204] on quentale-workspace at bounding box center [480, 171] width 961 height 342
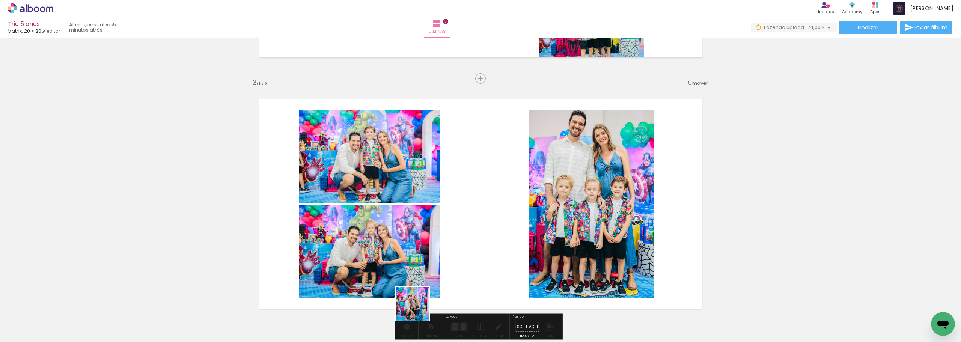
drag, startPoint x: 416, startPoint y: 316, endPoint x: 479, endPoint y: 199, distance: 133.1
click at [477, 202] on quentale-workspace at bounding box center [480, 171] width 961 height 342
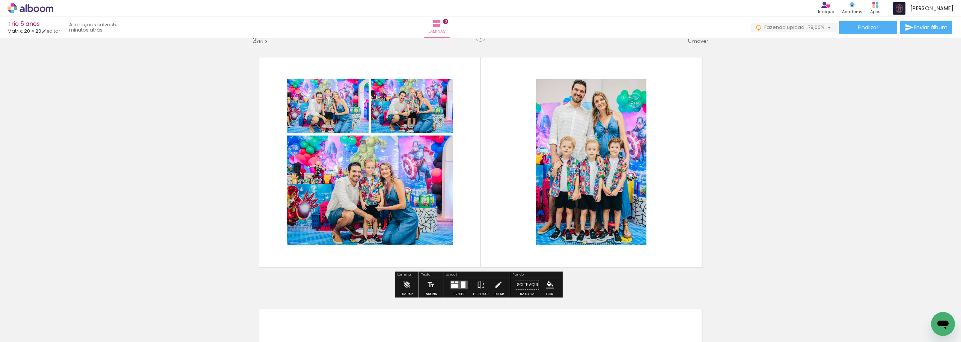
scroll to position [513, 0]
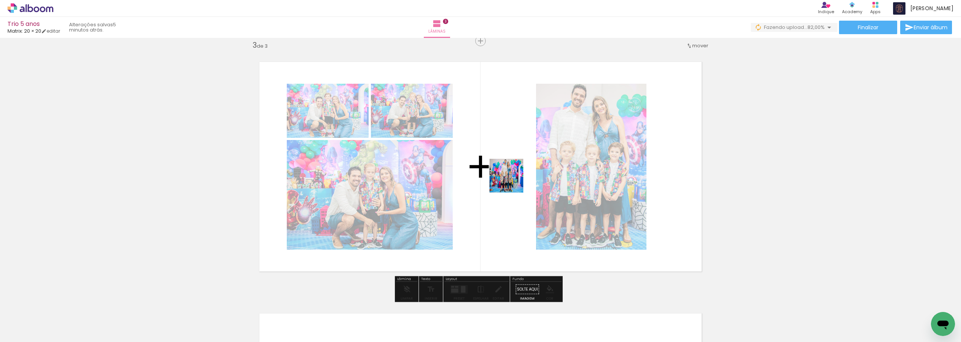
drag, startPoint x: 498, startPoint y: 318, endPoint x: 512, endPoint y: 181, distance: 137.8
click at [512, 181] on quentale-workspace at bounding box center [480, 171] width 961 height 342
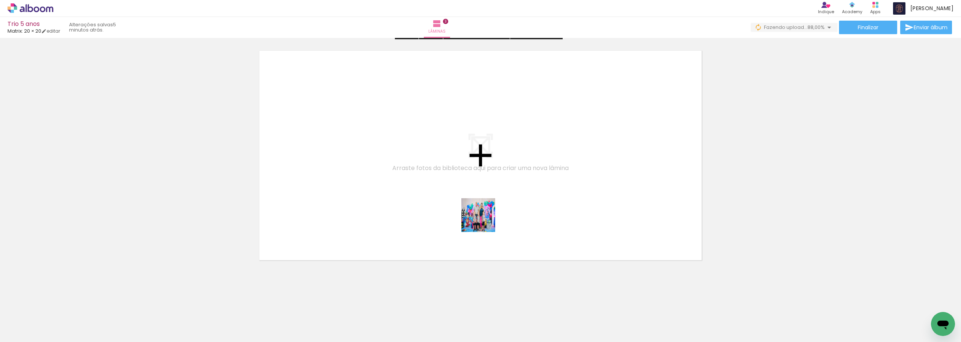
drag, startPoint x: 465, startPoint y: 321, endPoint x: 493, endPoint y: 202, distance: 122.8
click at [493, 202] on quentale-workspace at bounding box center [480, 171] width 961 height 342
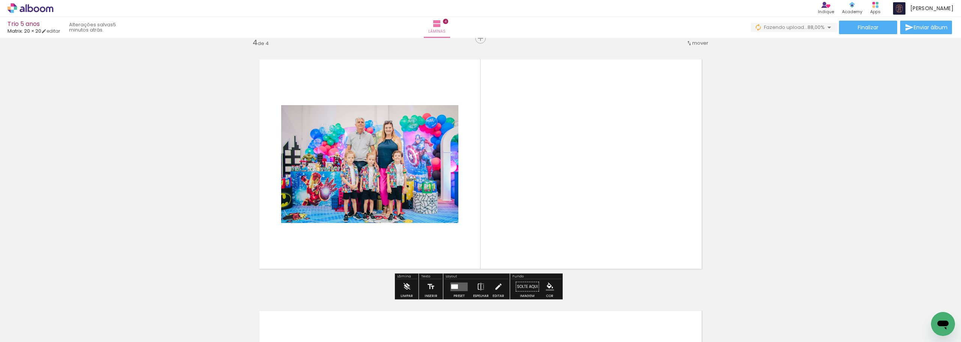
scroll to position [765, 0]
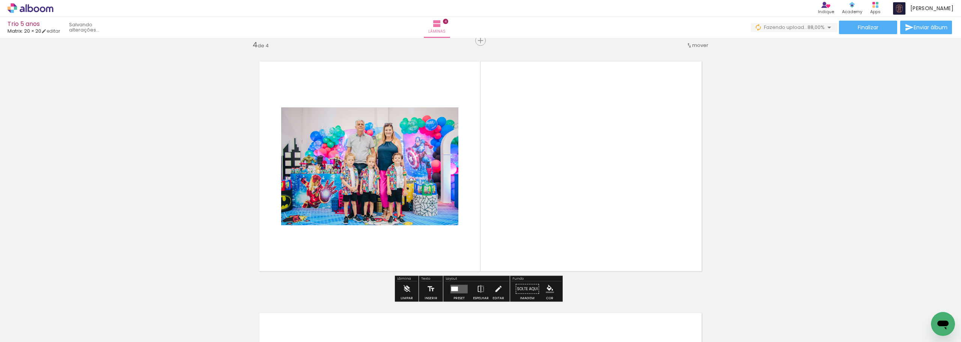
drag, startPoint x: 622, startPoint y: 296, endPoint x: 601, endPoint y: 196, distance: 102.7
click at [601, 196] on quentale-workspace at bounding box center [480, 171] width 961 height 342
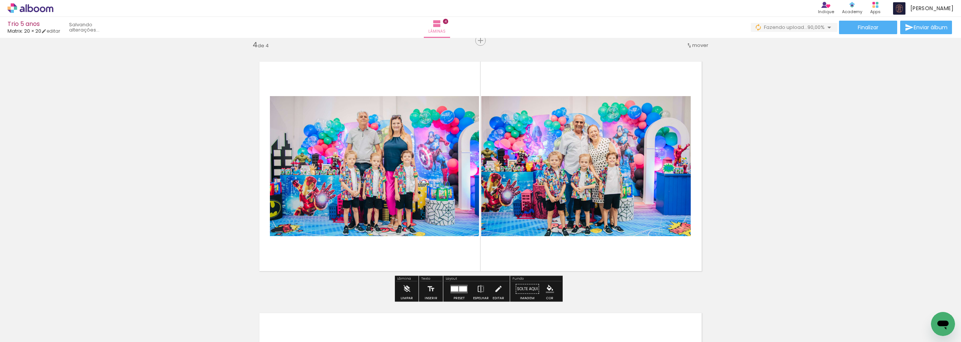
drag, startPoint x: 602, startPoint y: 177, endPoint x: 640, endPoint y: 229, distance: 64.7
click at [602, 176] on quentale-workspace at bounding box center [480, 171] width 961 height 342
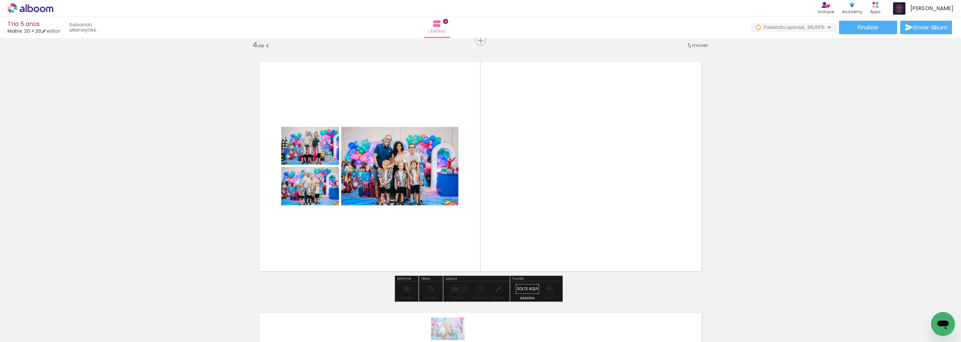
drag, startPoint x: 430, startPoint y: 336, endPoint x: 454, endPoint y: 340, distance: 24.0
click at [62, 340] on iron-horizontal-list at bounding box center [54, 318] width 15 height 47
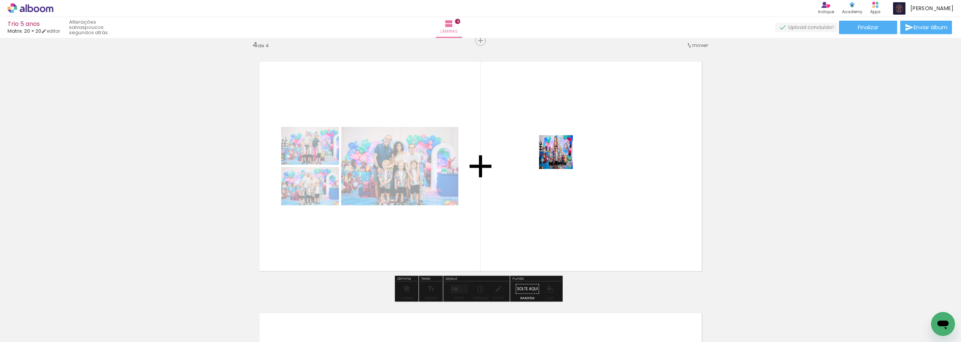
drag, startPoint x: 846, startPoint y: 325, endPoint x: 689, endPoint y: 247, distance: 174.8
click at [556, 154] on quentale-workspace at bounding box center [480, 171] width 961 height 342
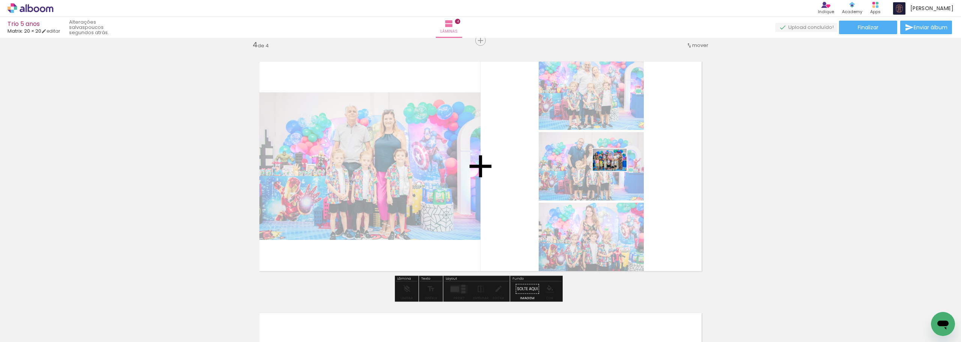
drag, startPoint x: 890, startPoint y: 320, endPoint x: 588, endPoint y: 154, distance: 344.2
click at [590, 155] on quentale-workspace at bounding box center [480, 171] width 961 height 342
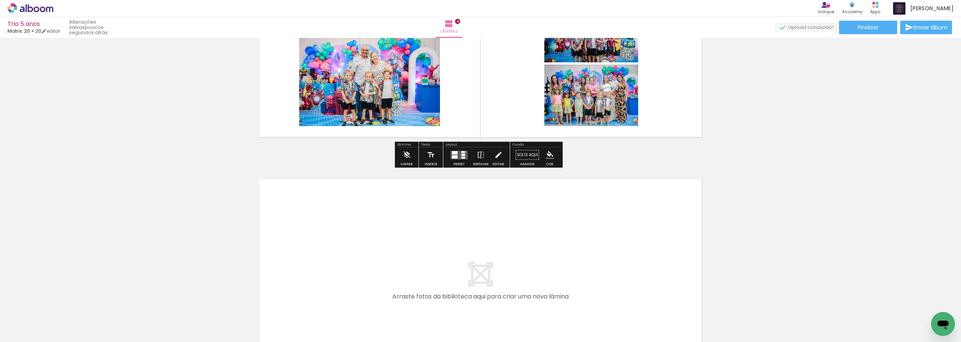
scroll to position [915, 0]
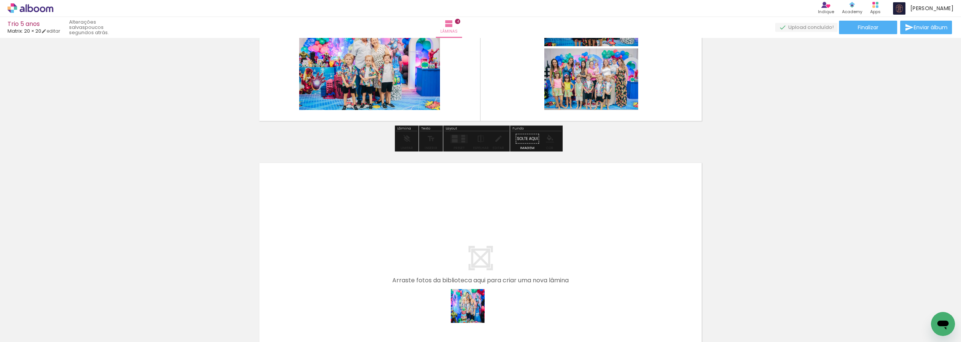
drag, startPoint x: 473, startPoint y: 324, endPoint x: 480, endPoint y: 247, distance: 77.7
click at [480, 247] on quentale-workspace at bounding box center [480, 171] width 961 height 342
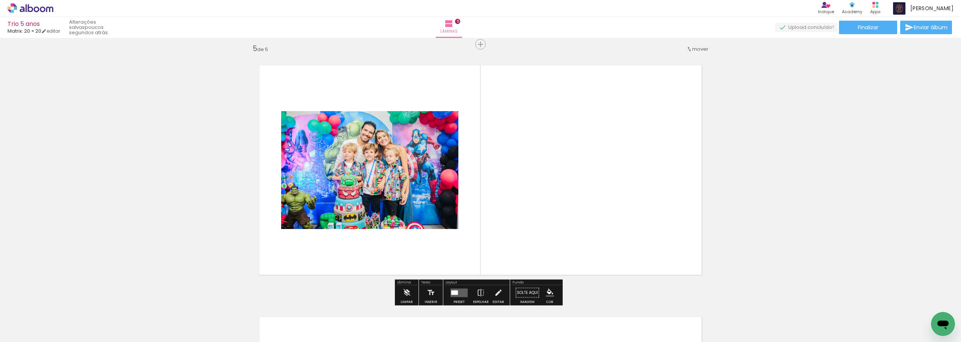
scroll to position [1016, 0]
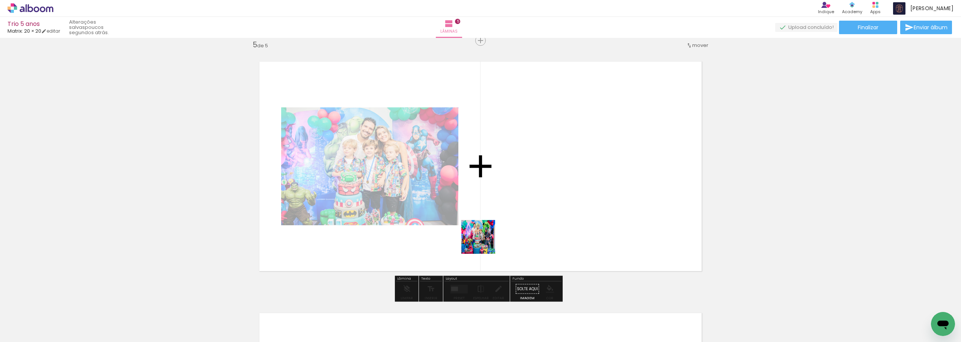
drag, startPoint x: 430, startPoint y: 320, endPoint x: 535, endPoint y: 204, distance: 157.4
click at [535, 204] on quentale-workspace at bounding box center [480, 171] width 961 height 342
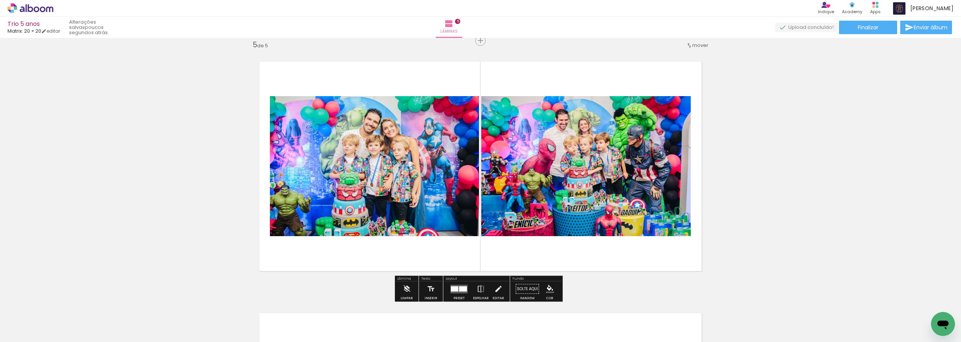
drag, startPoint x: 382, startPoint y: 322, endPoint x: 475, endPoint y: 147, distance: 198.9
click at [474, 153] on quentale-workspace at bounding box center [480, 171] width 961 height 342
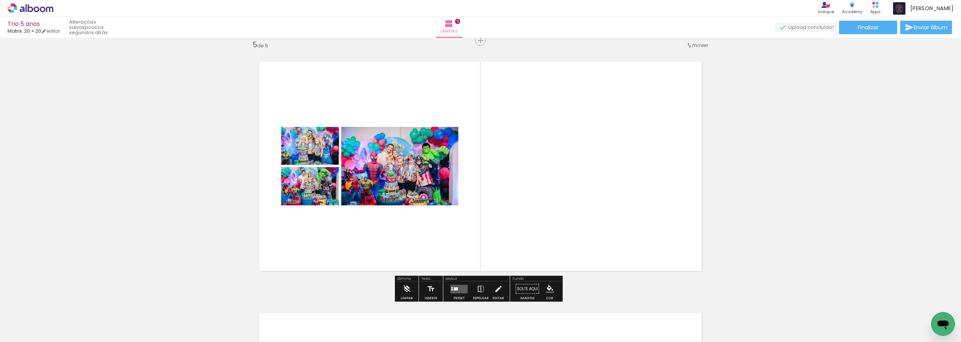
scroll to position [979, 0]
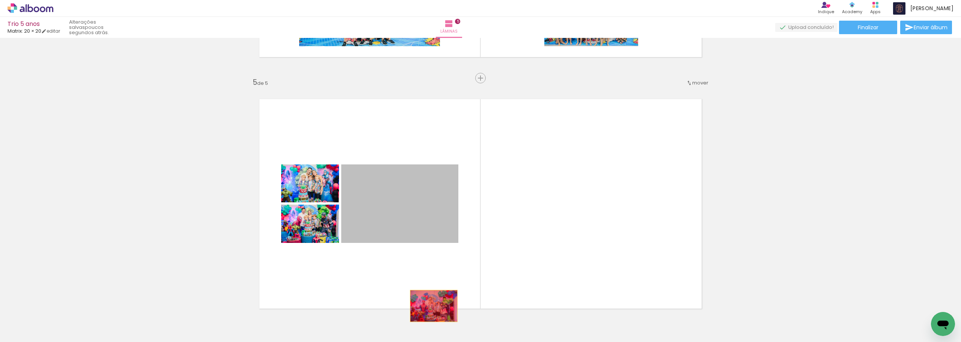
drag, startPoint x: 393, startPoint y: 193, endPoint x: 431, endPoint y: 306, distance: 119.7
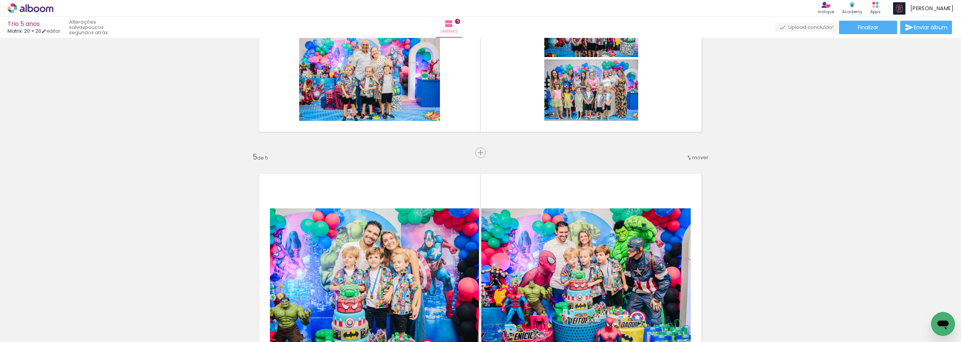
scroll to position [903, 0]
click at [478, 149] on div "Inserir lâmina" at bounding box center [480, 153] width 41 height 9
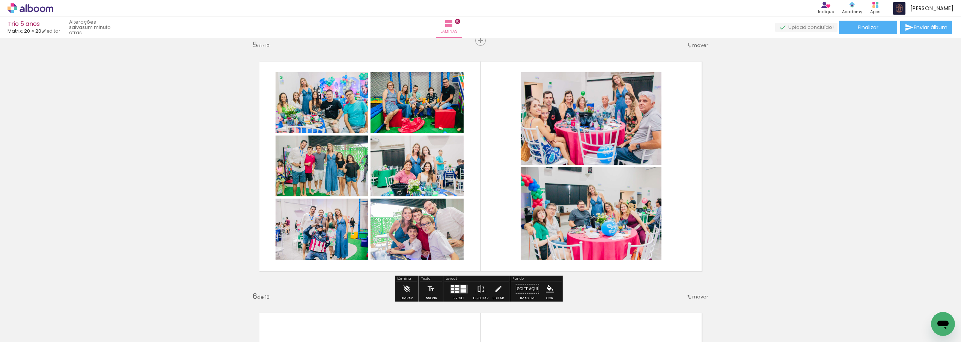
scroll to position [0, 41]
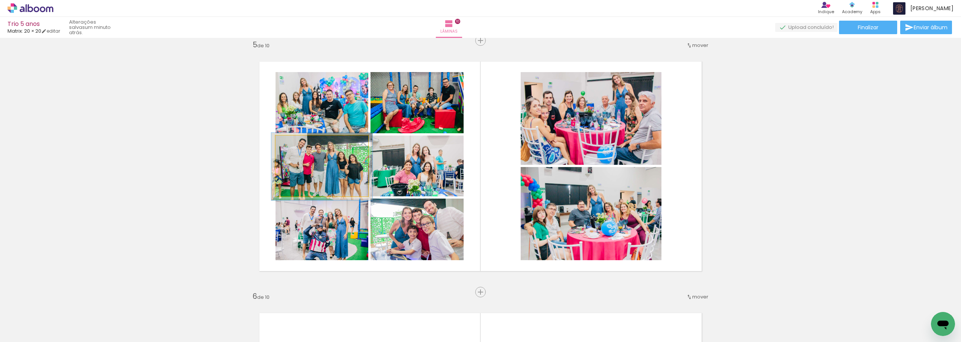
drag, startPoint x: 292, startPoint y: 143, endPoint x: 296, endPoint y: 142, distance: 4.6
type paper-slider "117"
click at [296, 142] on div at bounding box center [295, 143] width 7 height 7
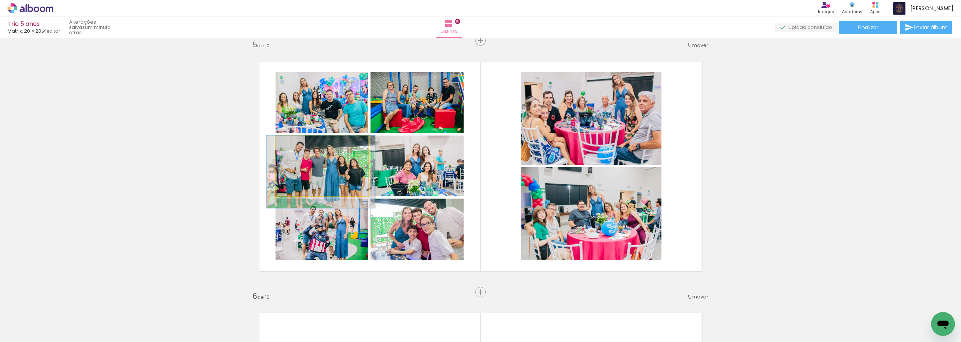
drag, startPoint x: 321, startPoint y: 164, endPoint x: 320, endPoint y: 169, distance: 5.4
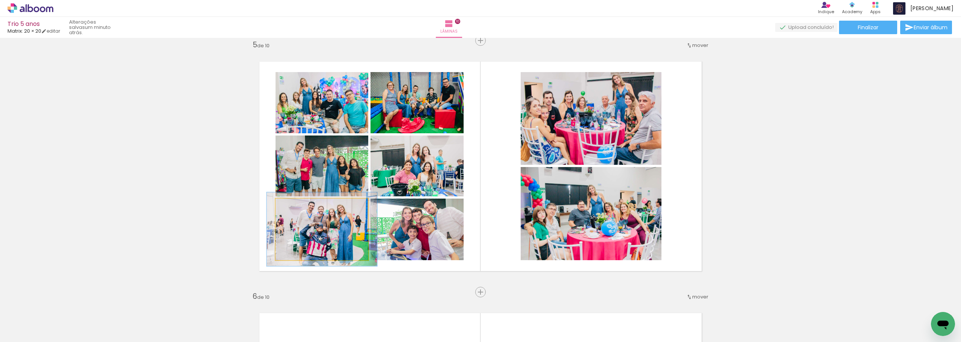
drag, startPoint x: 291, startPoint y: 207, endPoint x: 296, endPoint y: 207, distance: 4.9
type paper-slider "119"
click at [296, 207] on div at bounding box center [298, 206] width 7 height 7
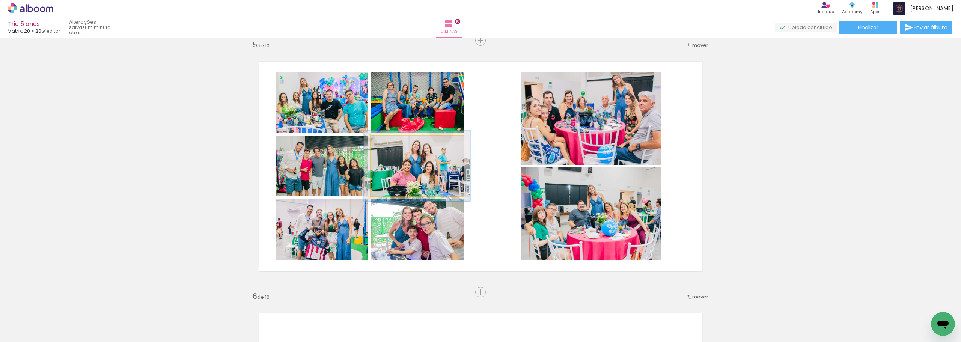
type paper-slider "114"
click at [389, 143] on div at bounding box center [392, 143] width 7 height 7
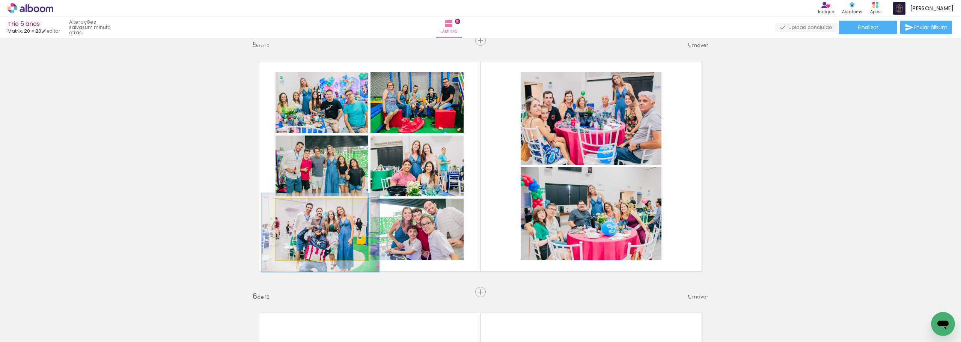
type paper-slider "129"
click at [297, 202] on div at bounding box center [301, 207] width 12 height 12
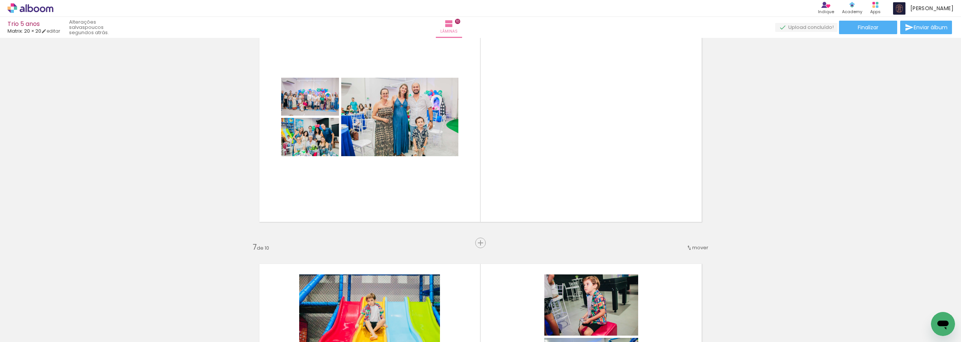
scroll to position [1317, 0]
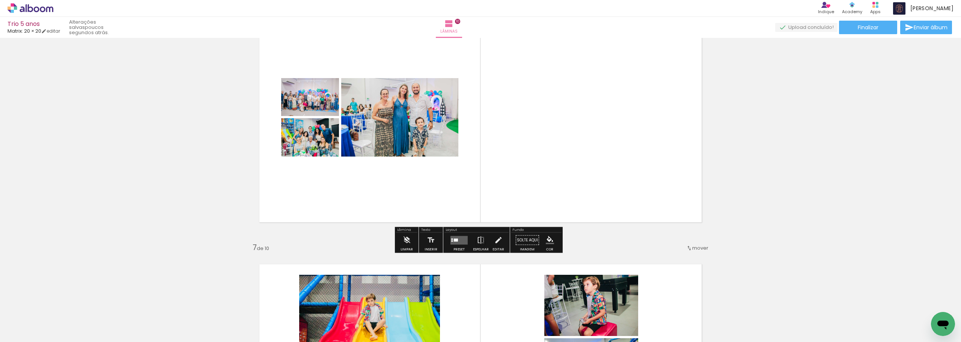
click at [452, 244] on quentale-layouter at bounding box center [459, 240] width 17 height 9
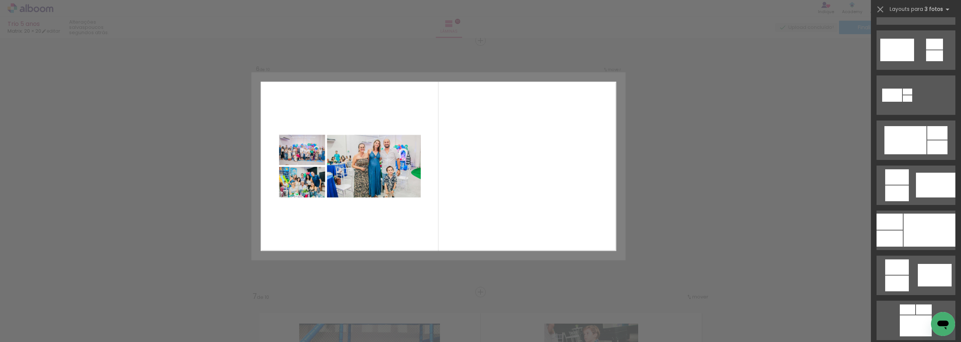
scroll to position [320, 0]
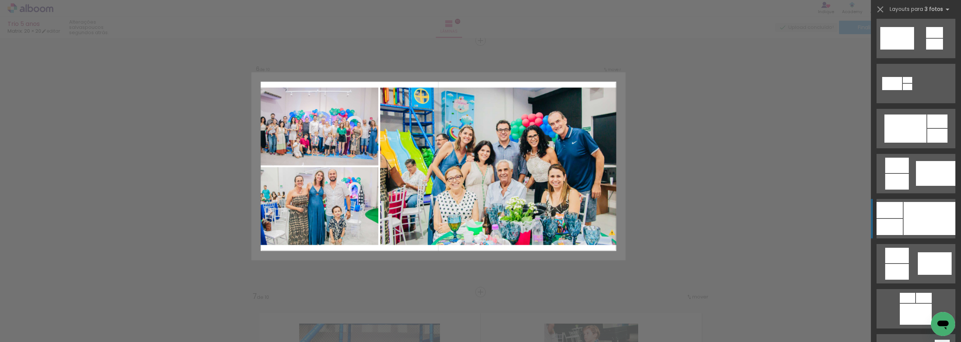
click at [935, 220] on div at bounding box center [930, 218] width 52 height 33
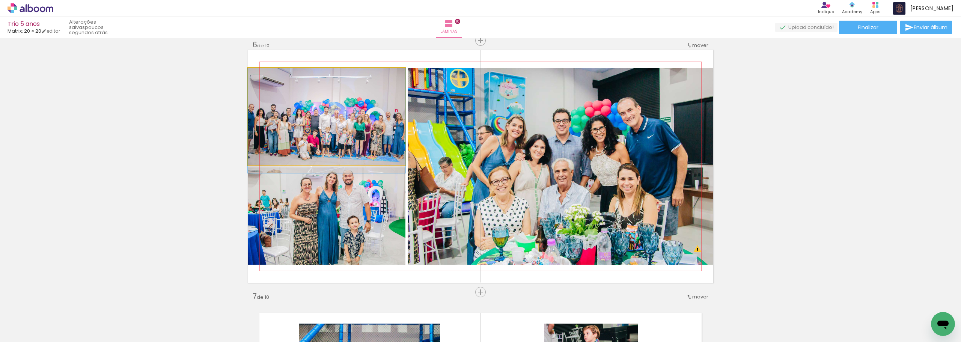
drag, startPoint x: 362, startPoint y: 135, endPoint x: 560, endPoint y: 199, distance: 207.6
click at [0, 0] on slot at bounding box center [0, 0] width 0 height 0
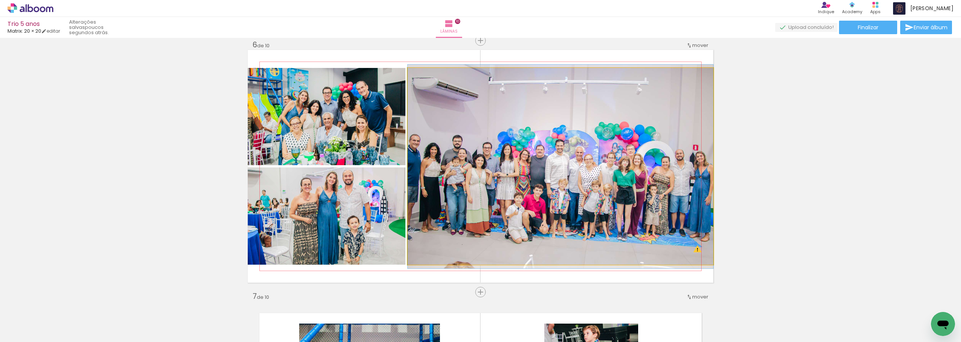
drag, startPoint x: 608, startPoint y: 172, endPoint x: 601, endPoint y: 173, distance: 7.1
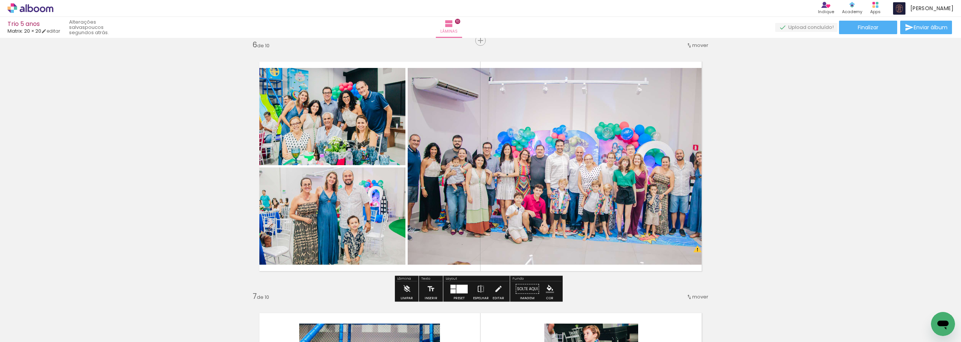
click at [459, 289] on div at bounding box center [462, 289] width 11 height 9
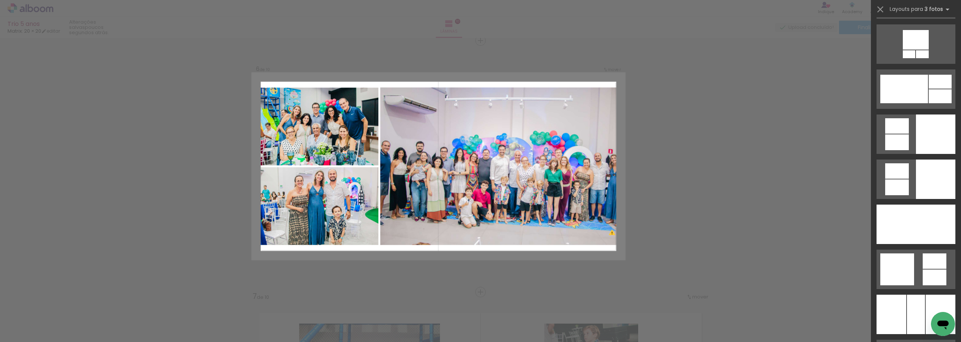
scroll to position [1858, 0]
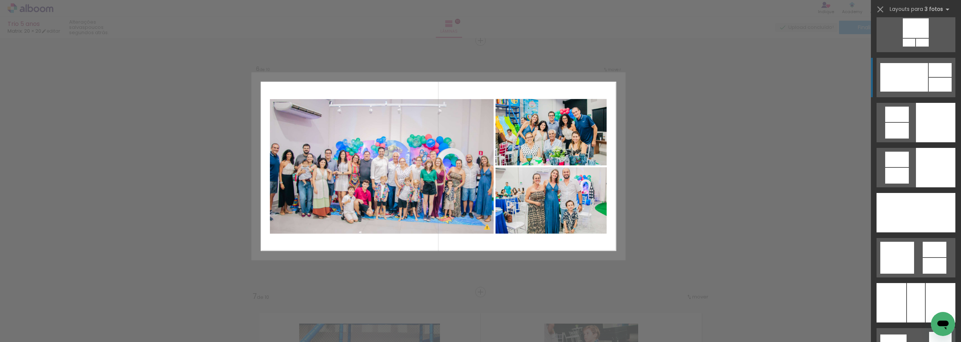
click at [911, 80] on div at bounding box center [905, 77] width 48 height 29
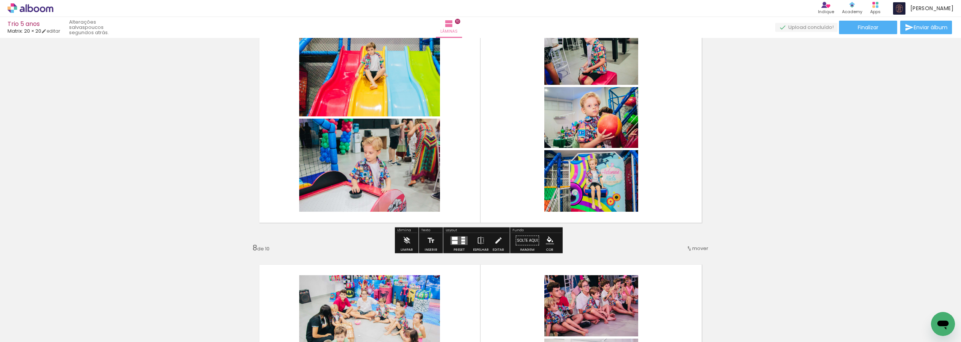
scroll to position [1568, 0]
click at [463, 237] on div at bounding box center [464, 237] width 4 height 2
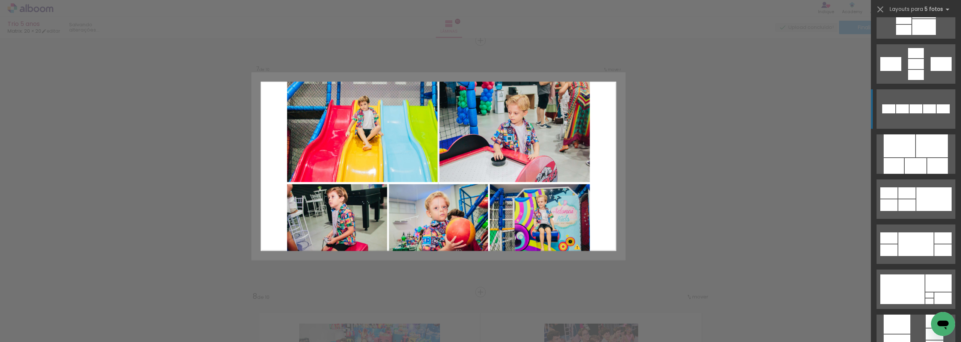
scroll to position [376, 0]
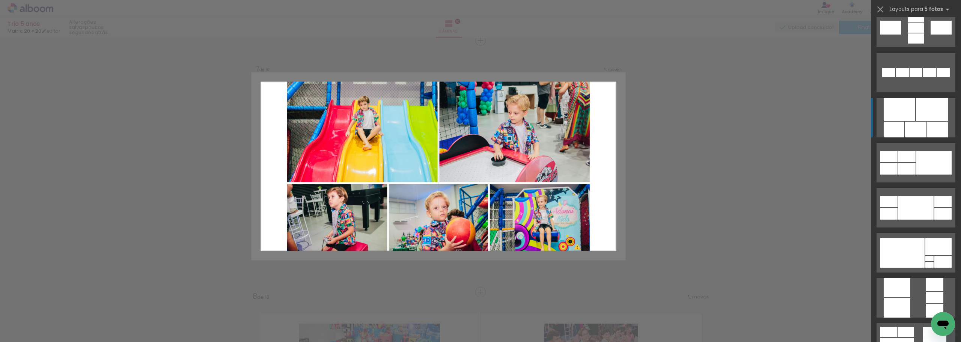
click at [906, 113] on div at bounding box center [900, 109] width 32 height 23
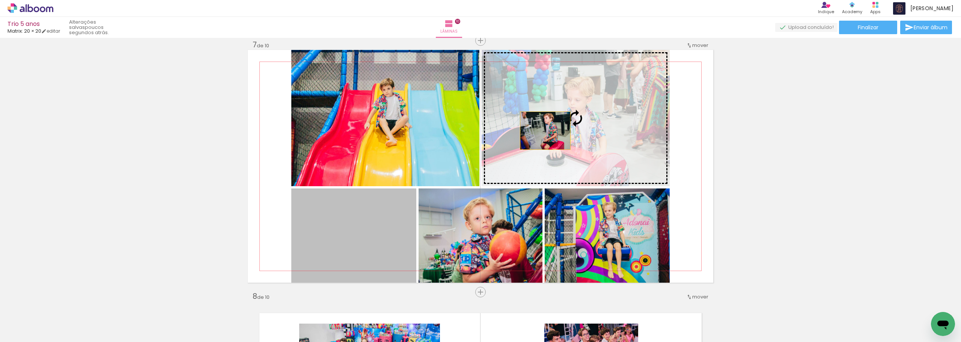
drag, startPoint x: 342, startPoint y: 230, endPoint x: 568, endPoint y: 118, distance: 252.1
click at [0, 0] on slot at bounding box center [0, 0] width 0 height 0
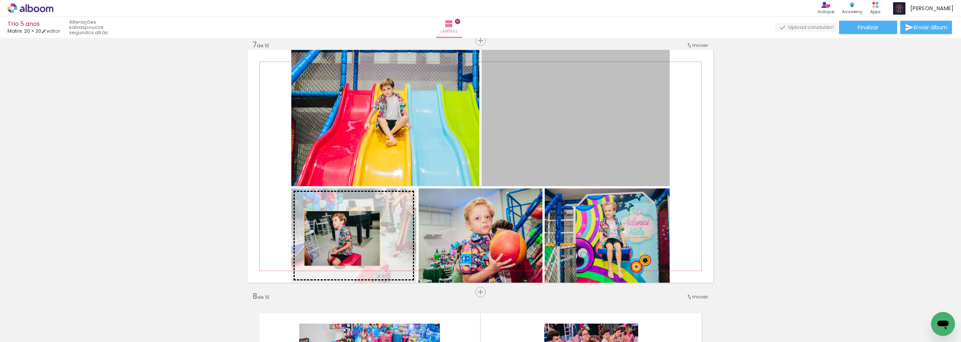
drag, startPoint x: 561, startPoint y: 107, endPoint x: 339, endPoint y: 238, distance: 258.1
click at [0, 0] on slot at bounding box center [0, 0] width 0 height 0
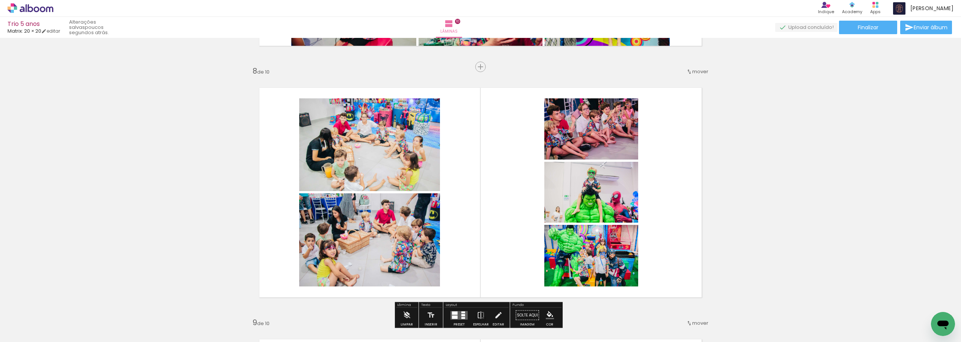
scroll to position [1782, 0]
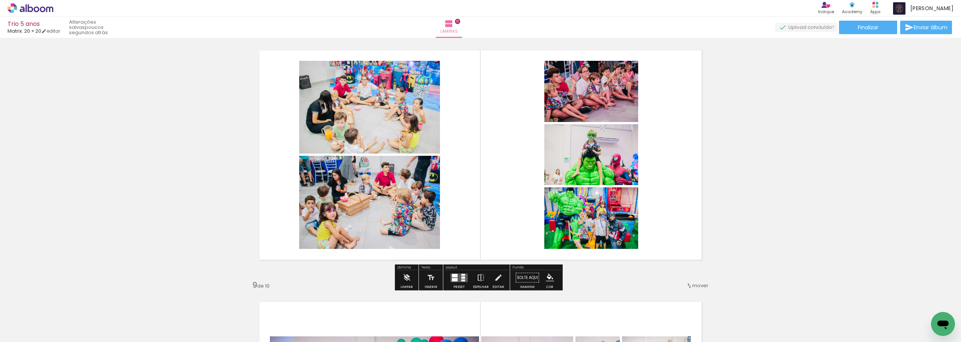
click at [462, 279] on quentale-layouter at bounding box center [459, 277] width 17 height 9
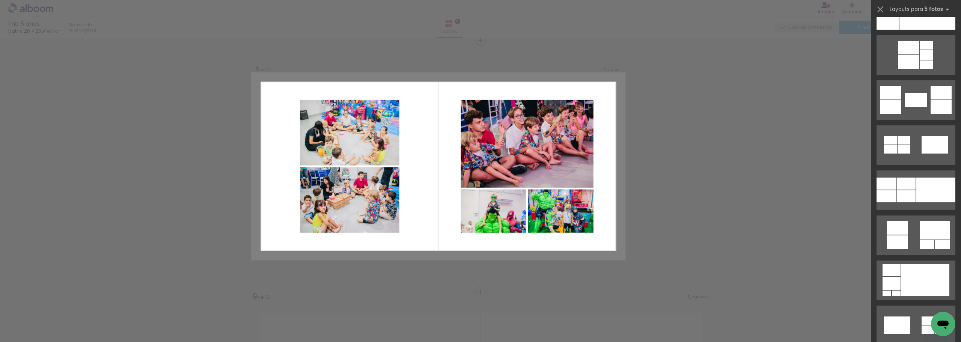
scroll to position [1164, 0]
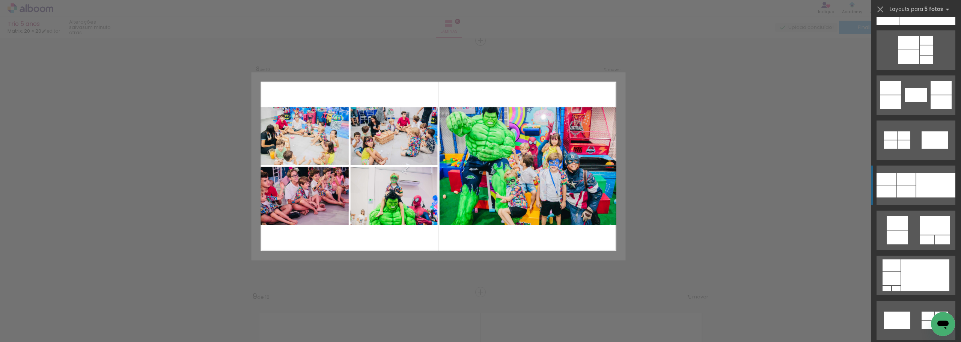
click at [903, 189] on div at bounding box center [906, 192] width 18 height 12
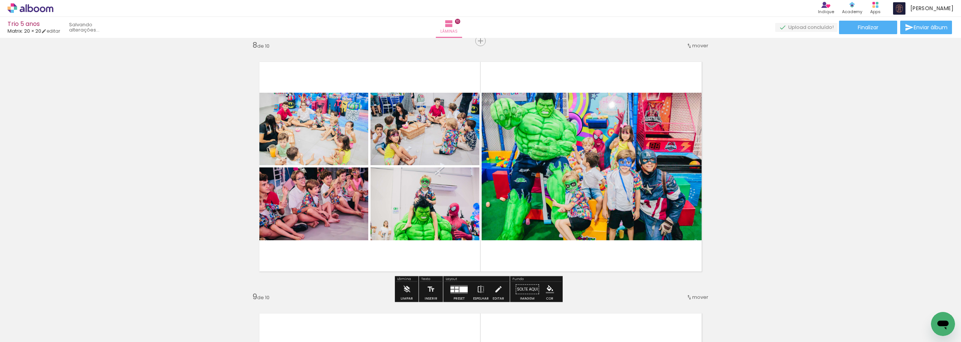
scroll to position [1771, 0]
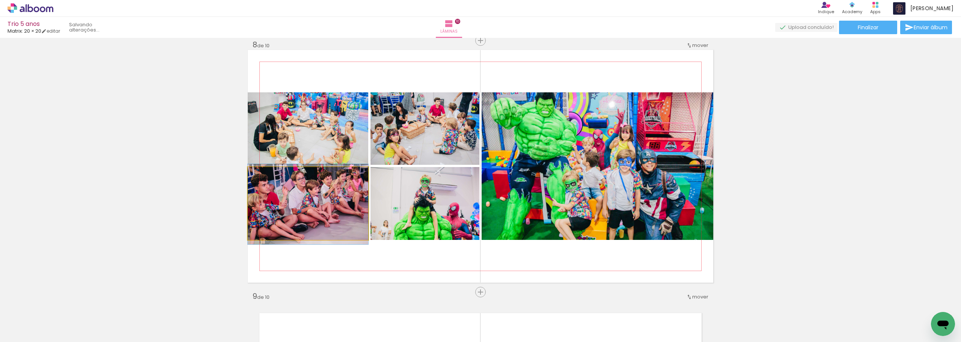
drag, startPoint x: 312, startPoint y: 203, endPoint x: 325, endPoint y: 204, distance: 12.4
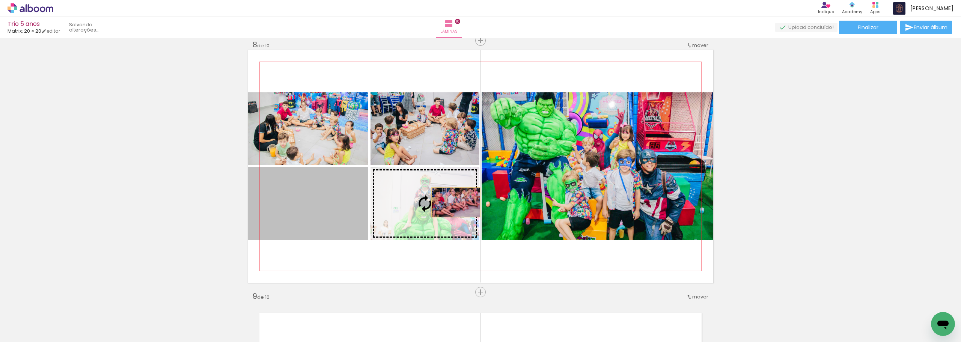
drag, startPoint x: 303, startPoint y: 207, endPoint x: 453, endPoint y: 202, distance: 150.6
click at [0, 0] on slot at bounding box center [0, 0] width 0 height 0
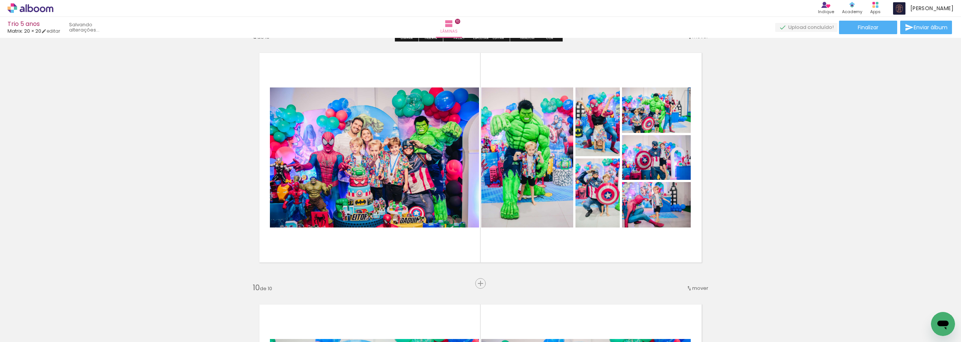
scroll to position [2034, 0]
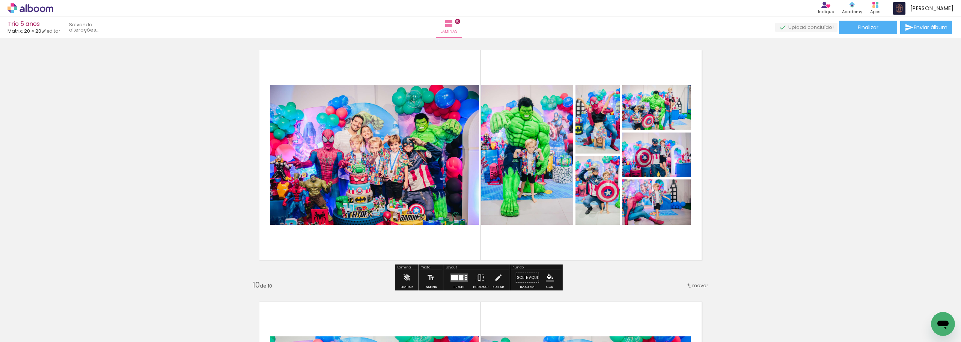
click at [457, 277] on div at bounding box center [455, 277] width 8 height 5
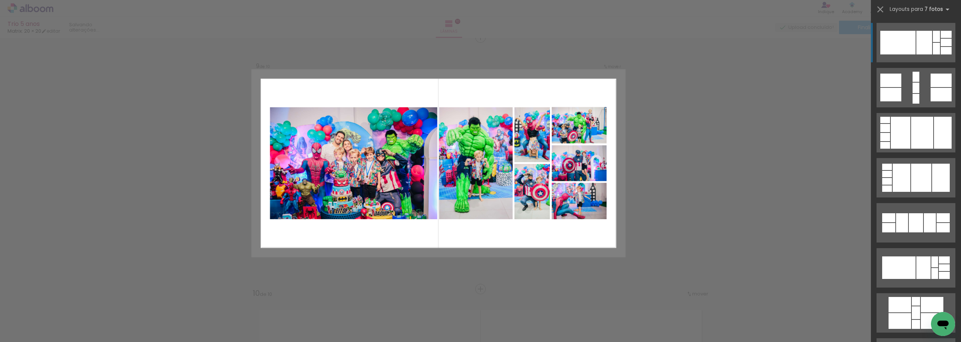
scroll to position [2023, 0]
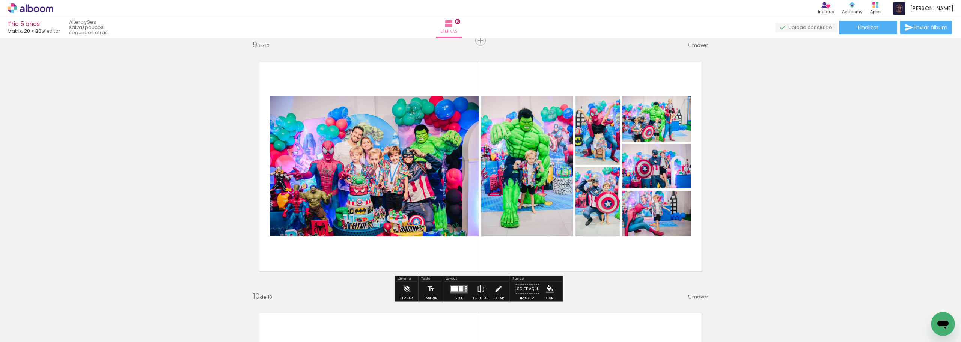
click at [449, 287] on div at bounding box center [459, 289] width 20 height 15
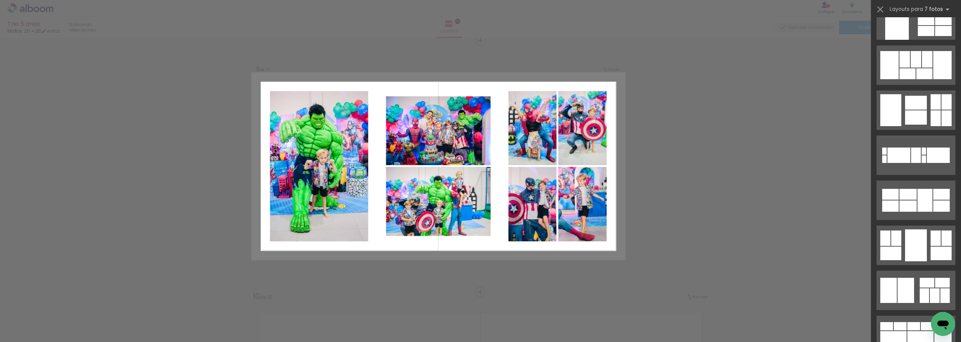
scroll to position [2741, 0]
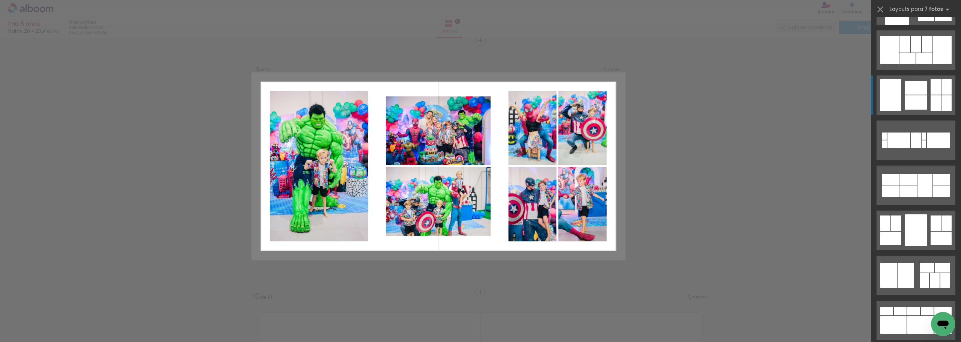
click at [917, 95] on div at bounding box center [916, 102] width 22 height 14
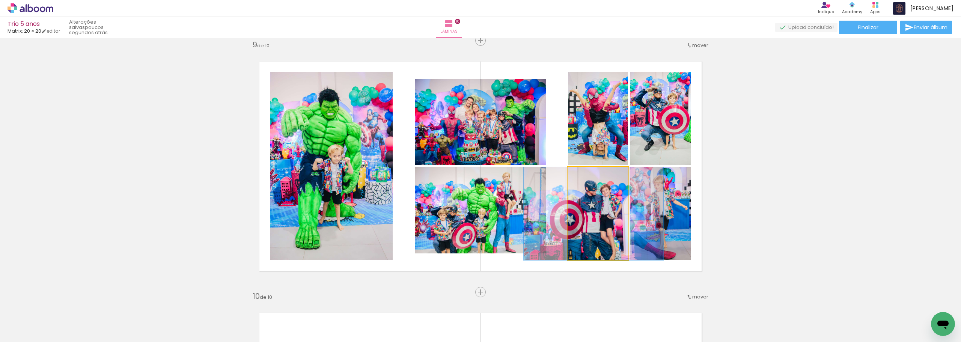
drag, startPoint x: 590, startPoint y: 228, endPoint x: 586, endPoint y: 228, distance: 4.6
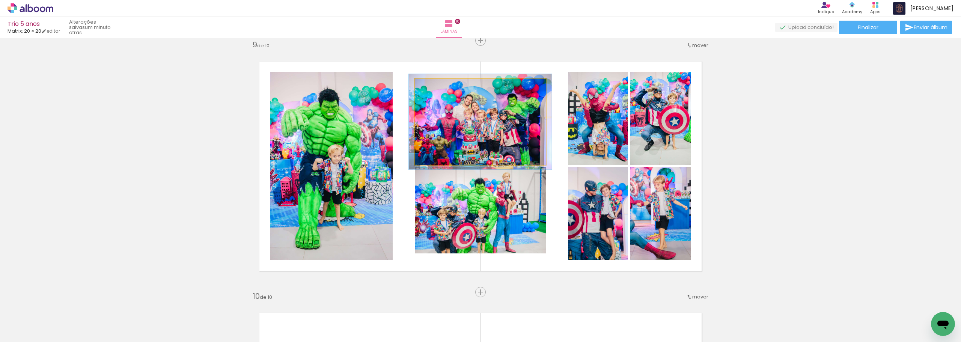
type paper-slider "112"
click at [434, 87] on div at bounding box center [434, 86] width 7 height 7
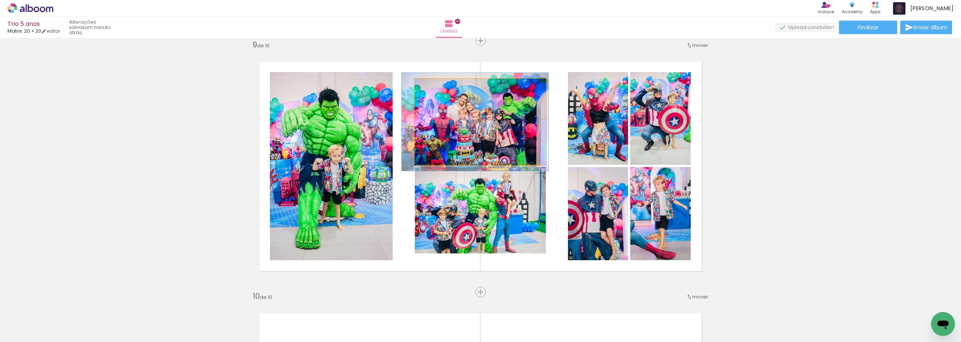
drag, startPoint x: 498, startPoint y: 135, endPoint x: 493, endPoint y: 135, distance: 5.3
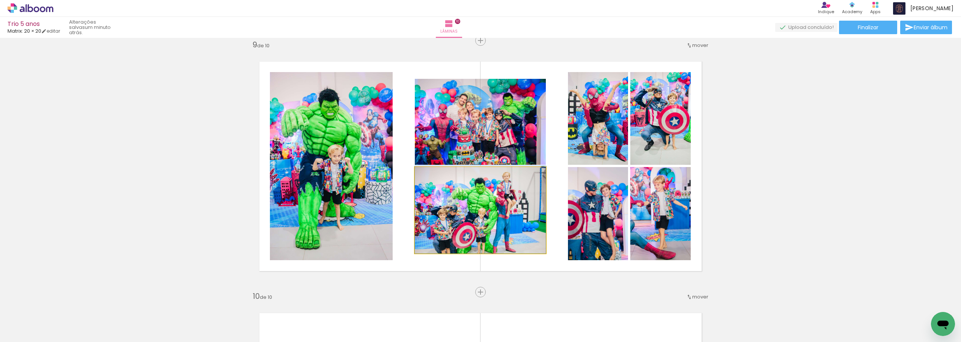
drag, startPoint x: 460, startPoint y: 211, endPoint x: 468, endPoint y: 206, distance: 8.9
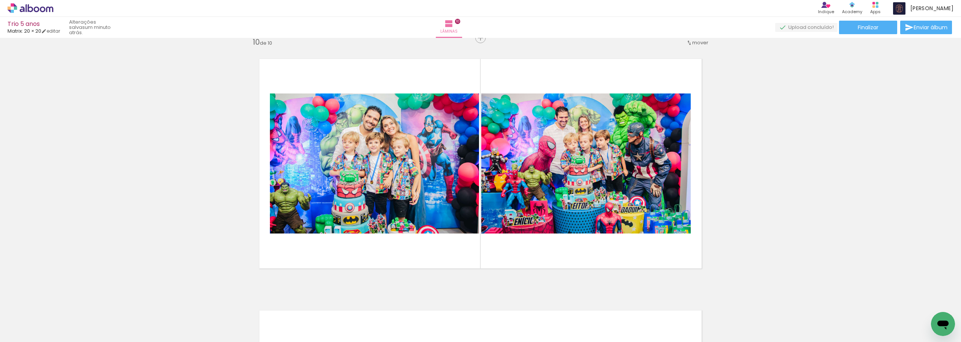
scroll to position [2285, 0]
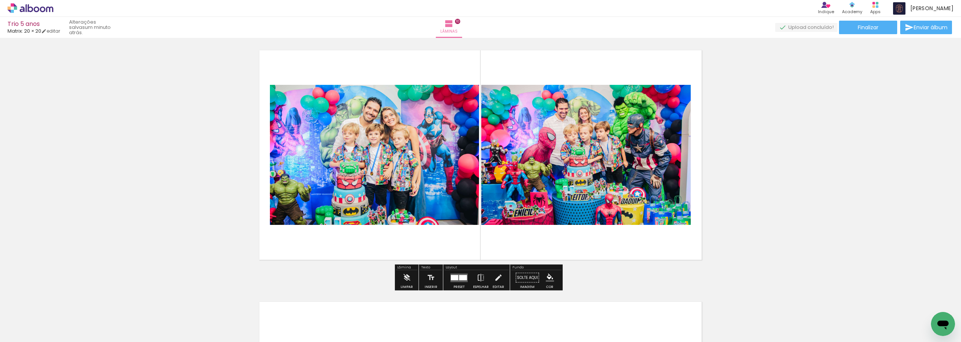
click at [459, 276] on div at bounding box center [463, 277] width 8 height 5
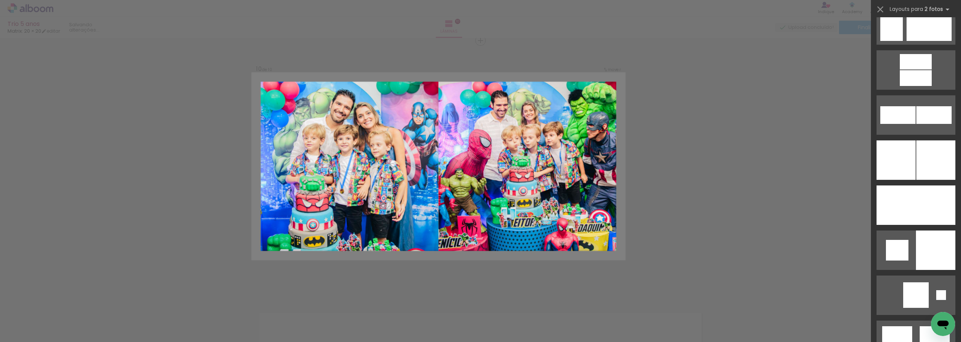
scroll to position [1840, 0]
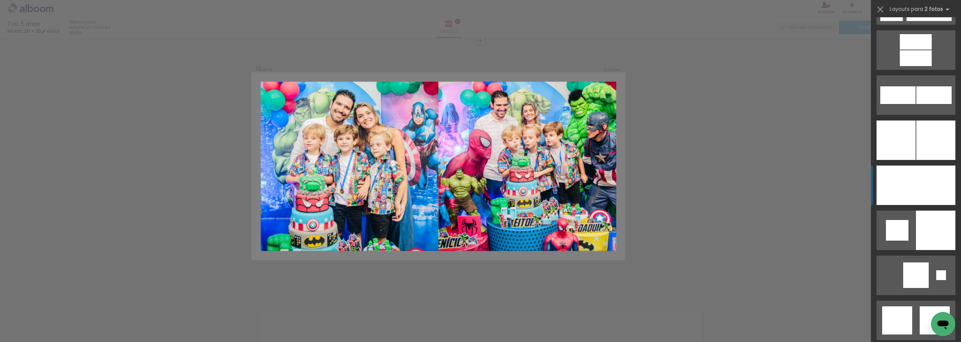
click at [909, 187] on div at bounding box center [896, 185] width 39 height 39
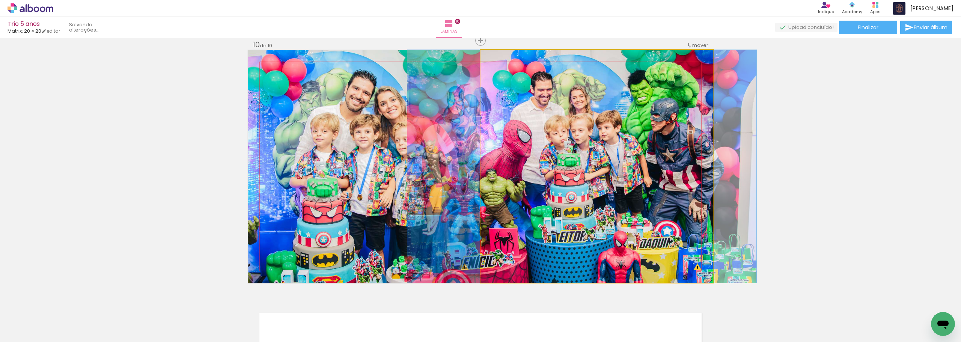
drag, startPoint x: 656, startPoint y: 153, endPoint x: 641, endPoint y: 154, distance: 15.1
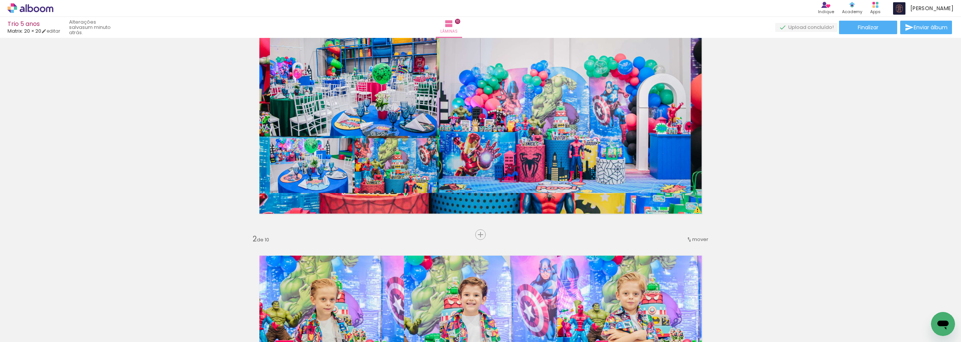
scroll to position [0, 0]
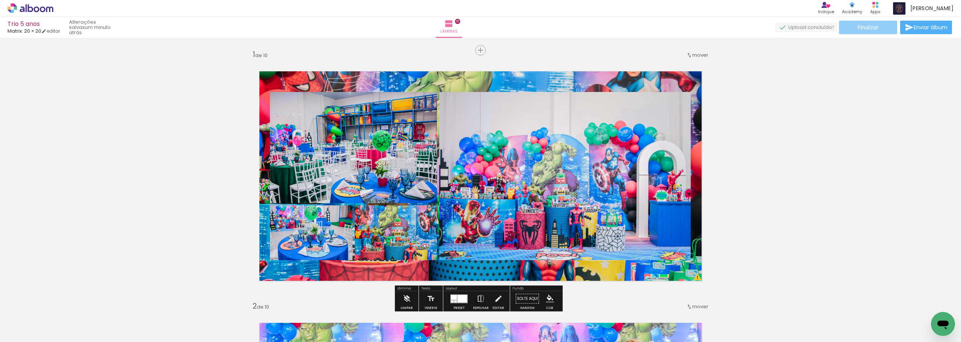
click at [860, 26] on span "Finalizar" at bounding box center [868, 27] width 21 height 5
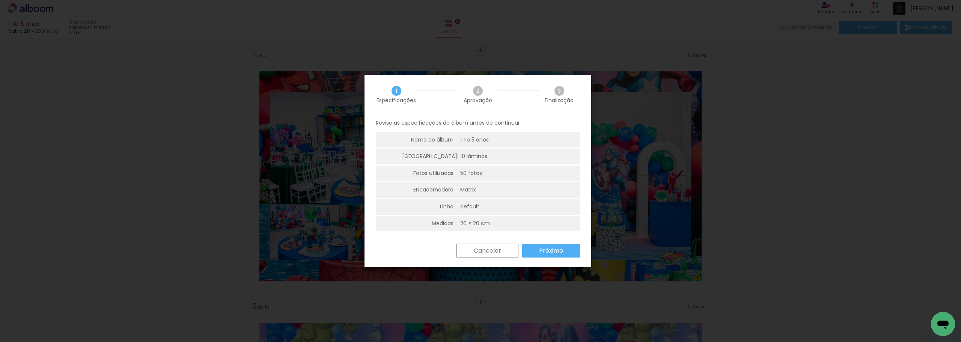
click at [0, 0] on slot "Próximo" at bounding box center [0, 0] width 0 height 0
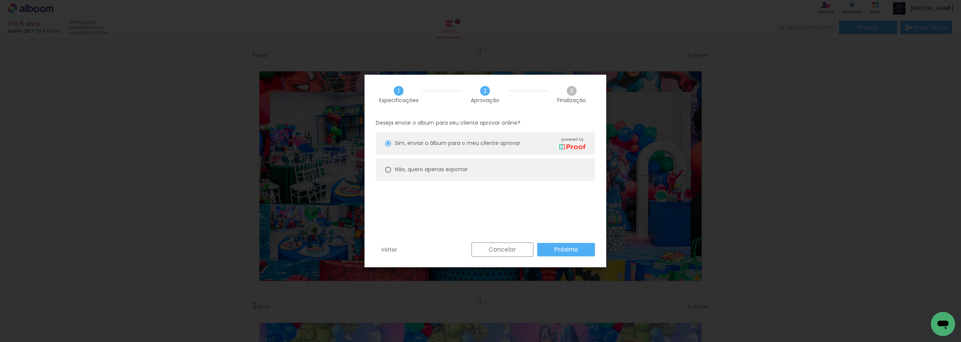
click at [550, 247] on paper-button "Próximo" at bounding box center [566, 250] width 58 height 14
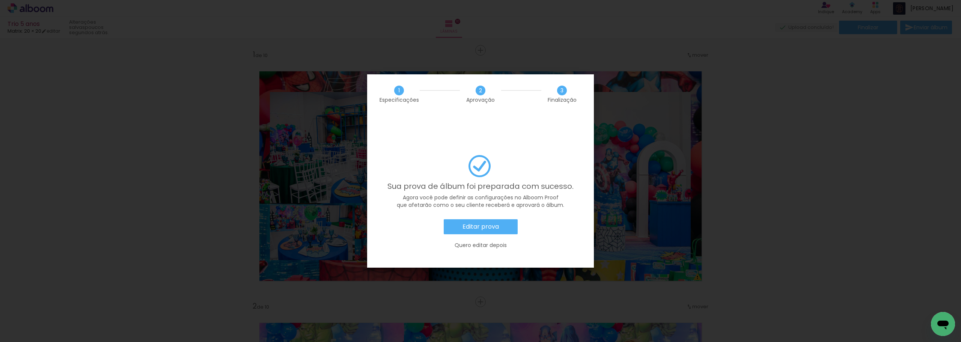
click at [0, 0] on slot "Editar prova" at bounding box center [0, 0] width 0 height 0
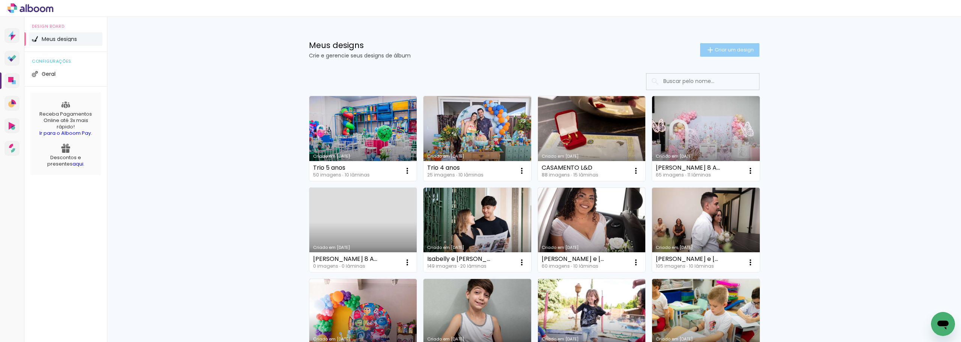
click at [715, 48] on span "Criar um design" at bounding box center [734, 49] width 39 height 5
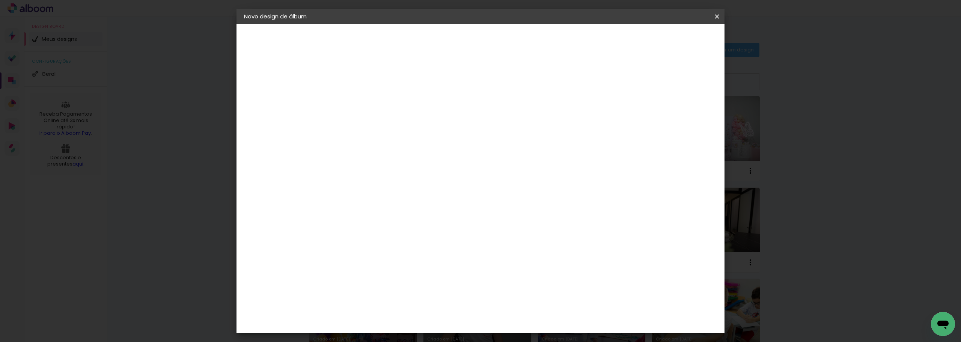
click at [367, 104] on input at bounding box center [367, 101] width 0 height 12
type input "Trio 6 anos"
type paper-input "Trio 6 anos"
click at [0, 0] on slot "Avançar" at bounding box center [0, 0] width 0 height 0
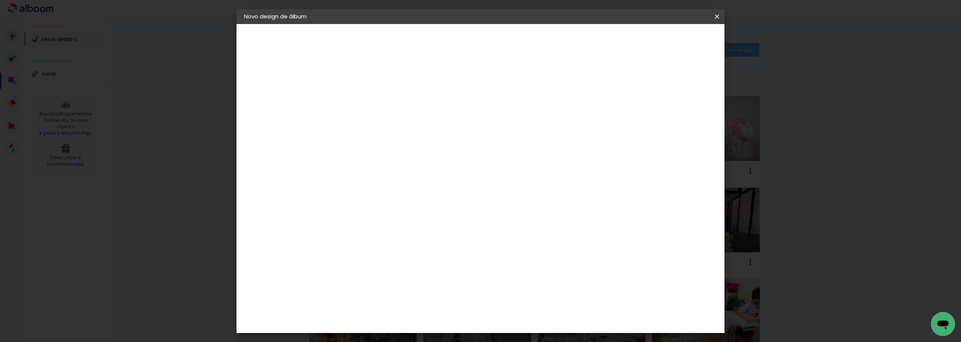
click at [380, 332] on div "Matrix" at bounding box center [371, 335] width 18 height 6
click at [0, 0] on slot "Avançar" at bounding box center [0, 0] width 0 height 0
click at [418, 260] on span "20 × 20" at bounding box center [400, 270] width 35 height 20
click at [0, 0] on slot "Avançar" at bounding box center [0, 0] width 0 height 0
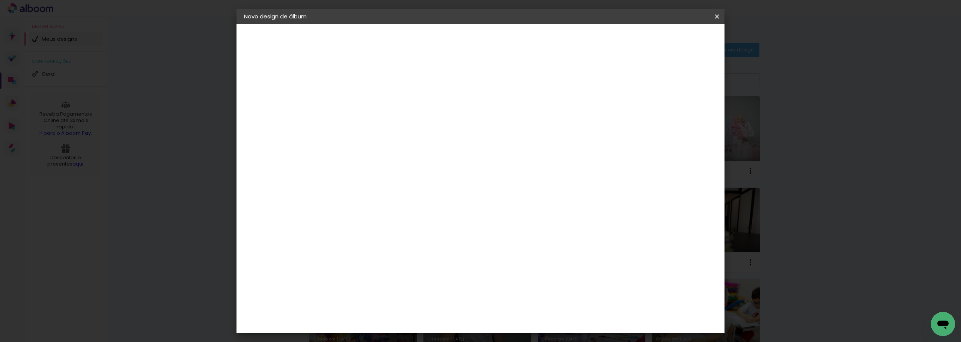
click at [0, 0] on slot "Mostrar sangria" at bounding box center [0, 0] width 0 height 0
type paper-checkbox "on"
click at [670, 41] on span "Iniciar design" at bounding box center [653, 39] width 34 height 5
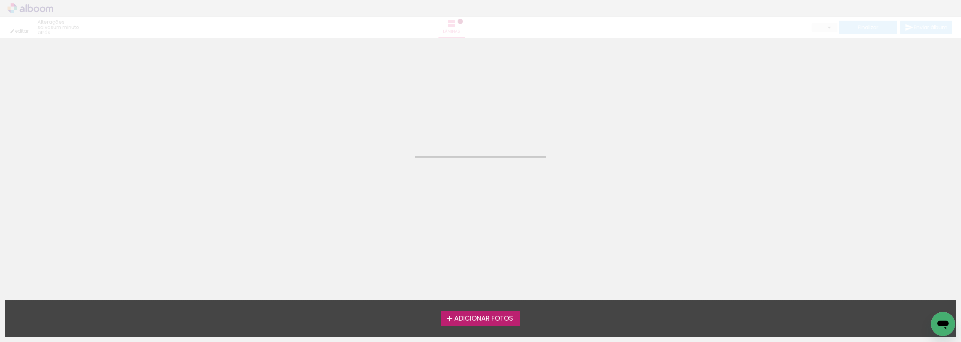
click at [505, 320] on span "Adicionar Fotos" at bounding box center [483, 318] width 59 height 7
click at [0, 0] on input "file" at bounding box center [0, 0] width 0 height 0
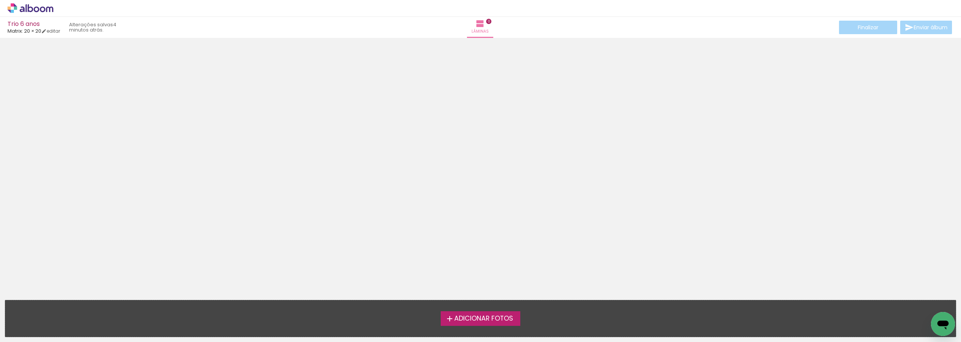
click at [497, 320] on span "Adicionar Fotos" at bounding box center [483, 318] width 59 height 7
click at [0, 0] on input "file" at bounding box center [0, 0] width 0 height 0
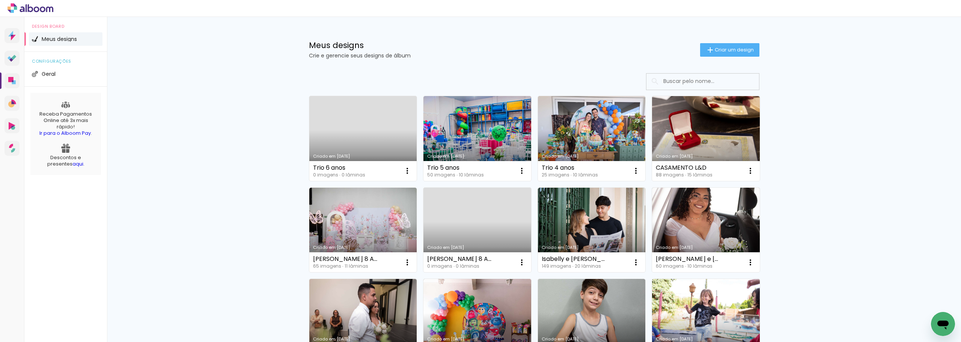
click at [370, 119] on link "Criado em [DATE]" at bounding box center [363, 138] width 108 height 85
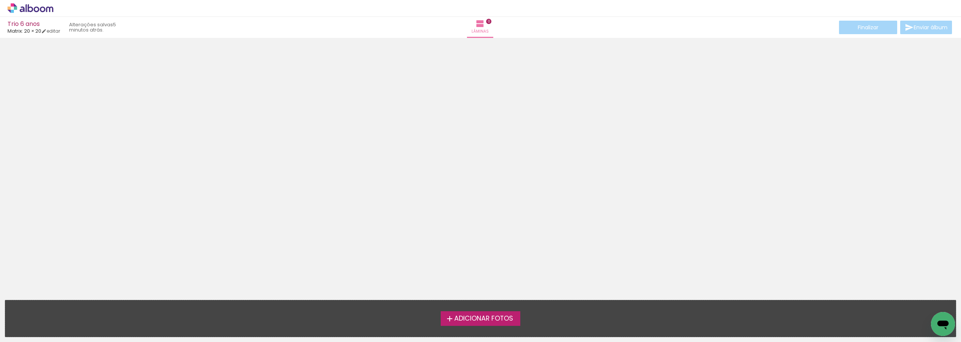
click at [490, 318] on span "Adicionar Fotos" at bounding box center [483, 318] width 59 height 7
click at [0, 0] on input "file" at bounding box center [0, 0] width 0 height 0
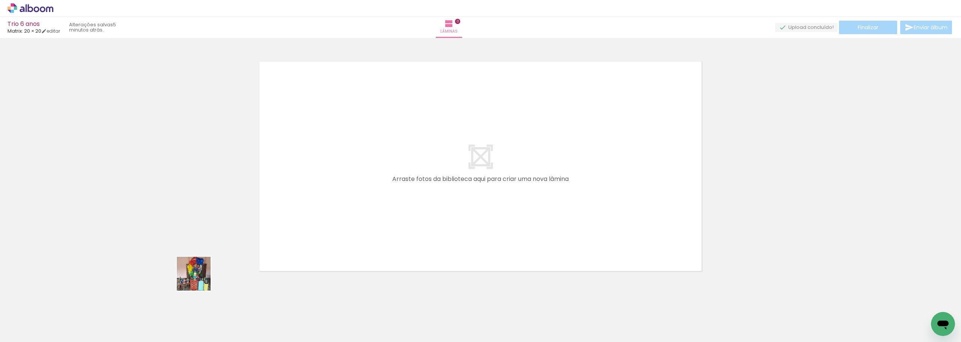
drag, startPoint x: 131, startPoint y: 314, endPoint x: 353, endPoint y: 192, distance: 252.9
click at [353, 192] on quentale-workspace at bounding box center [480, 171] width 961 height 342
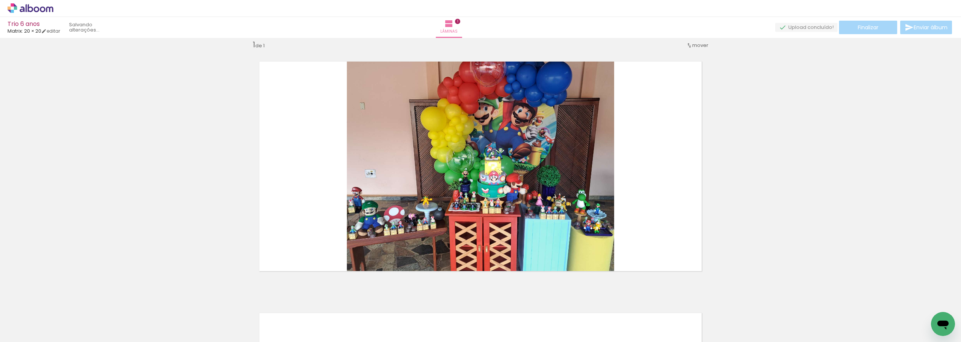
scroll to position [10, 0]
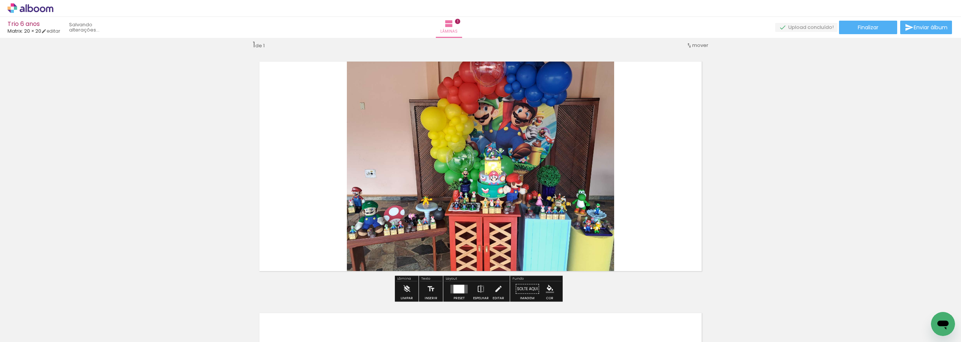
drag, startPoint x: 164, startPoint y: 320, endPoint x: 377, endPoint y: 194, distance: 247.3
click at [378, 193] on quentale-workspace at bounding box center [480, 171] width 961 height 342
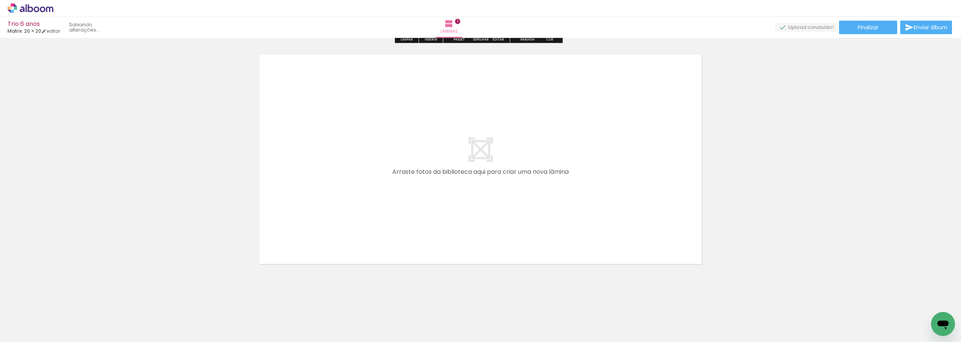
scroll to position [275, 0]
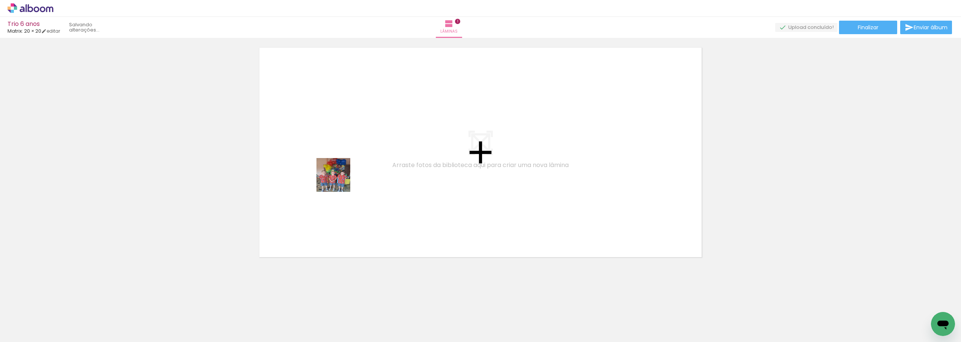
drag, startPoint x: 65, startPoint y: 319, endPoint x: 353, endPoint y: 170, distance: 324.0
click at [351, 171] on quentale-workspace at bounding box center [480, 171] width 961 height 342
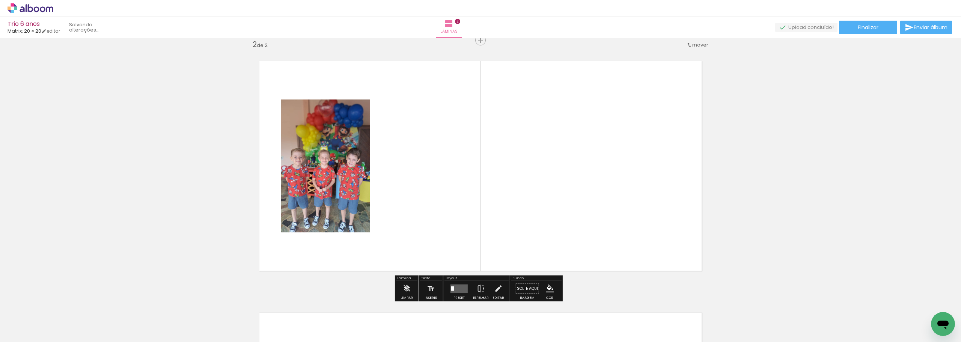
scroll to position [261, 0]
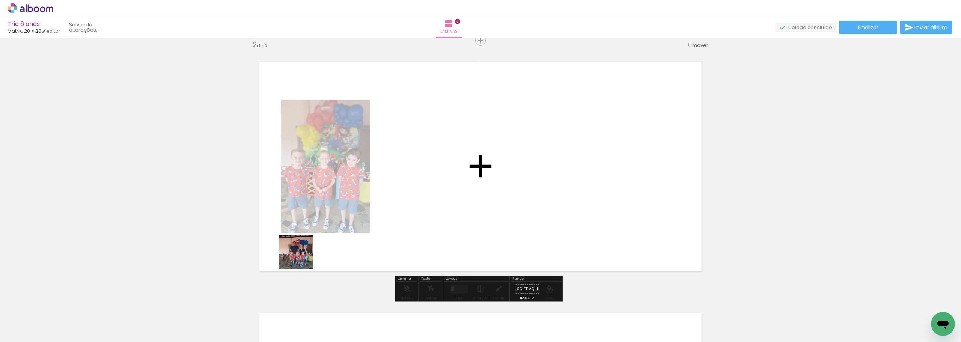
drag, startPoint x: 202, startPoint y: 320, endPoint x: 430, endPoint y: 192, distance: 261.8
click at [430, 192] on quentale-workspace at bounding box center [480, 171] width 961 height 342
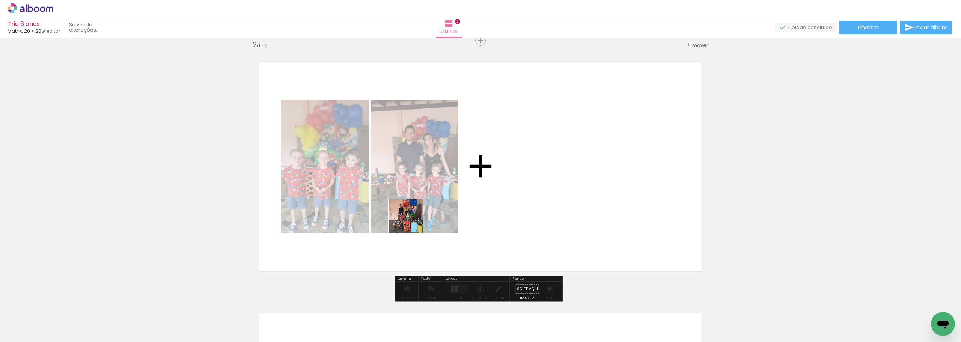
drag, startPoint x: 245, startPoint y: 318, endPoint x: 512, endPoint y: 164, distance: 308.4
click at [512, 164] on quentale-workspace at bounding box center [480, 171] width 961 height 342
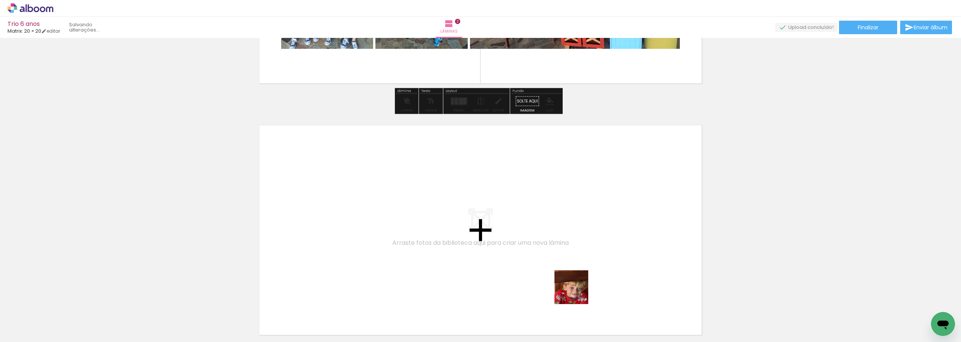
drag, startPoint x: 577, startPoint y: 323, endPoint x: 555, endPoint y: 251, distance: 75.0
click at [555, 251] on quentale-workspace at bounding box center [480, 171] width 961 height 342
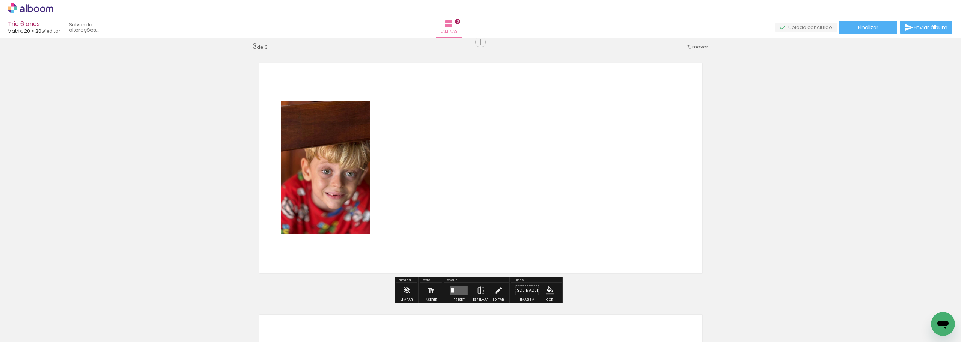
scroll to position [513, 0]
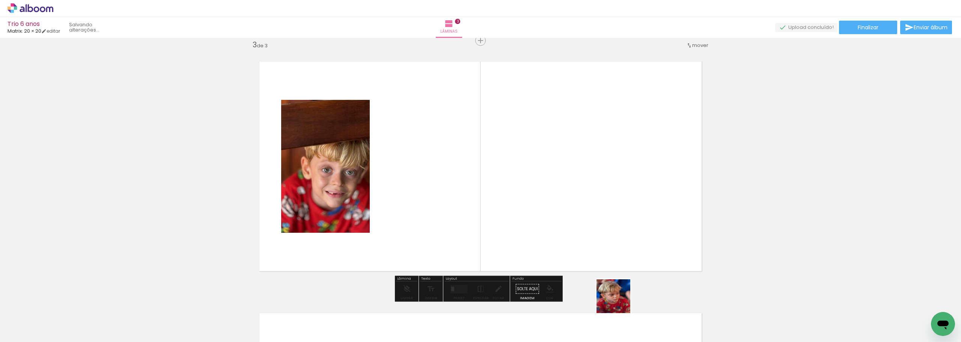
drag, startPoint x: 626, startPoint y: 314, endPoint x: 654, endPoint y: 307, distance: 28.2
click at [593, 228] on quentale-workspace at bounding box center [480, 171] width 961 height 342
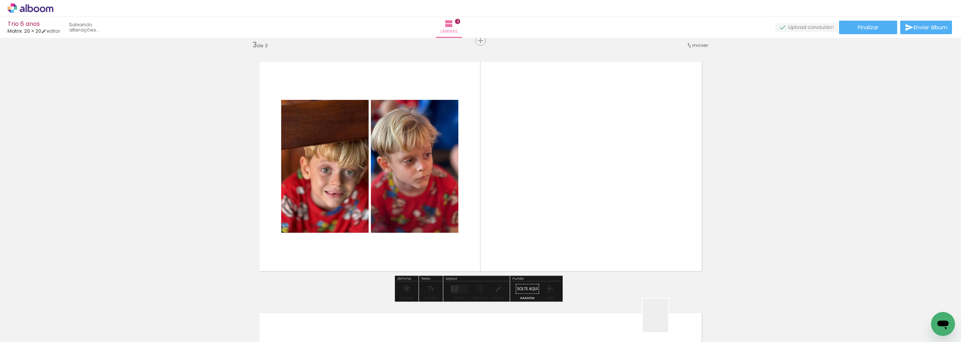
drag, startPoint x: 665, startPoint y: 321, endPoint x: 597, endPoint y: 187, distance: 150.6
click at [597, 187] on quentale-workspace at bounding box center [480, 171] width 961 height 342
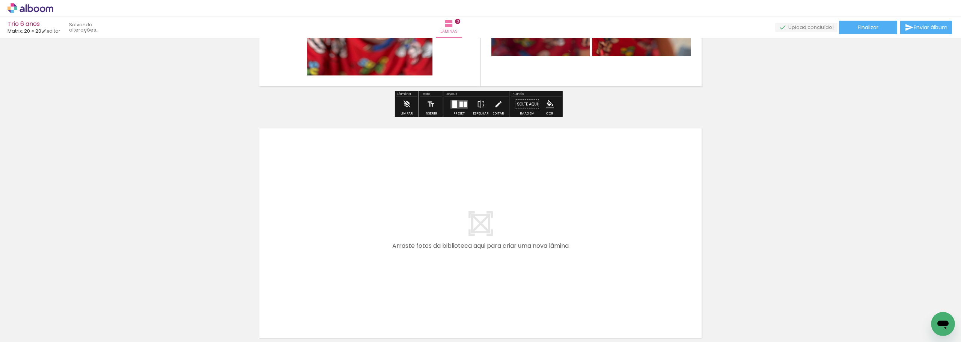
scroll to position [701, 0]
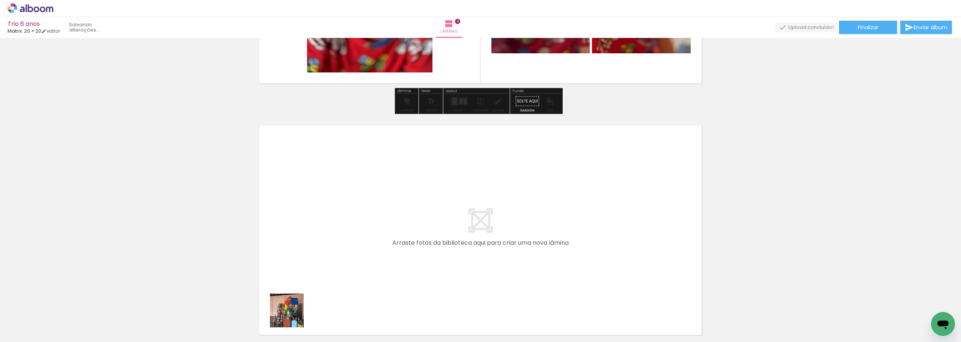
drag, startPoint x: 291, startPoint y: 322, endPoint x: 334, endPoint y: 219, distance: 111.4
click at [334, 219] on quentale-workspace at bounding box center [480, 171] width 961 height 342
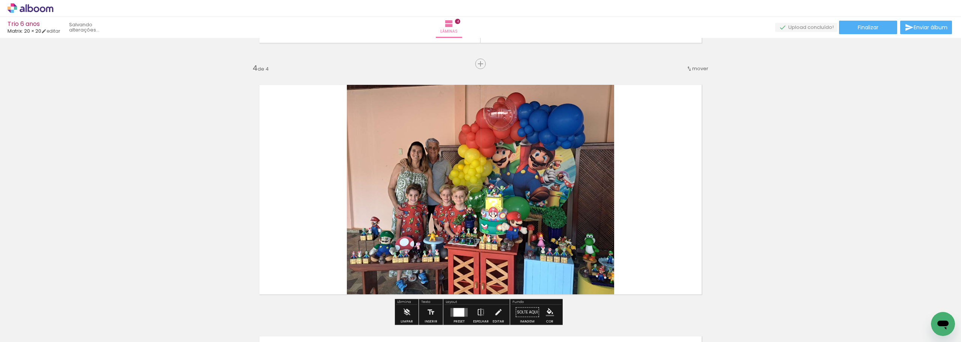
scroll to position [765, 0]
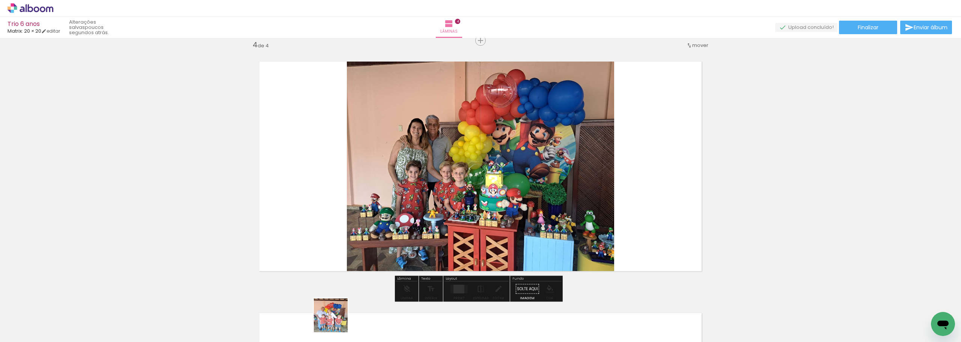
drag, startPoint x: 336, startPoint y: 321, endPoint x: 397, endPoint y: 211, distance: 125.0
click at [394, 207] on quentale-workspace at bounding box center [480, 171] width 961 height 342
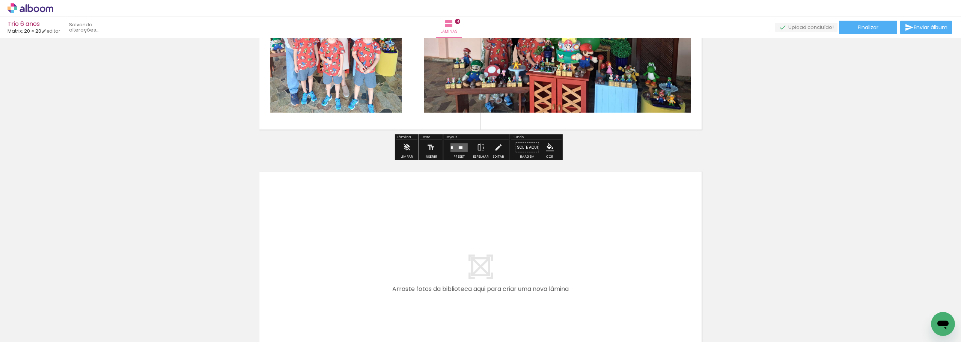
scroll to position [915, 0]
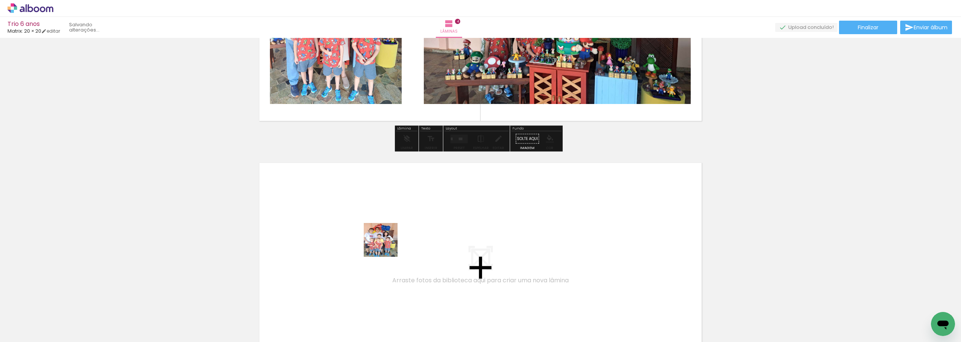
drag, startPoint x: 371, startPoint y: 317, endPoint x: 401, endPoint y: 304, distance: 33.6
click at [389, 237] on quentale-workspace at bounding box center [480, 171] width 961 height 342
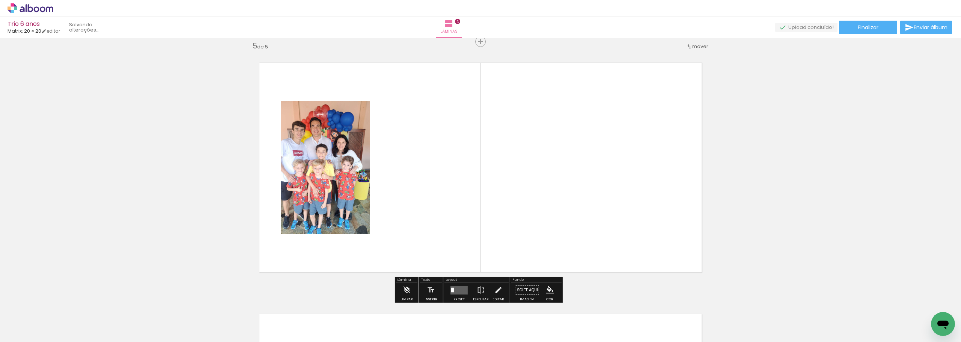
scroll to position [1016, 0]
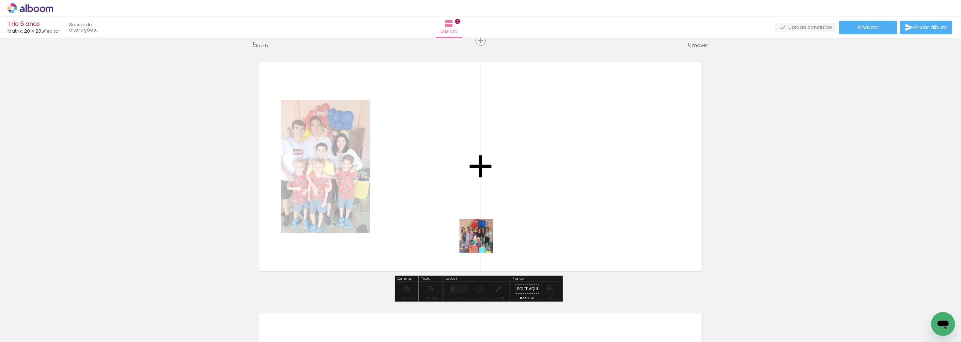
drag, startPoint x: 482, startPoint y: 241, endPoint x: 555, endPoint y: 277, distance: 81.3
click at [487, 233] on quentale-workspace at bounding box center [480, 171] width 961 height 342
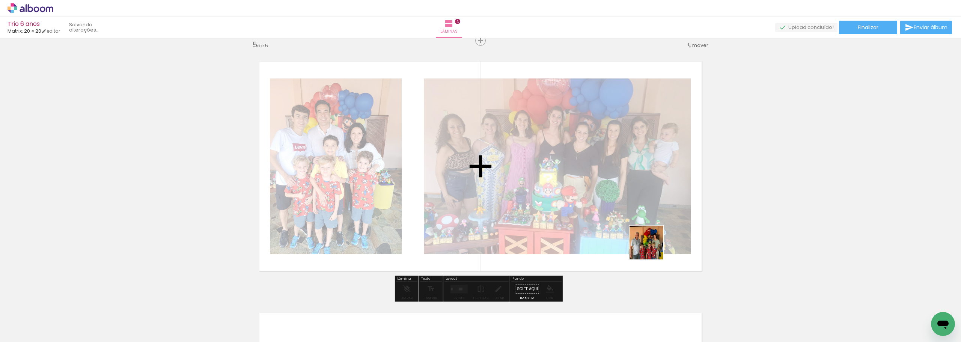
drag, startPoint x: 652, startPoint y: 248, endPoint x: 580, endPoint y: 174, distance: 103.6
click at [584, 177] on quentale-workspace at bounding box center [480, 171] width 961 height 342
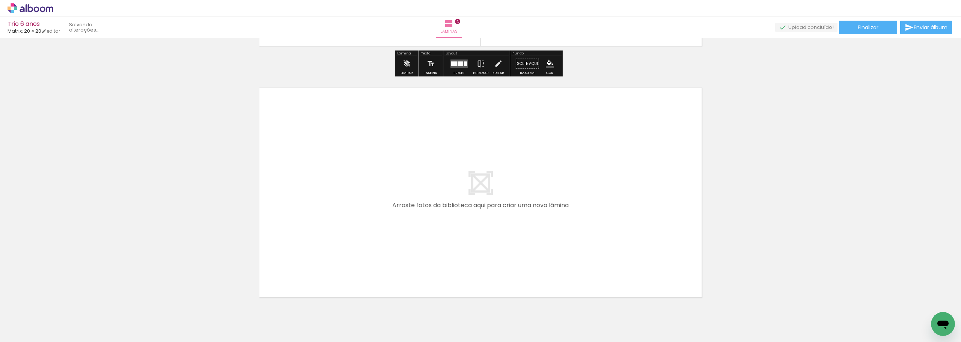
drag, startPoint x: 413, startPoint y: 320, endPoint x: 450, endPoint y: 184, distance: 141.5
click at [450, 184] on quentale-workspace at bounding box center [480, 171] width 961 height 342
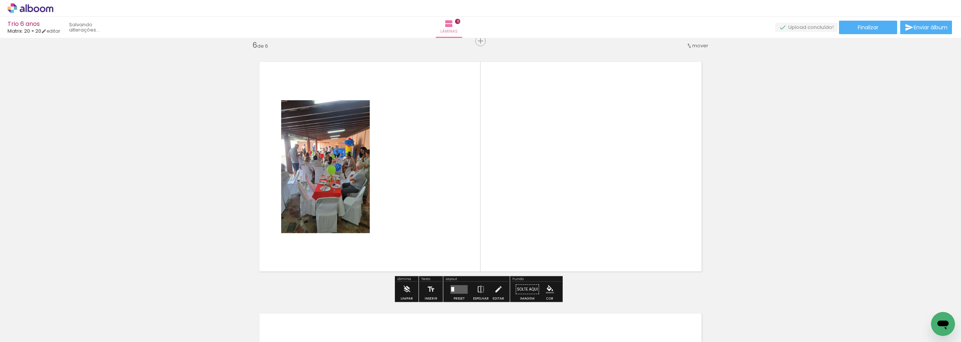
scroll to position [1268, 0]
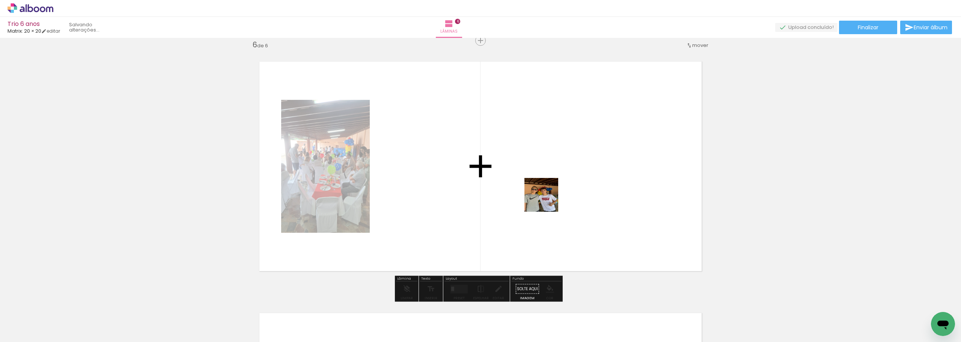
drag, startPoint x: 546, startPoint y: 318, endPoint x: 548, endPoint y: 200, distance: 117.9
click at [547, 199] on quentale-workspace at bounding box center [480, 171] width 961 height 342
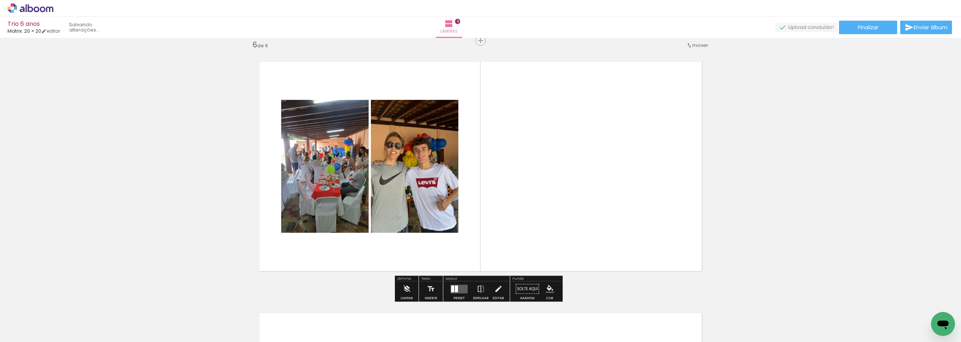
scroll to position [0, 225]
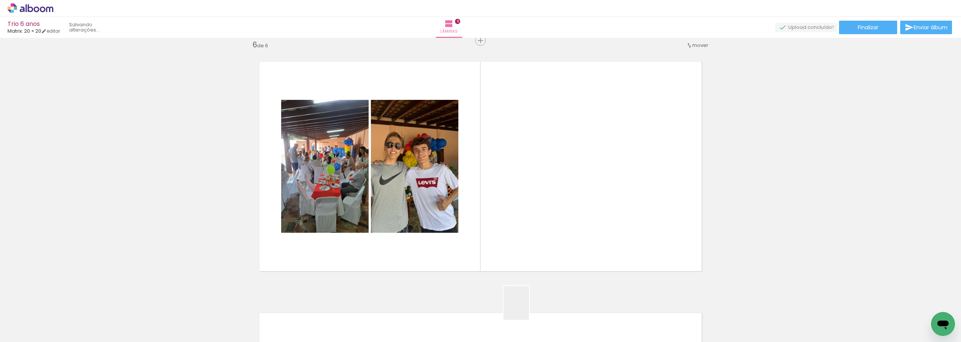
drag, startPoint x: 526, startPoint y: 309, endPoint x: 546, endPoint y: 242, distance: 69.4
click at [547, 185] on quentale-workspace at bounding box center [480, 171] width 961 height 342
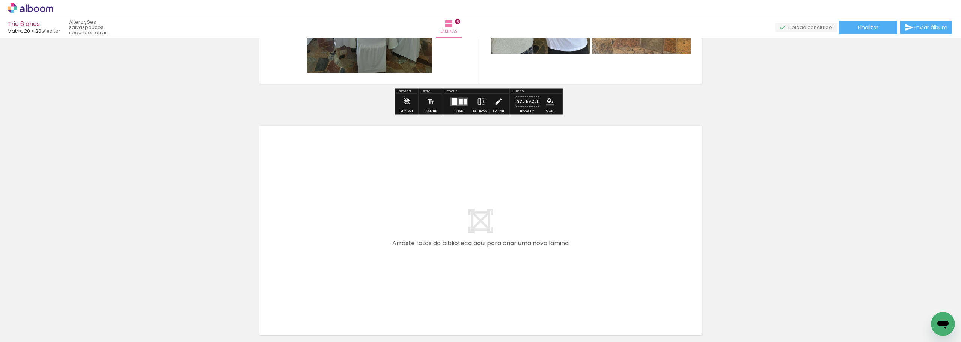
scroll to position [1455, 0]
drag, startPoint x: 472, startPoint y: 322, endPoint x: 471, endPoint y: 234, distance: 87.9
click at [471, 234] on quentale-workspace at bounding box center [480, 171] width 961 height 342
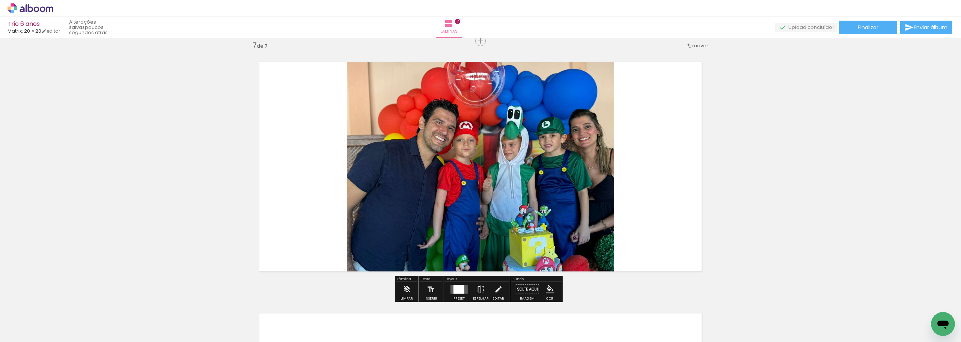
scroll to position [1519, 0]
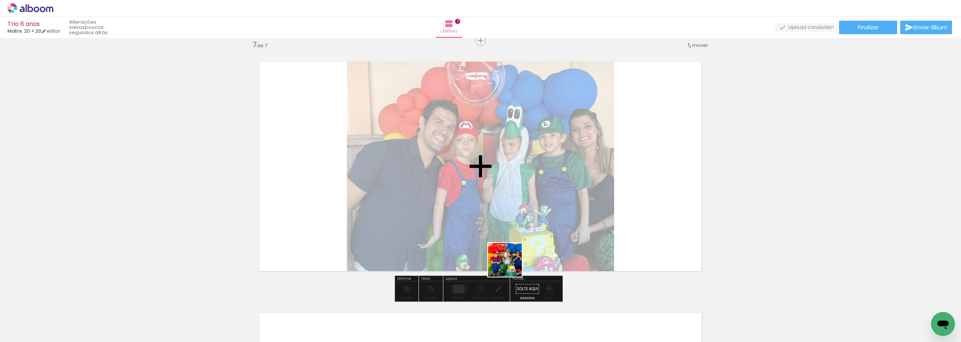
drag, startPoint x: 515, startPoint y: 330, endPoint x: 497, endPoint y: 206, distance: 125.2
click at [497, 206] on quentale-workspace at bounding box center [480, 171] width 961 height 342
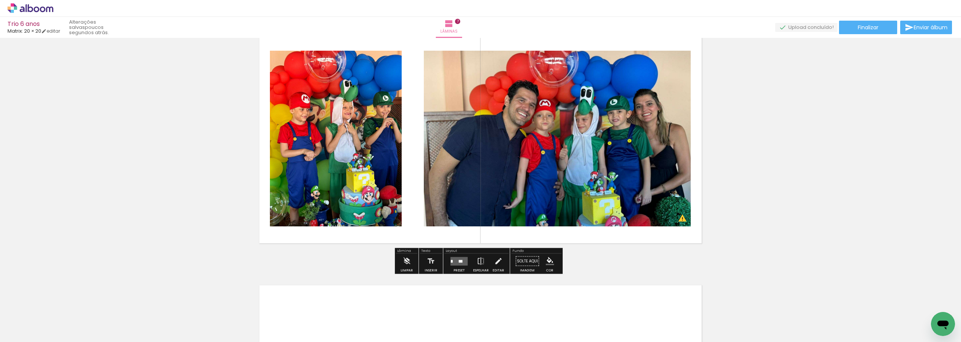
scroll to position [1594, 0]
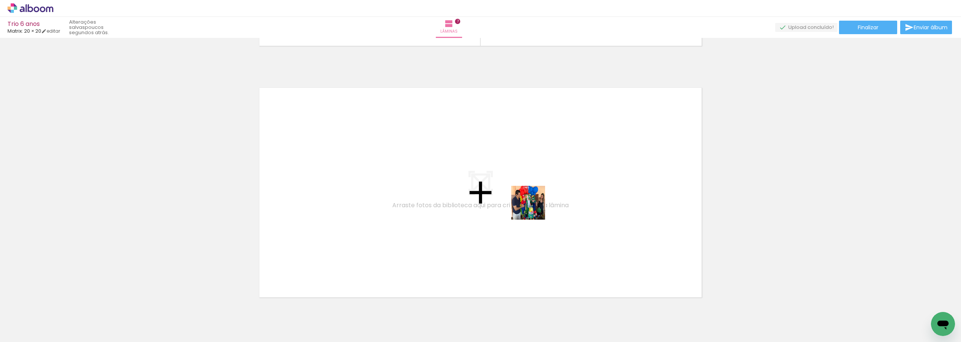
drag, startPoint x: 555, startPoint y: 319, endPoint x: 533, endPoint y: 204, distance: 117.7
click at [533, 204] on quentale-workspace at bounding box center [480, 171] width 961 height 342
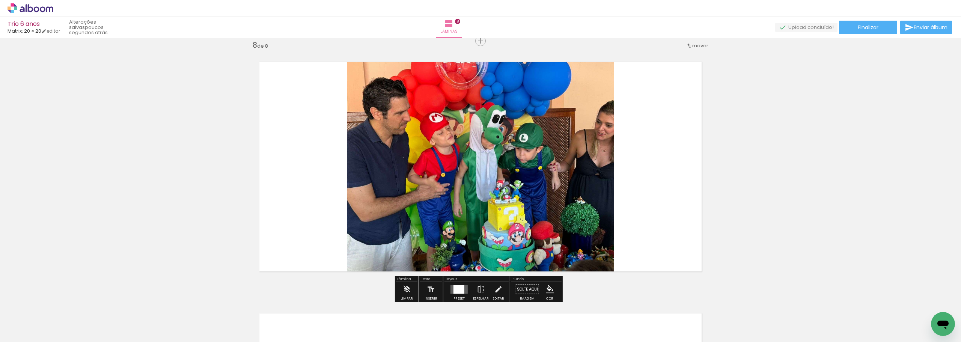
scroll to position [1771, 0]
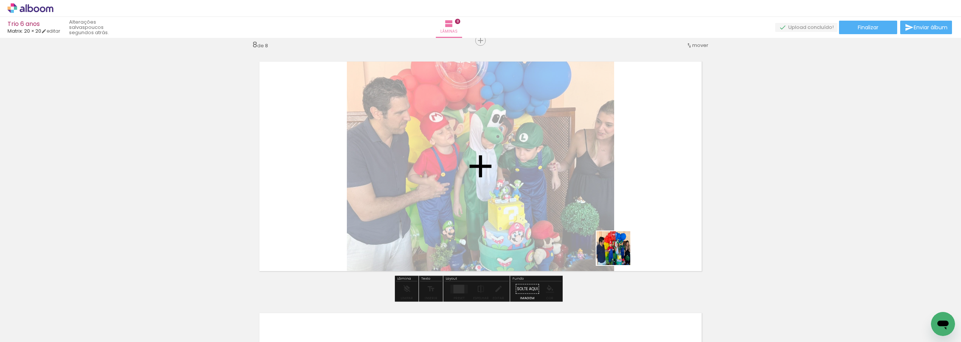
drag, startPoint x: 643, startPoint y: 320, endPoint x: 605, endPoint y: 196, distance: 129.5
click at [605, 196] on quentale-workspace at bounding box center [480, 171] width 961 height 342
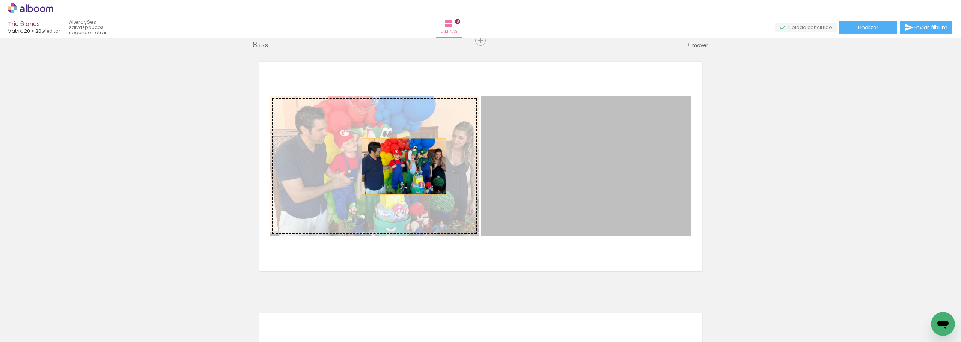
drag, startPoint x: 457, startPoint y: 171, endPoint x: 398, endPoint y: 166, distance: 59.1
click at [0, 0] on slot at bounding box center [0, 0] width 0 height 0
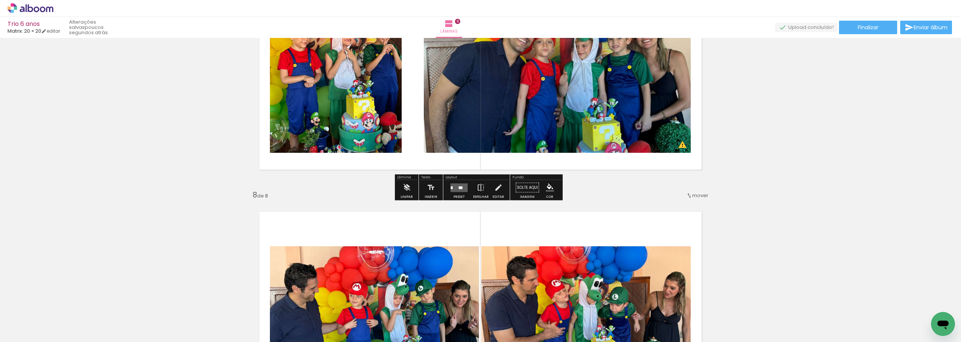
scroll to position [1658, 0]
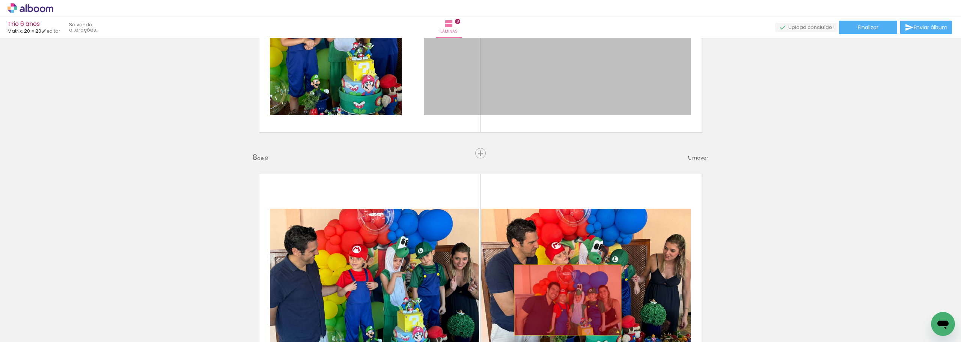
drag, startPoint x: 569, startPoint y: 80, endPoint x: 556, endPoint y: 325, distance: 245.2
click at [555, 328] on quentale-workspace at bounding box center [480, 171] width 961 height 342
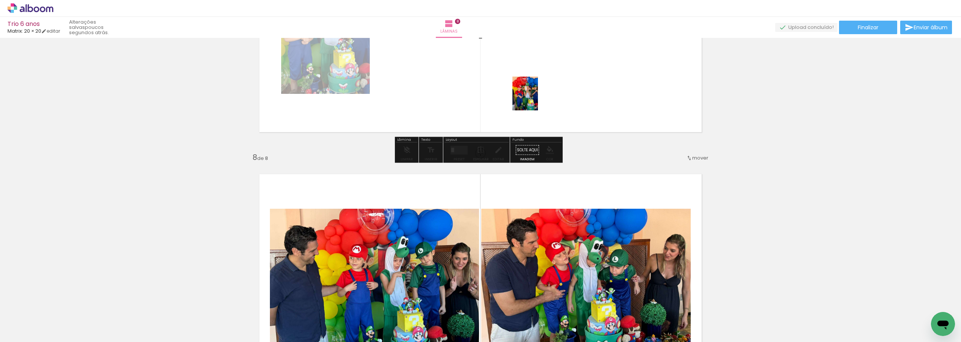
drag, startPoint x: 599, startPoint y: 314, endPoint x: 541, endPoint y: 116, distance: 205.8
click at [533, 94] on quentale-workspace at bounding box center [480, 171] width 961 height 342
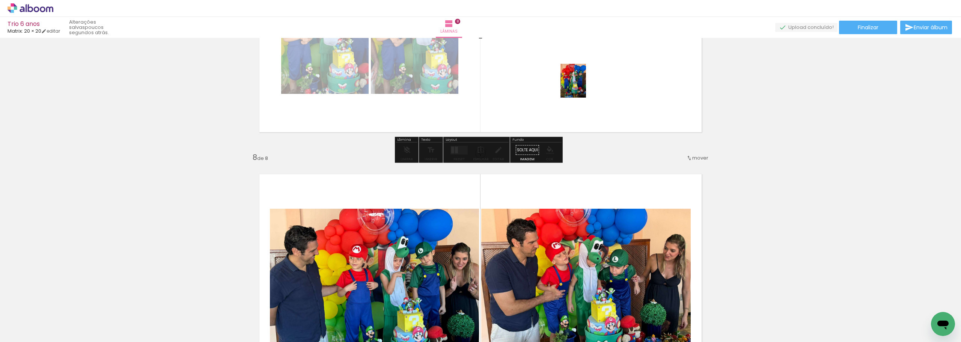
drag, startPoint x: 683, startPoint y: 291, endPoint x: 583, endPoint y: 86, distance: 228.4
click at [583, 86] on quentale-workspace at bounding box center [480, 171] width 961 height 342
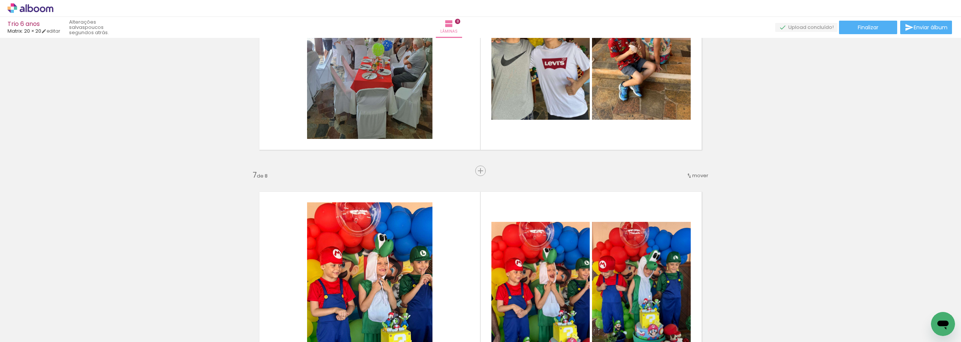
scroll to position [1358, 0]
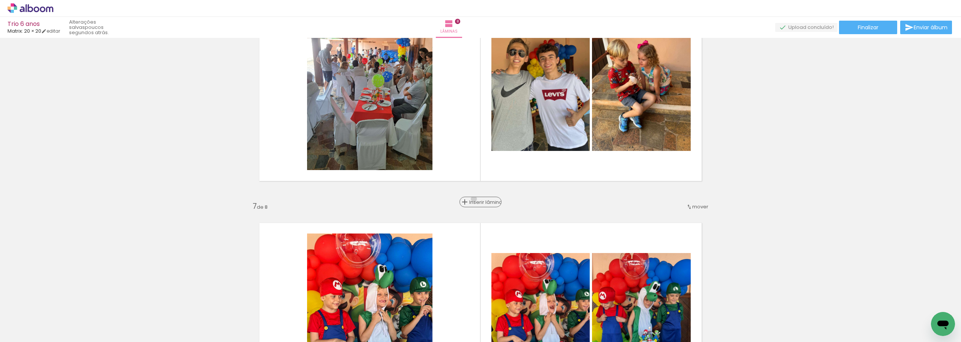
click at [475, 200] on span "Inserir lâmina" at bounding box center [483, 202] width 29 height 5
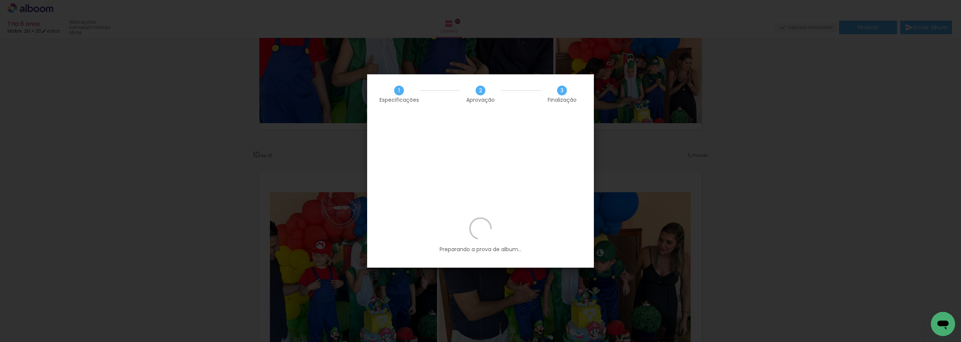
scroll to position [939, 0]
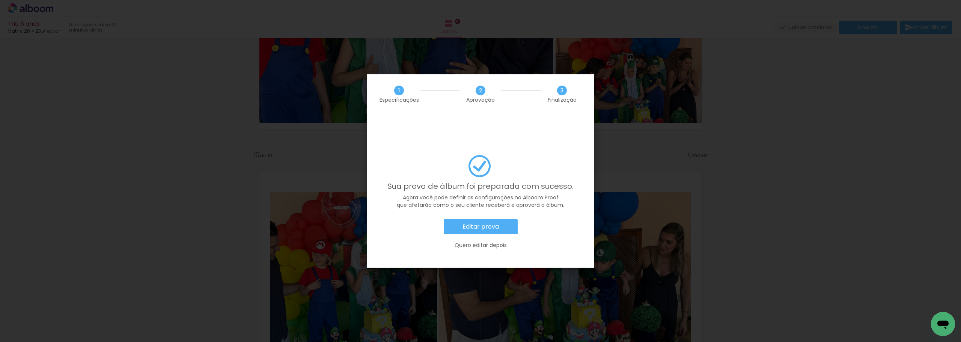
click at [510, 219] on paper-button "Editar prova" at bounding box center [481, 226] width 74 height 15
